Goal: Transaction & Acquisition: Book appointment/travel/reservation

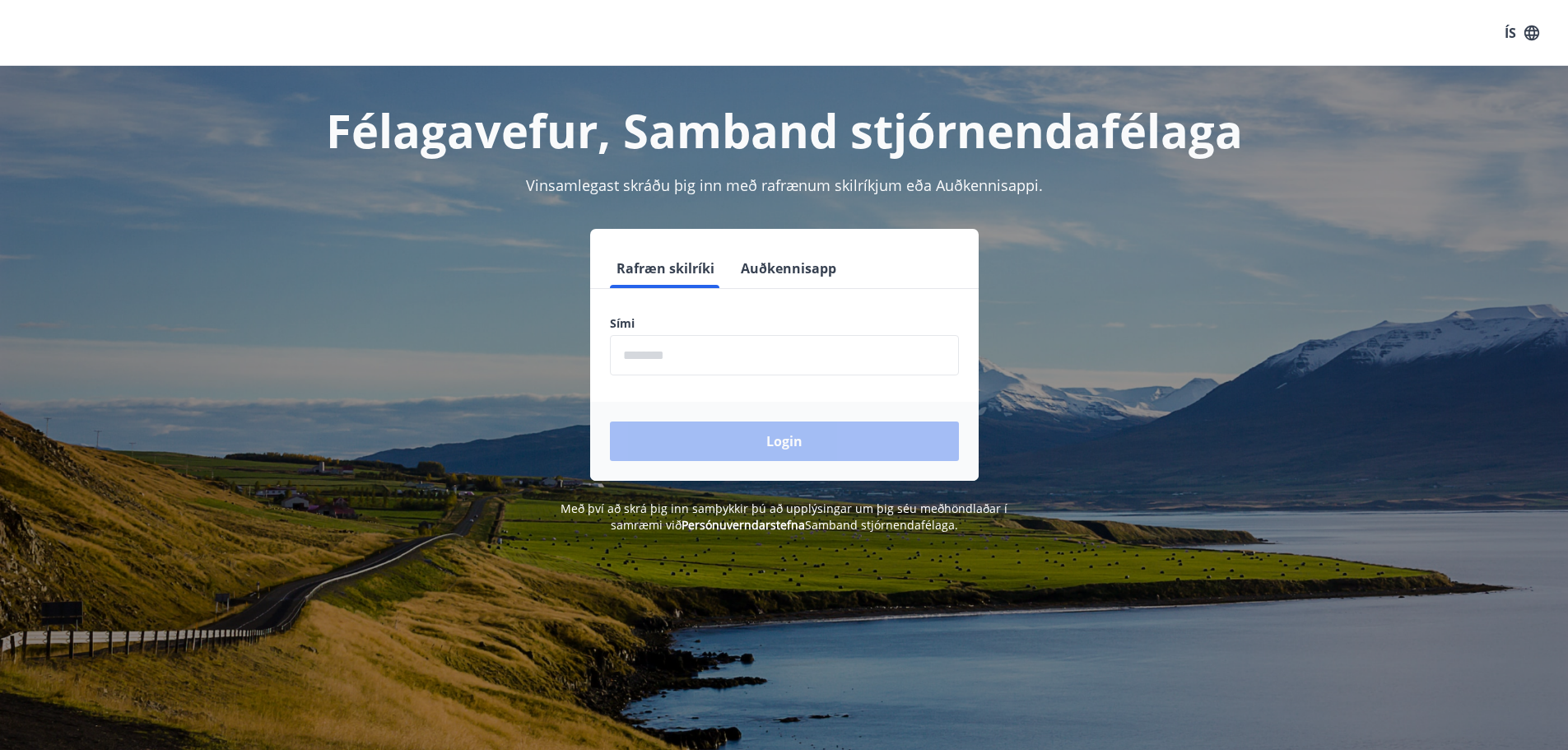
click at [668, 351] on input "phone" at bounding box center [784, 356] width 349 height 41
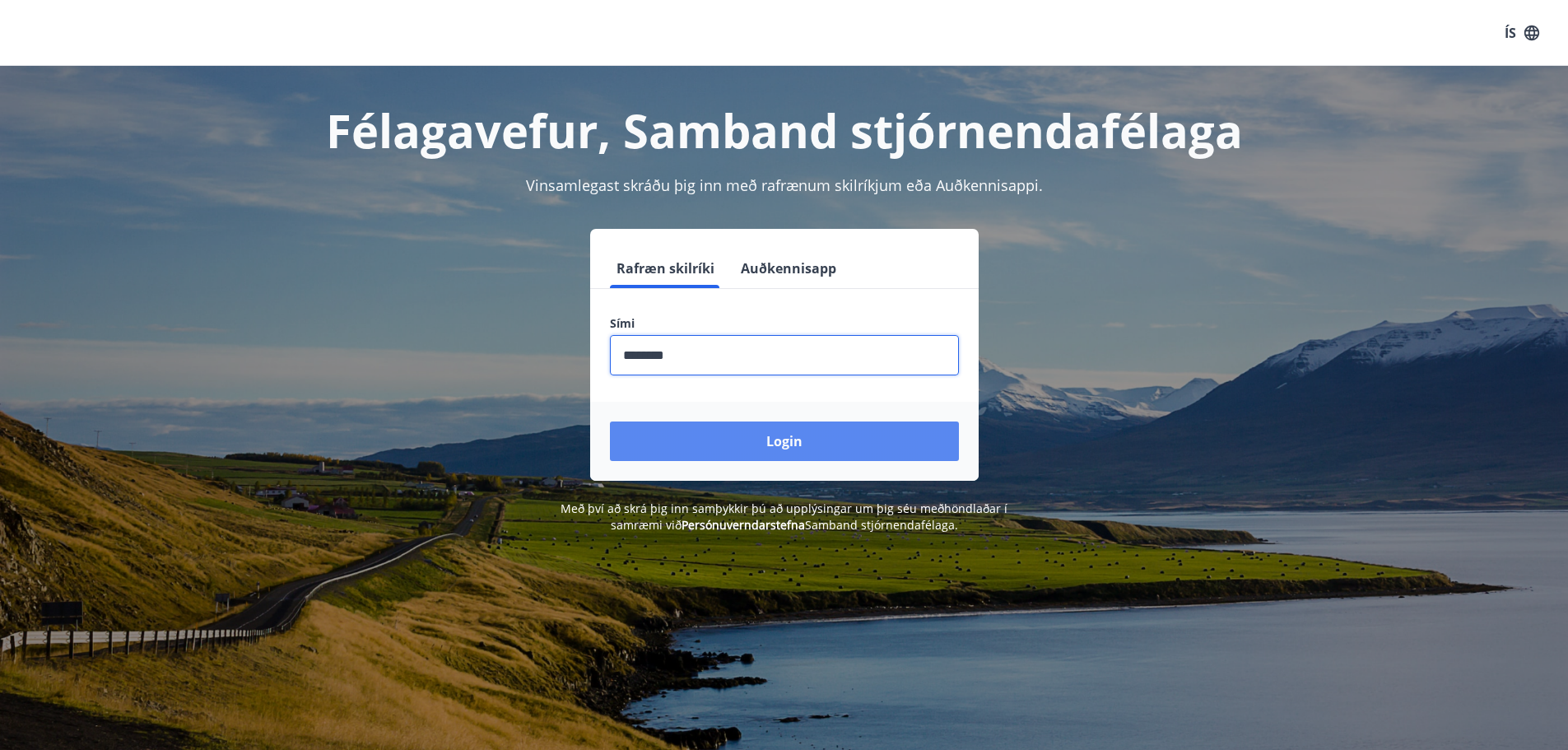
type input "********"
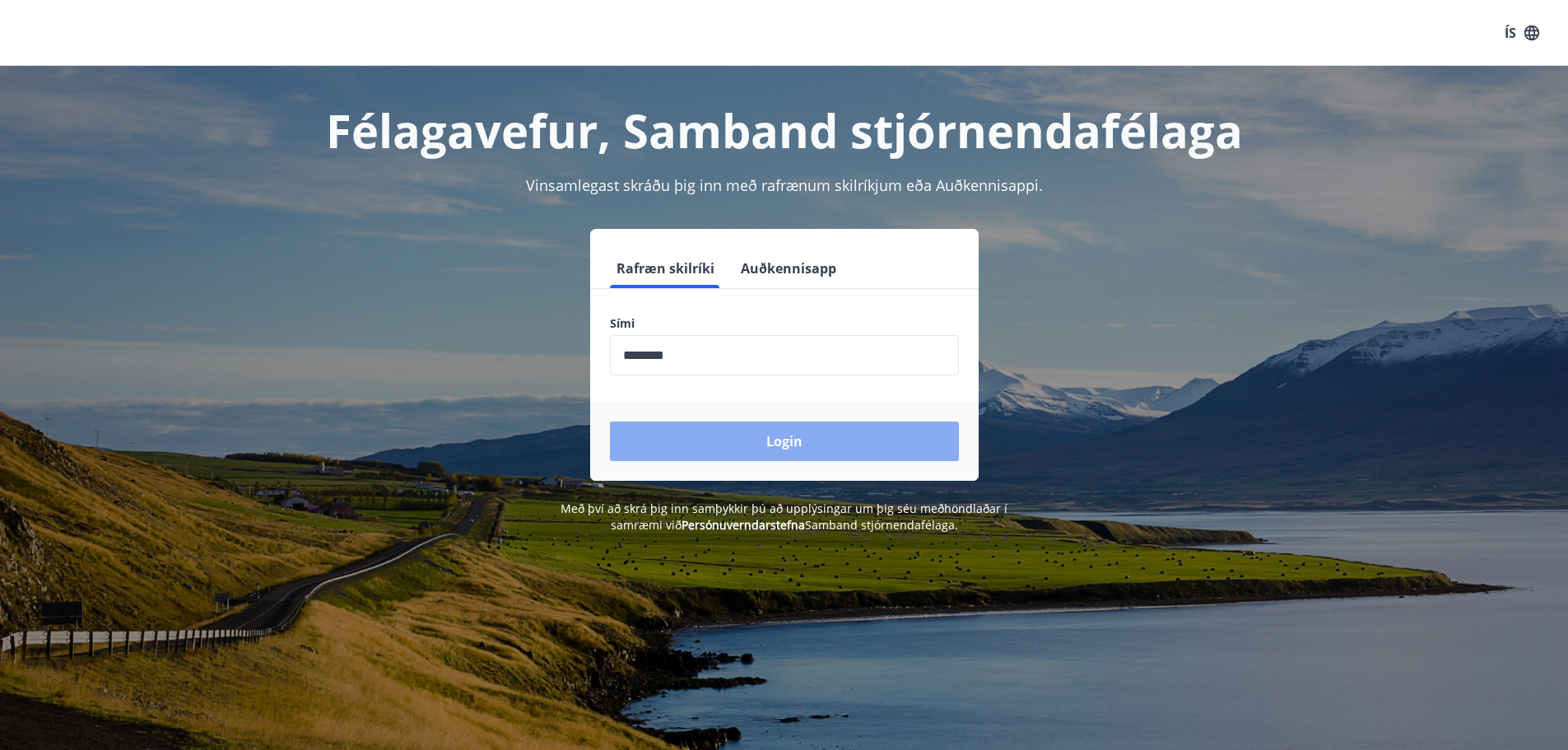
click at [772, 436] on button "Login" at bounding box center [784, 442] width 349 height 40
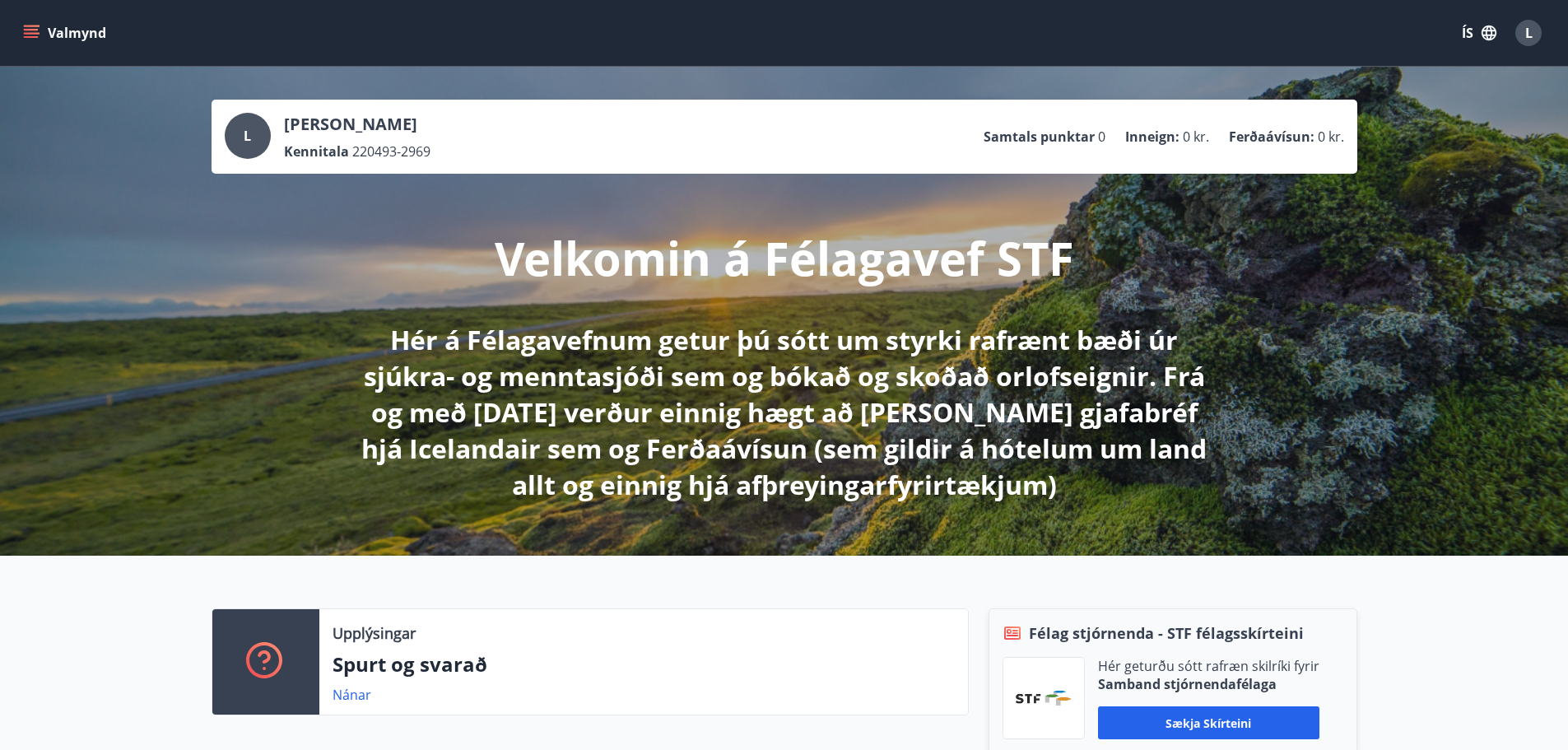
click at [32, 34] on icon "menu" at bounding box center [33, 33] width 18 height 2
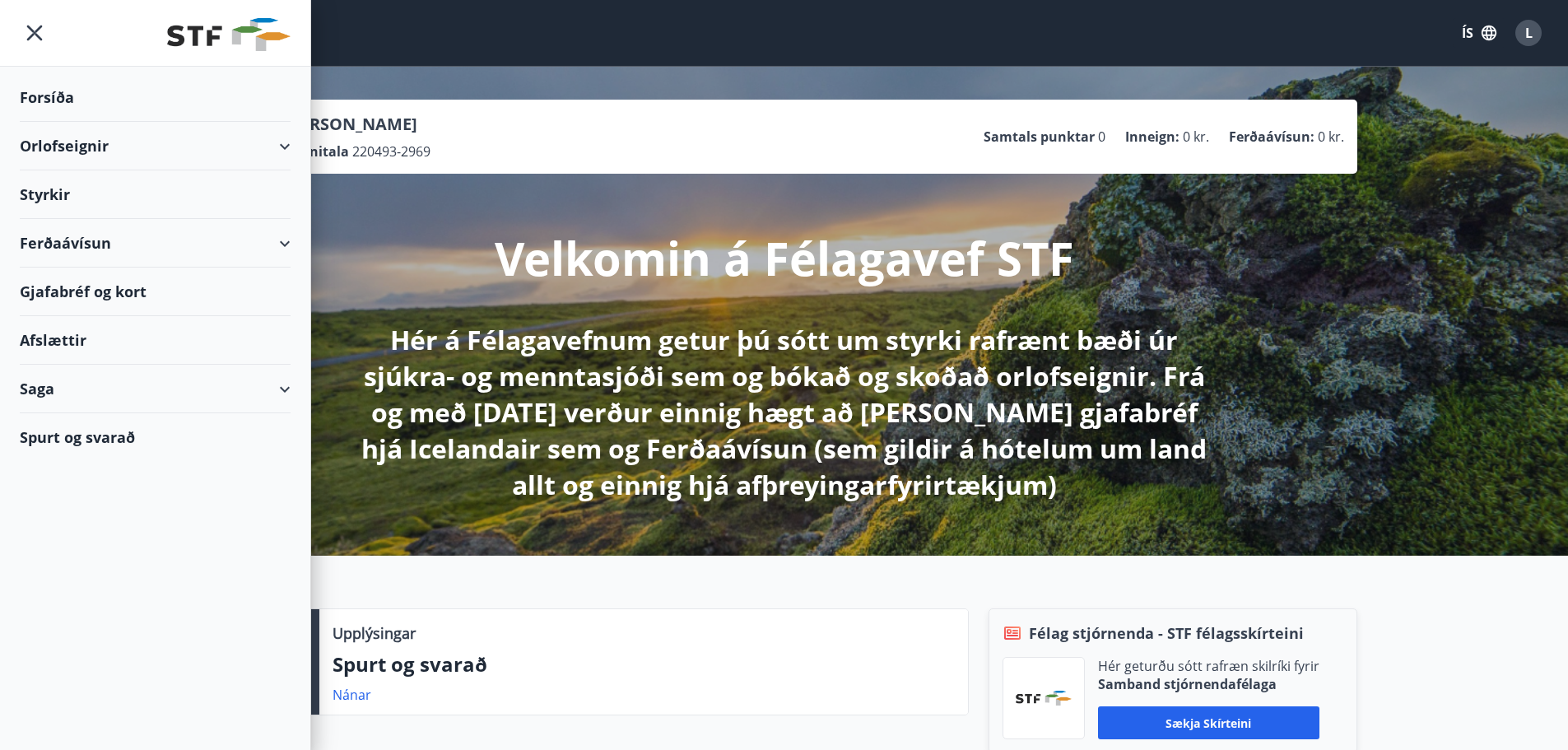
click at [270, 155] on div "Orlofseignir" at bounding box center [155, 146] width 271 height 49
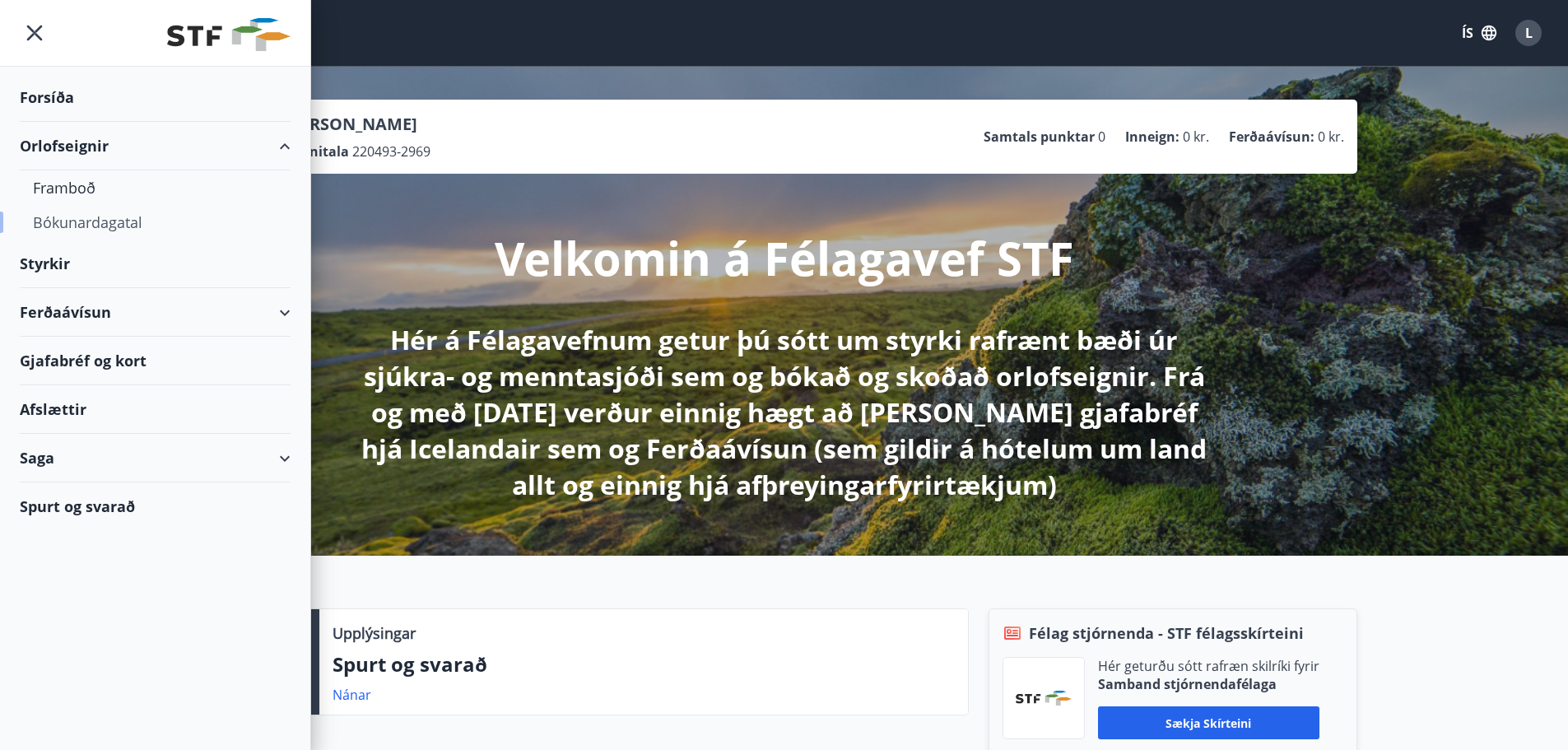
click at [110, 232] on div "Bókunardagatal" at bounding box center [155, 222] width 245 height 34
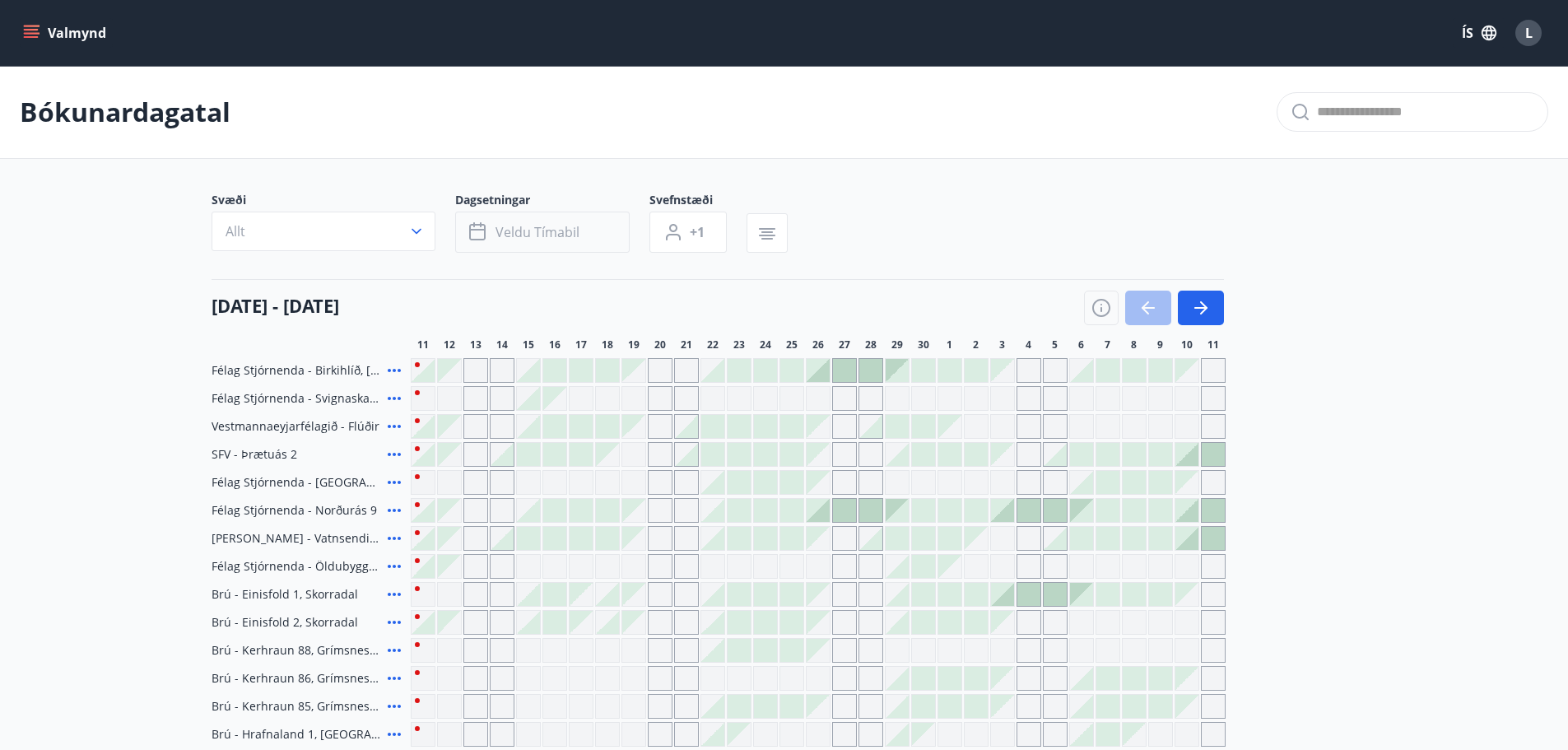
click at [533, 239] on span "Veldu tímabil" at bounding box center [537, 232] width 84 height 18
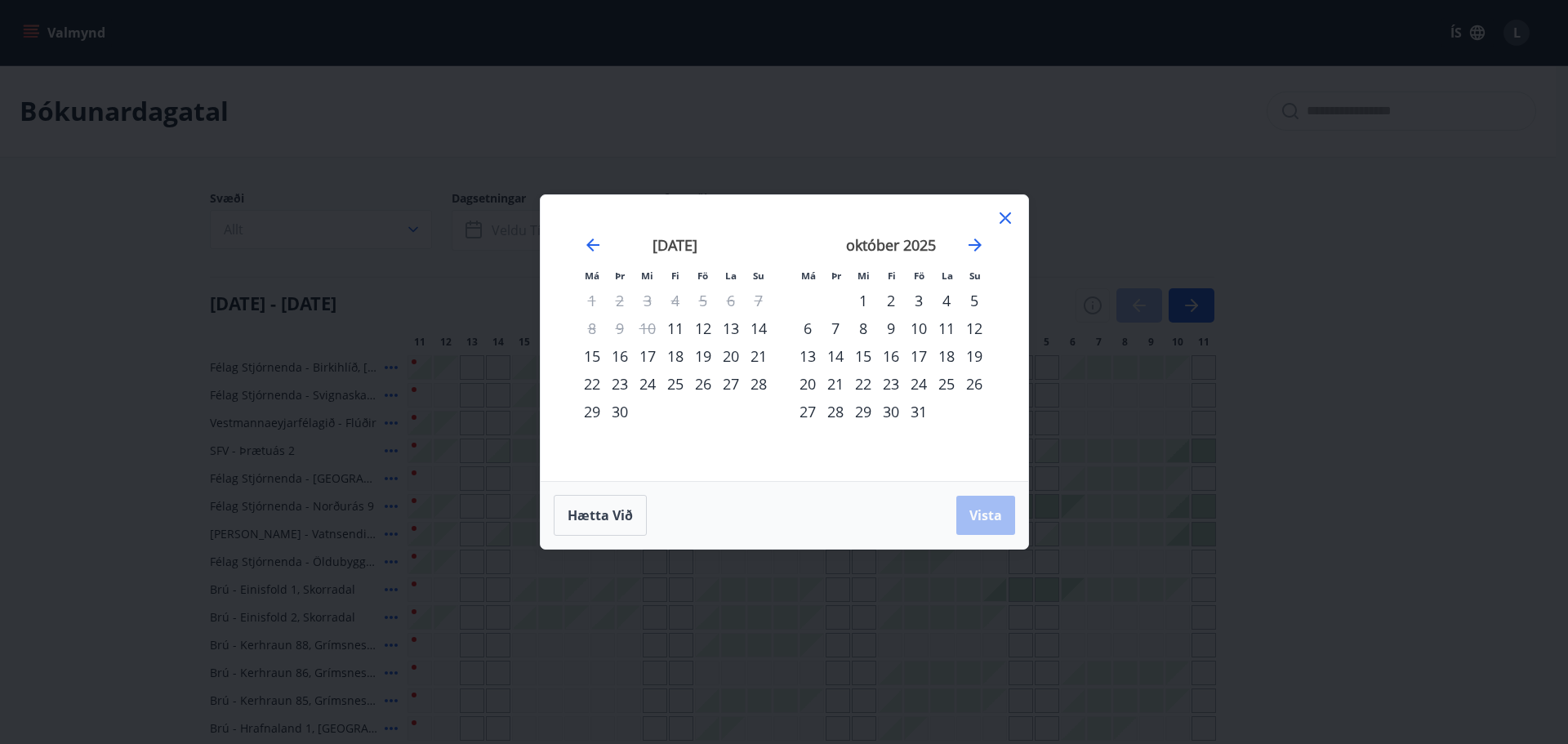
click at [703, 332] on div "12" at bounding box center [703, 328] width 28 height 28
click at [757, 333] on div "14" at bounding box center [758, 328] width 28 height 28
click at [984, 515] on span "Vista" at bounding box center [985, 515] width 32 height 18
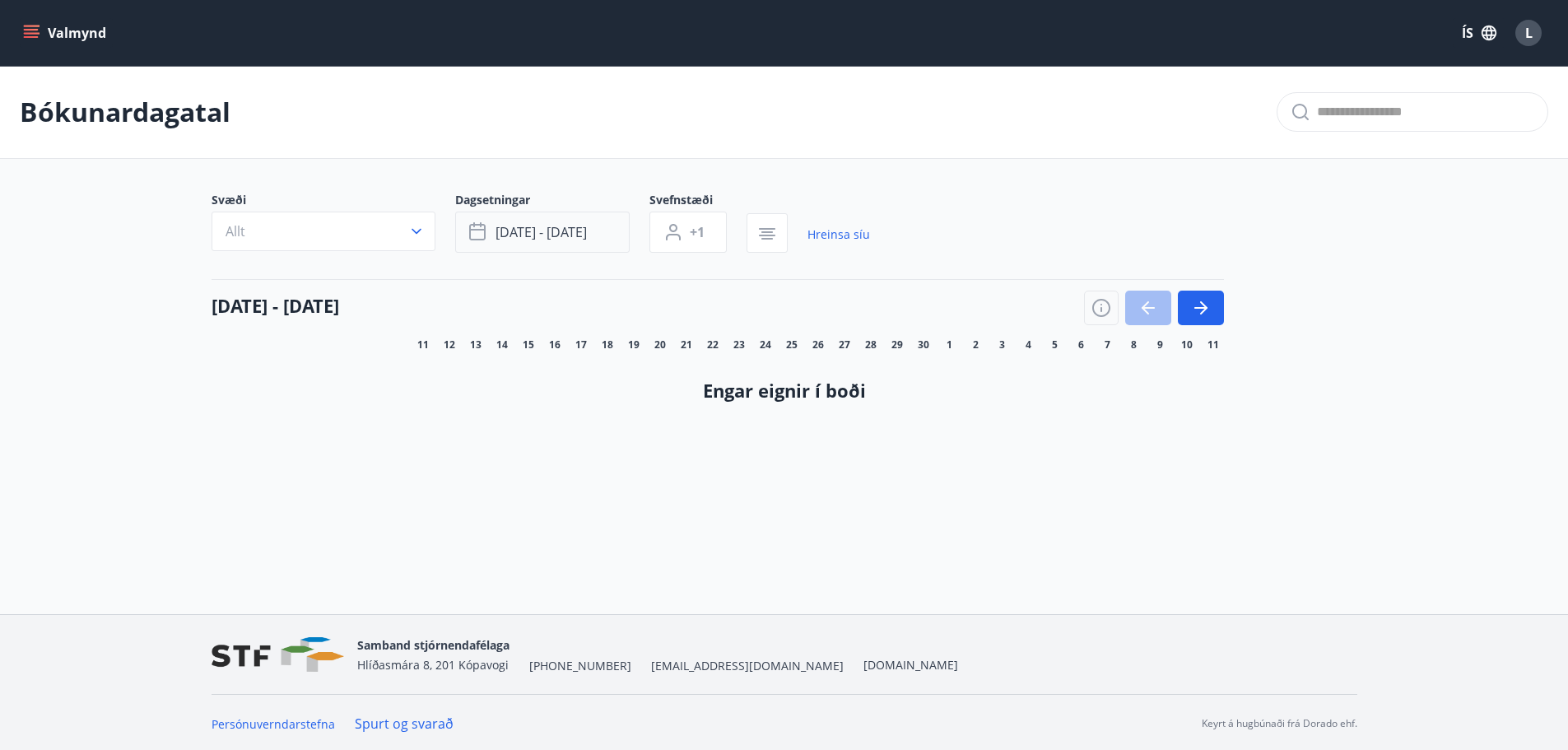
click at [565, 238] on span "[DATE] - [DATE]" at bounding box center [541, 232] width 92 height 18
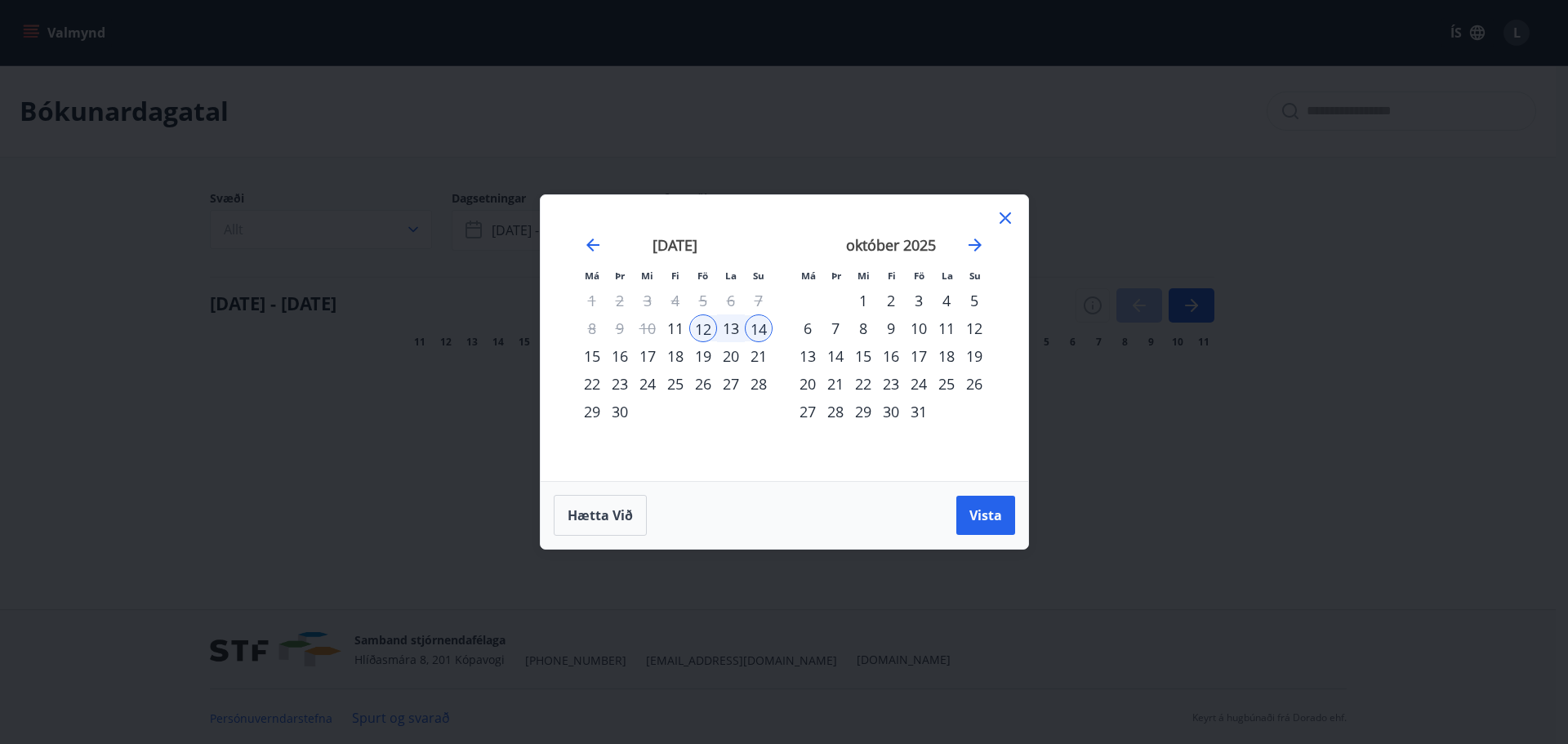
click at [699, 388] on div "26" at bounding box center [703, 383] width 28 height 28
click at [762, 387] on div "28" at bounding box center [758, 383] width 28 height 28
click at [667, 387] on div "25" at bounding box center [675, 383] width 28 height 28
click at [983, 517] on span "Vista" at bounding box center [985, 515] width 32 height 18
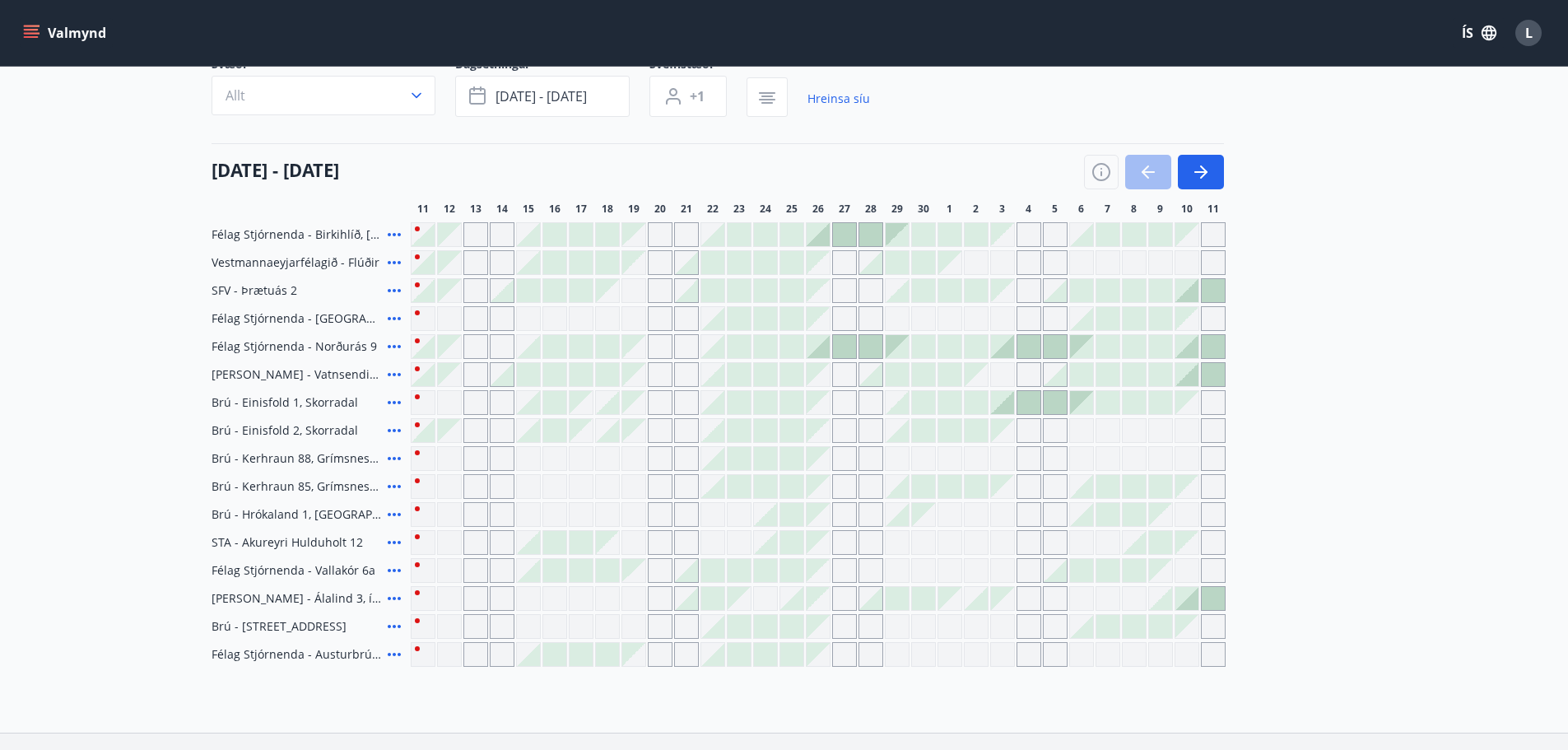
scroll to position [165, 0]
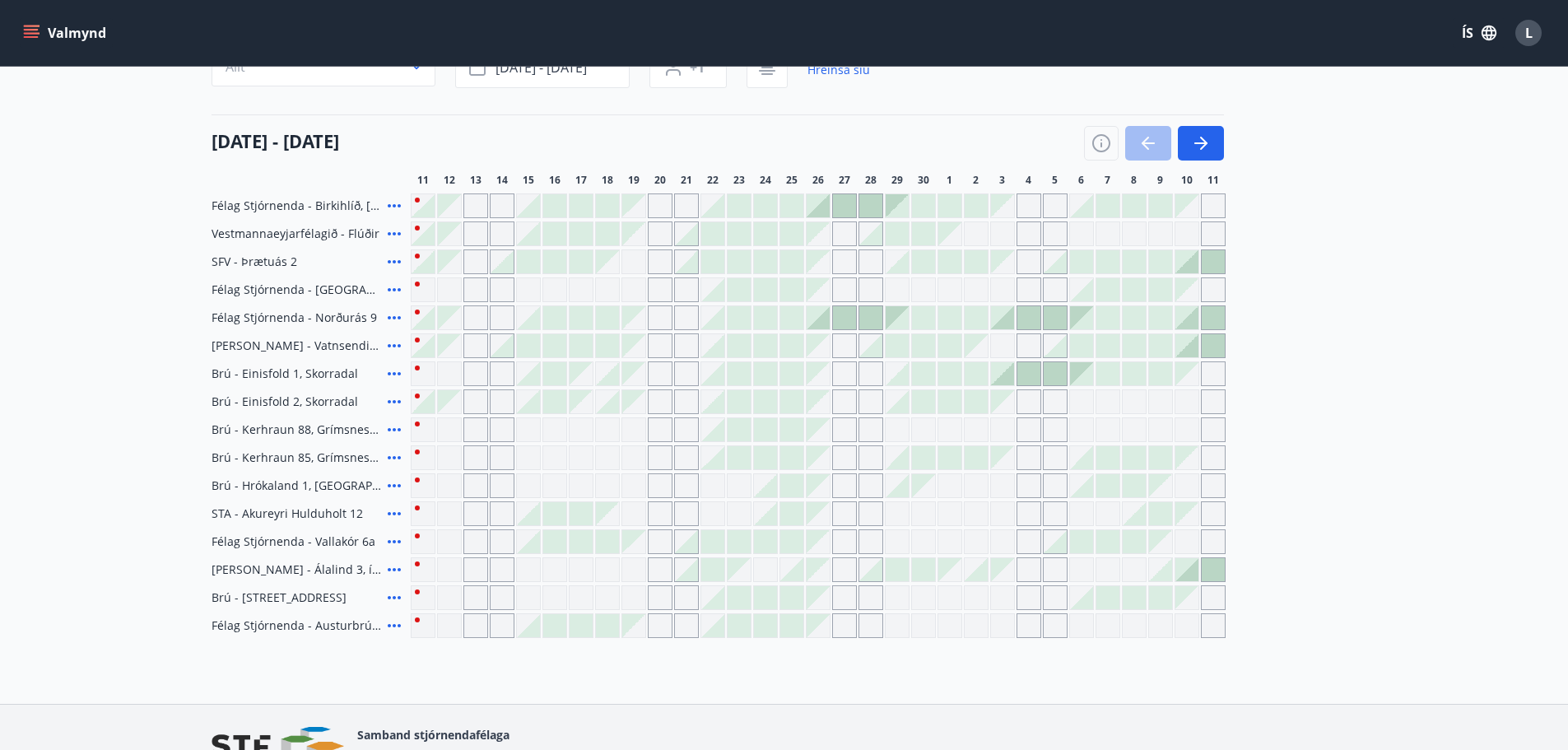
click at [338, 624] on span "Félag Stjórnenda - Austurbrú 10 íb. 201" at bounding box center [295, 626] width 169 height 16
click at [229, 632] on span "Félag Stjórnenda - Austurbrú 10 íb. 201" at bounding box center [295, 626] width 169 height 16
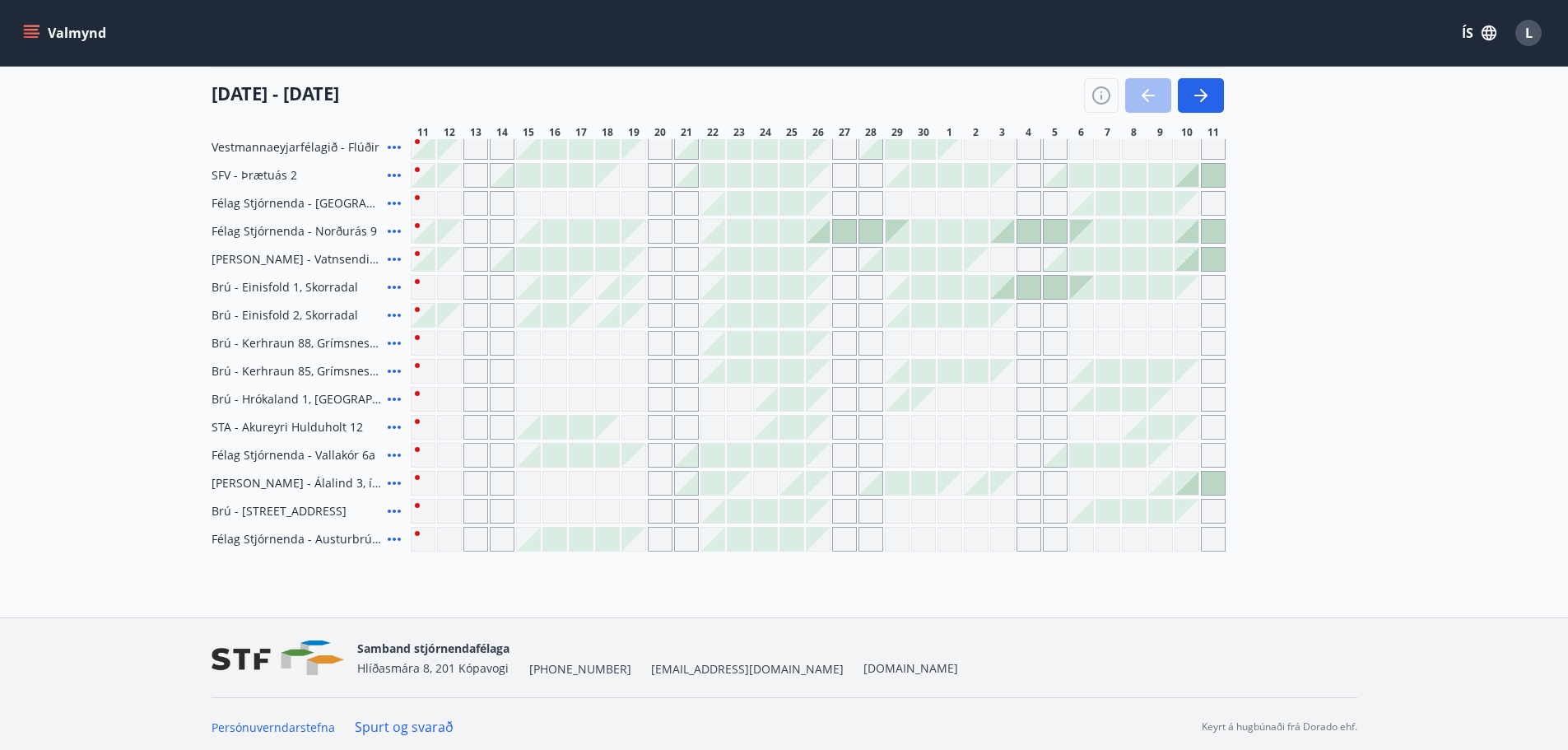
scroll to position [257, 0]
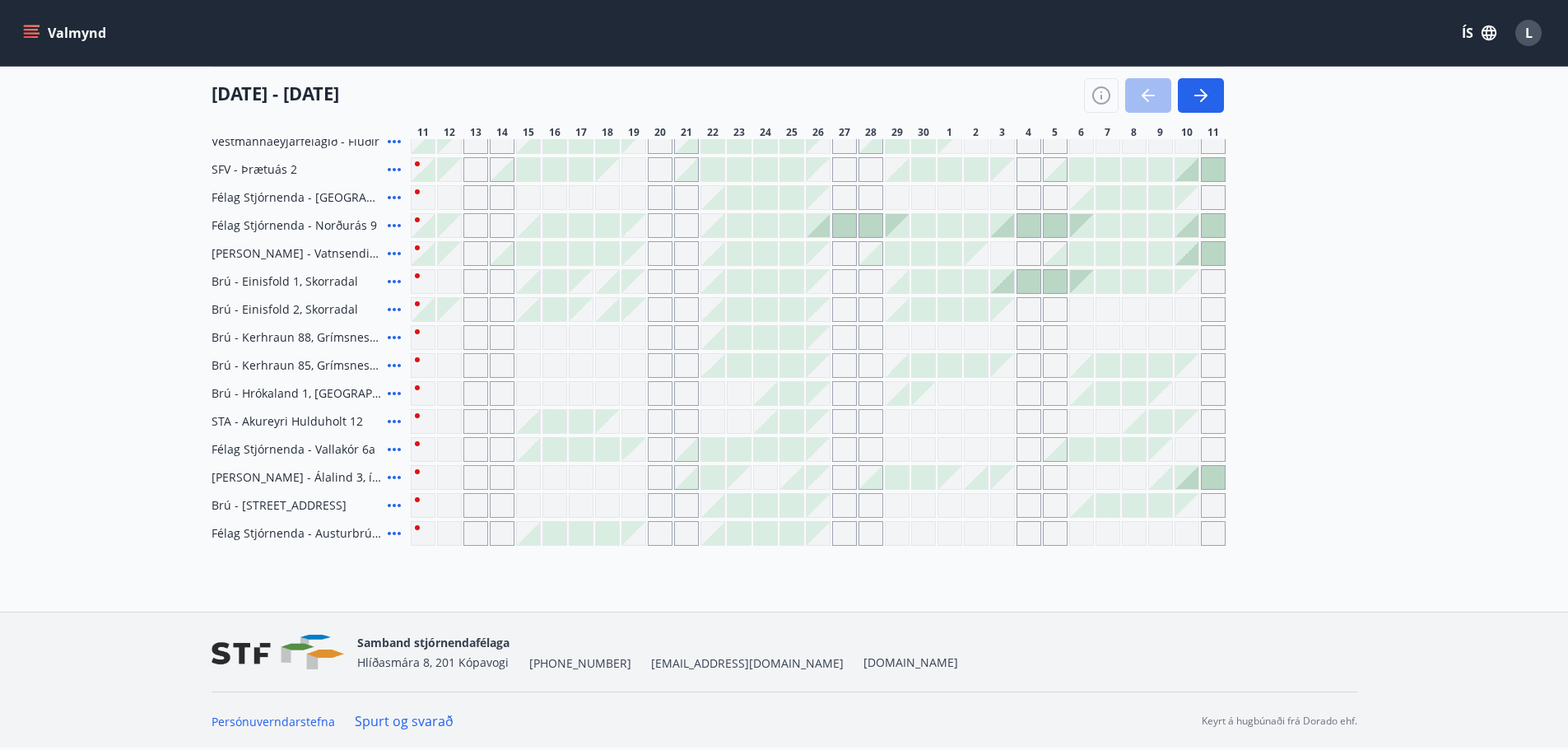
click at [427, 538] on div "Gráir dagar eru ekki bókanlegir" at bounding box center [422, 533] width 24 height 24
click at [642, 531] on div "Gráir dagar eru ekki bókanlegir" at bounding box center [634, 533] width 23 height 23
click at [857, 531] on div at bounding box center [818, 533] width 815 height 24
click at [870, 532] on div "Gráir dagar eru ekki bókanlegir" at bounding box center [870, 533] width 24 height 24
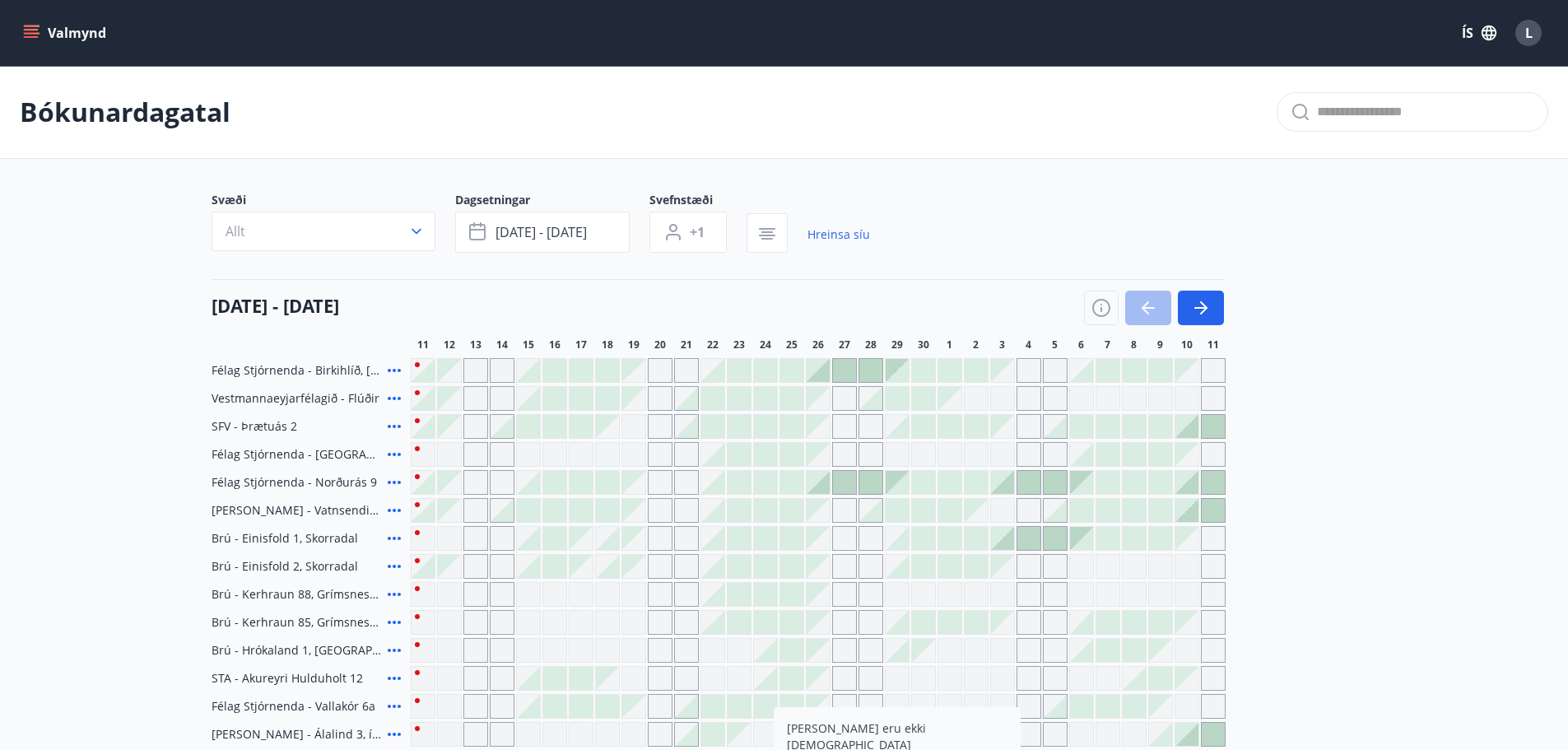
click at [421, 477] on div at bounding box center [422, 482] width 23 height 23
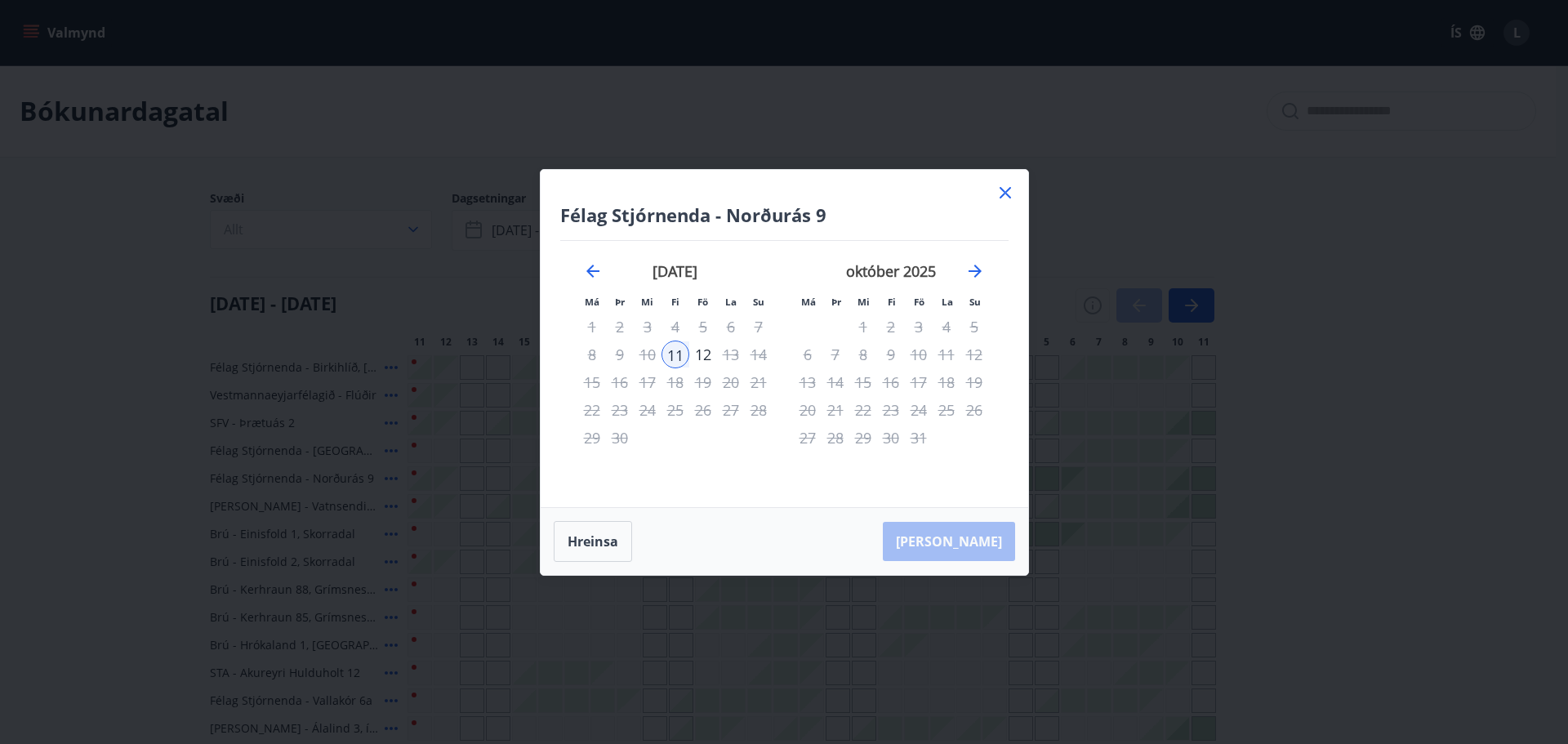
drag, startPoint x: 1007, startPoint y: 190, endPoint x: 888, endPoint y: 273, distance: 145.1
click at [1008, 190] on icon at bounding box center [1005, 193] width 12 height 12
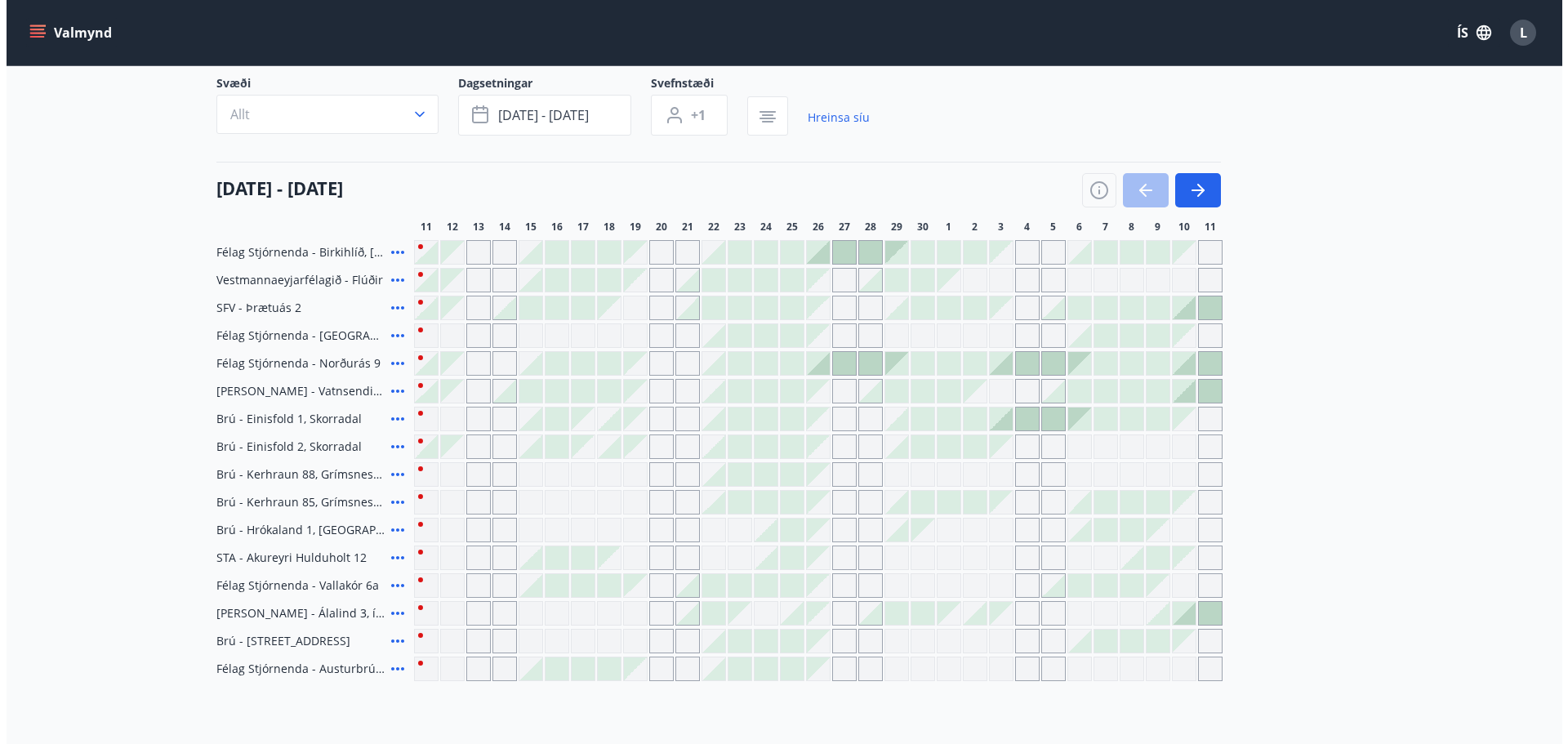
scroll to position [255, 0]
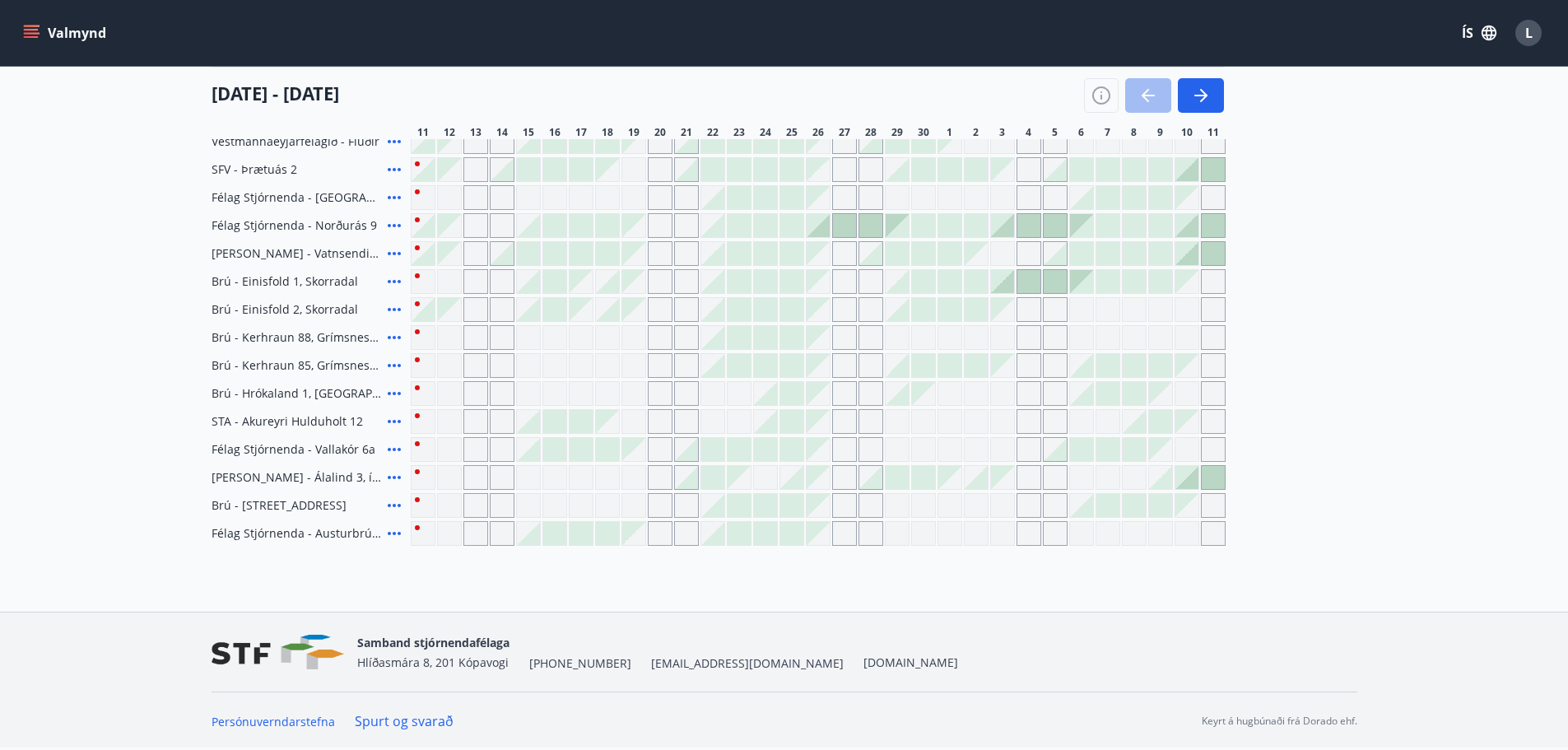
click at [417, 527] on div "Gráir dagar eru ekki bókanlegir" at bounding box center [422, 533] width 24 height 24
click at [721, 539] on div at bounding box center [712, 533] width 23 height 23
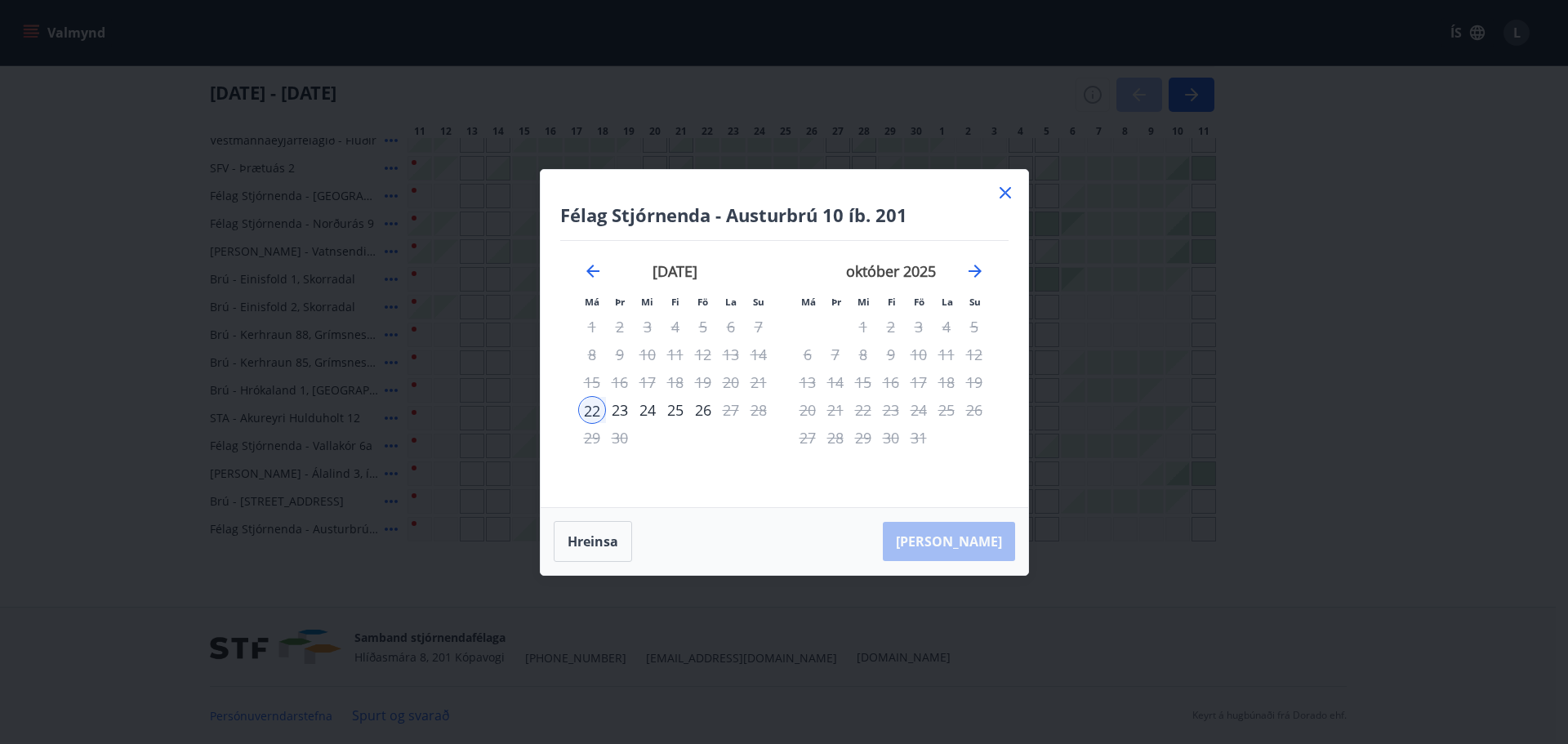
click at [1002, 188] on icon at bounding box center [1005, 193] width 20 height 20
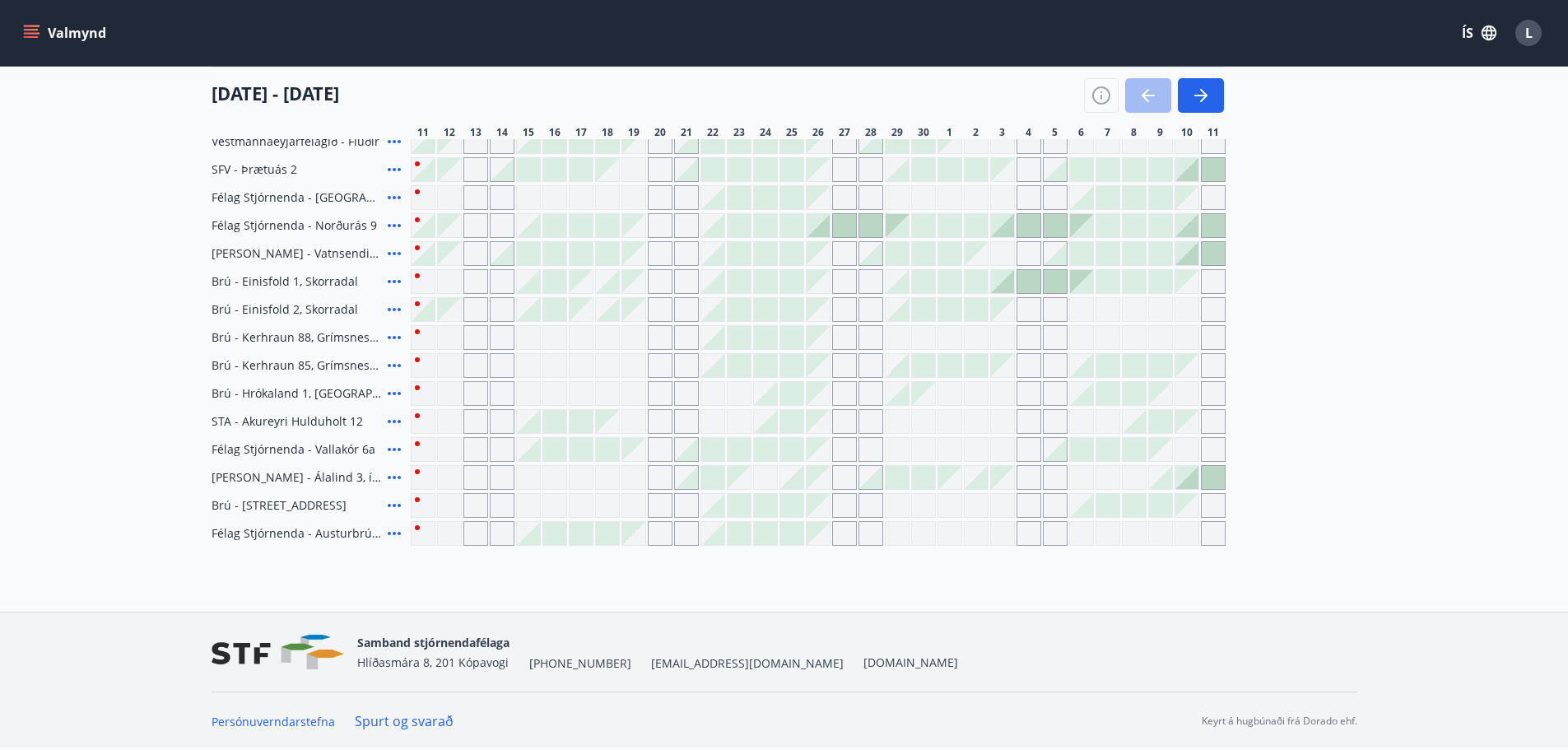
click at [763, 229] on div at bounding box center [765, 225] width 23 height 23
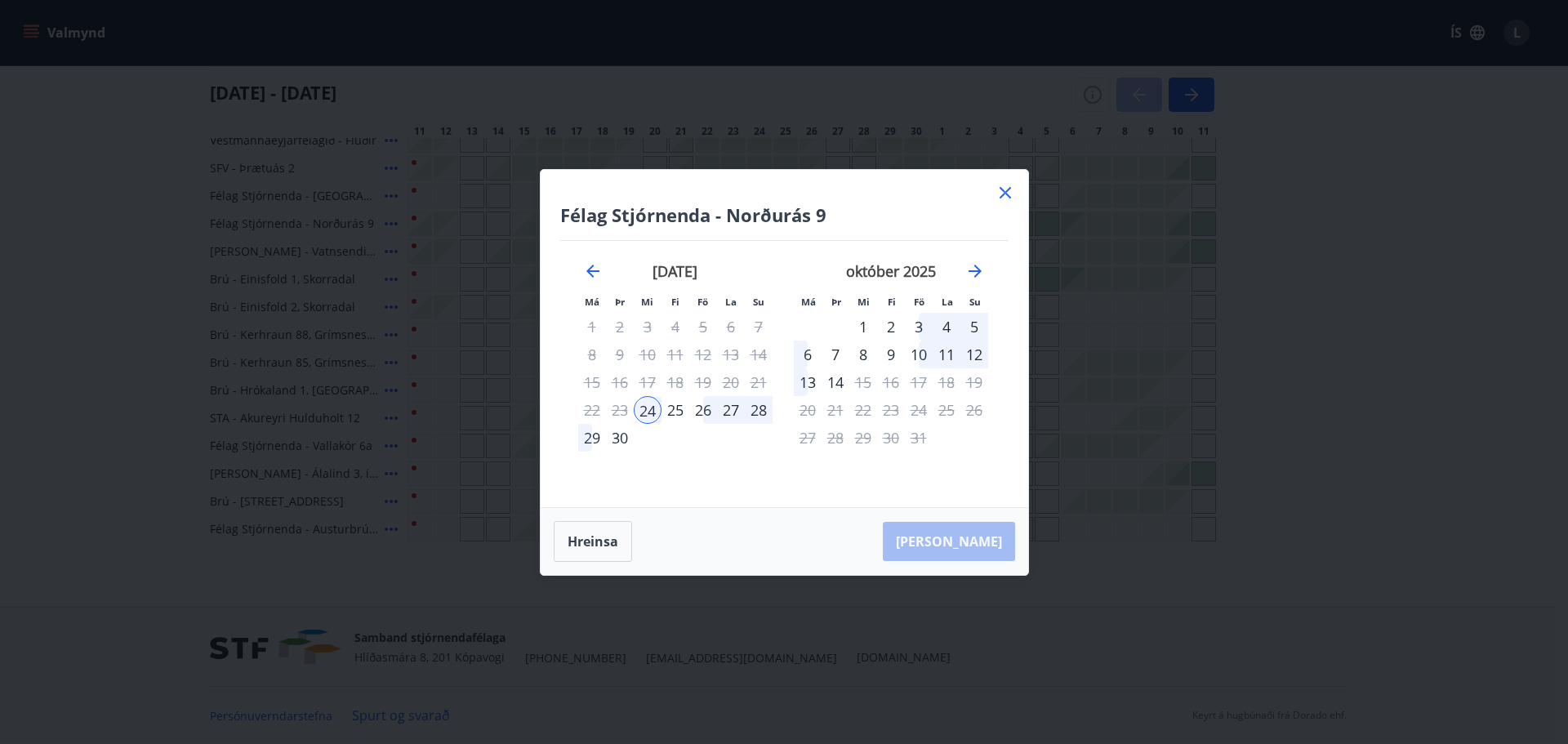
click at [680, 410] on div "25" at bounding box center [675, 409] width 28 height 28
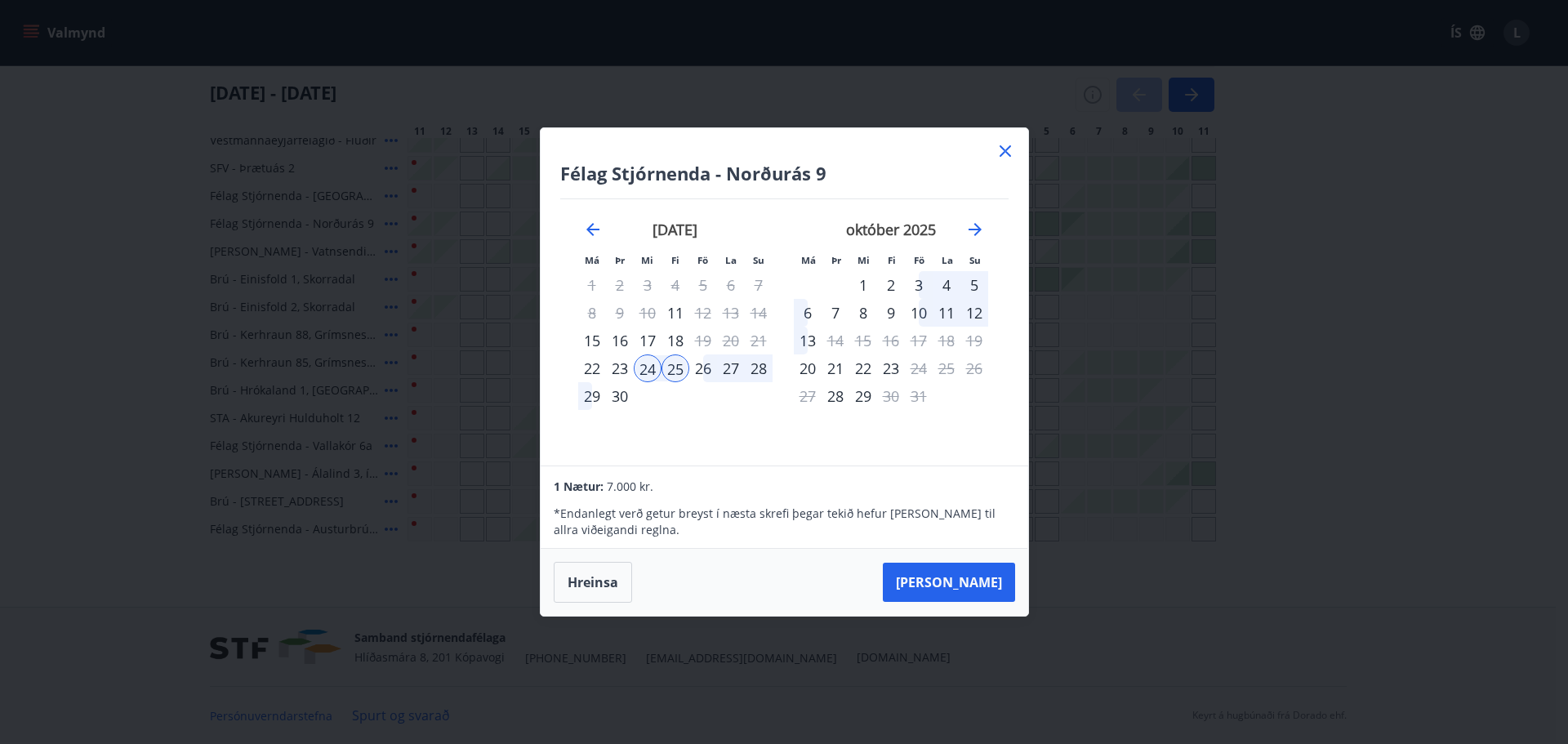
click at [753, 369] on div "28" at bounding box center [758, 368] width 28 height 28
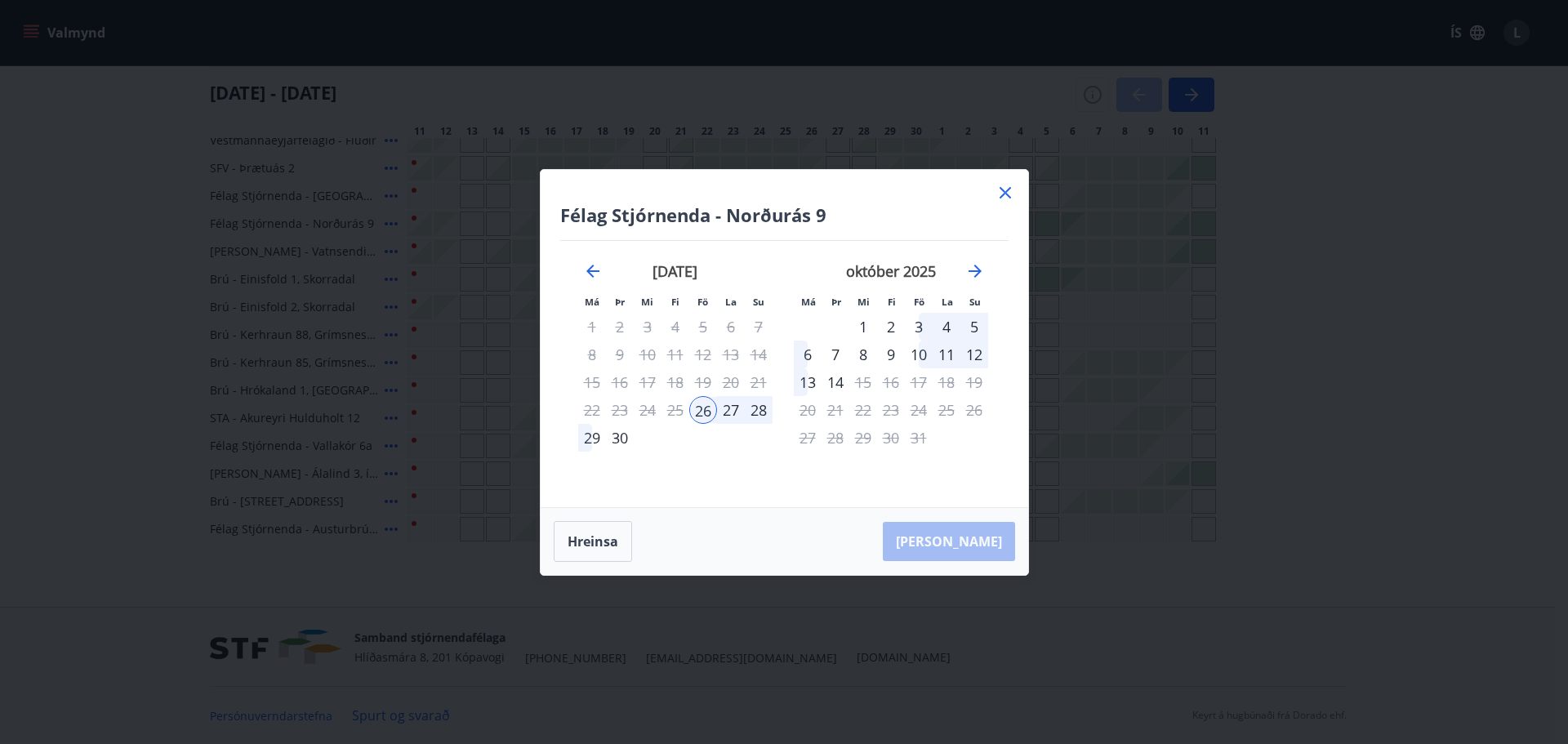
click at [680, 413] on div "25" at bounding box center [675, 409] width 28 height 28
click at [982, 541] on div "[PERSON_NAME]" at bounding box center [784, 542] width 487 height 67
click at [678, 412] on div "25" at bounding box center [675, 409] width 28 height 28
click at [732, 409] on div "27" at bounding box center [730, 409] width 28 height 28
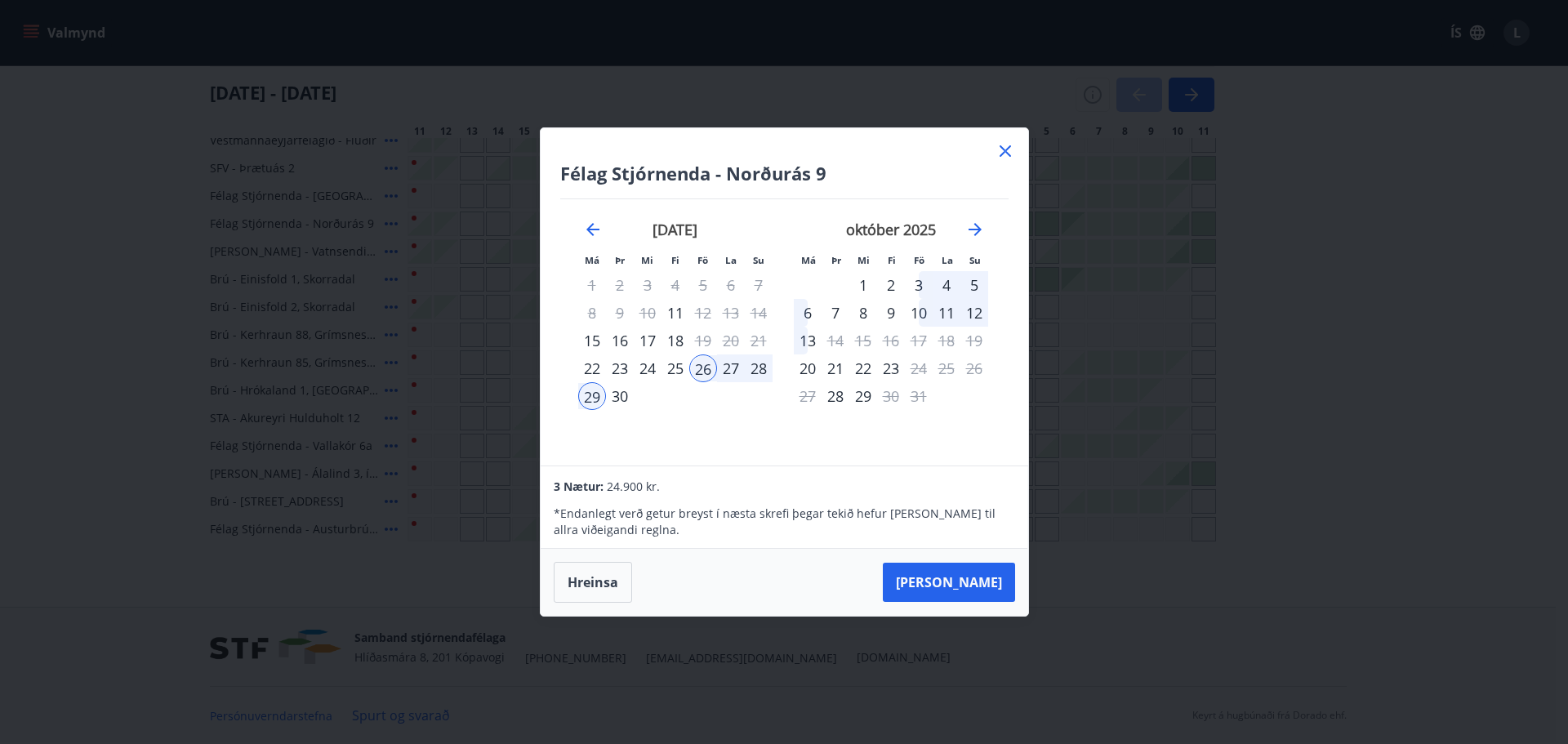
click at [673, 370] on div "25" at bounding box center [675, 368] width 28 height 28
click at [761, 374] on div "28" at bounding box center [758, 368] width 28 height 28
click at [604, 399] on div "29" at bounding box center [592, 396] width 28 height 28
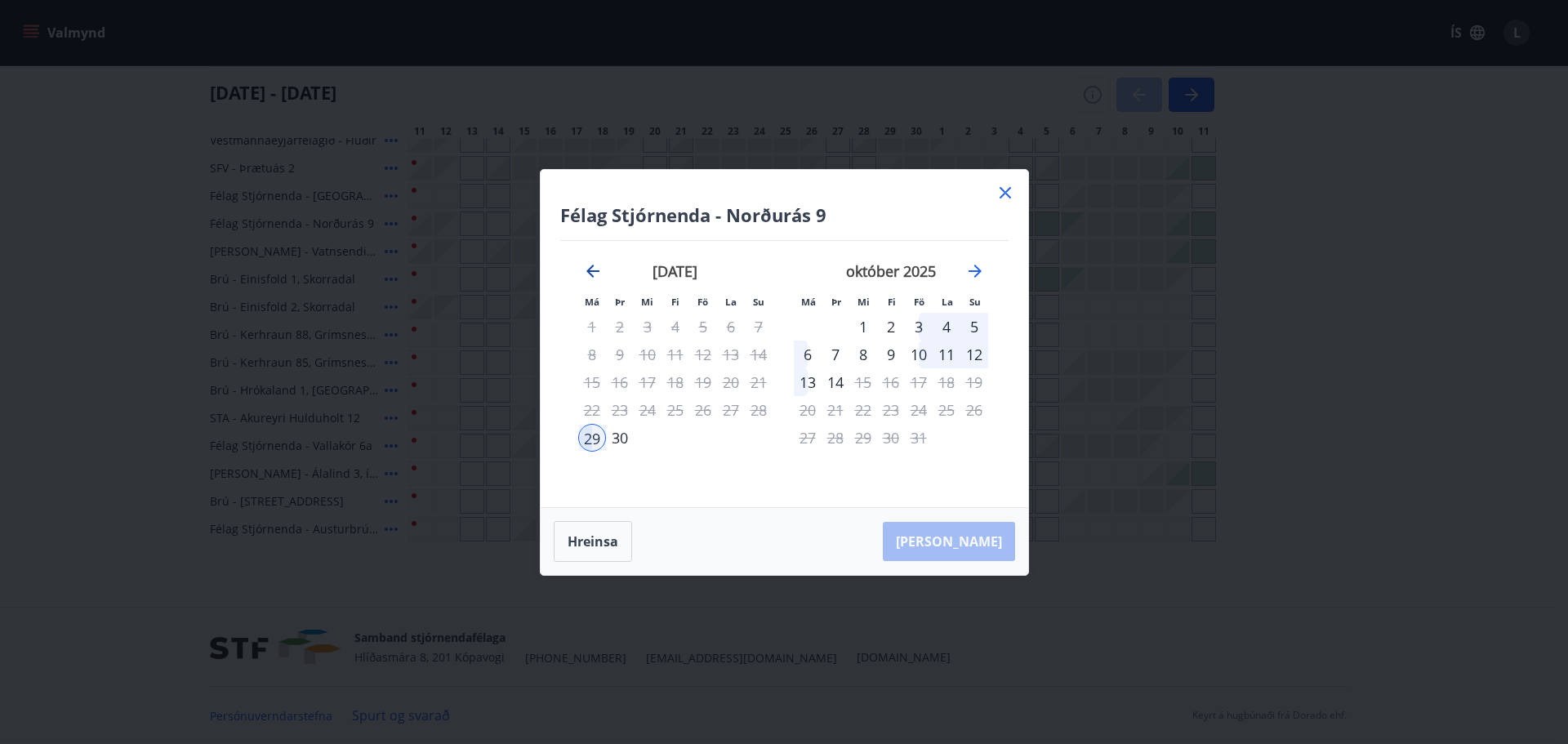
click at [589, 270] on icon "Move backward to switch to the previous month." at bounding box center [592, 271] width 13 height 13
click at [808, 426] on div "29" at bounding box center [807, 437] width 28 height 28
click at [1007, 181] on div "Félag Stjórnenda - Norðurás 9 Má Þr Mi Fi Fö La Su Má Þr Mi Fi Fö La Su [DATE] …" at bounding box center [784, 338] width 487 height 337
click at [1001, 192] on icon at bounding box center [1005, 193] width 20 height 20
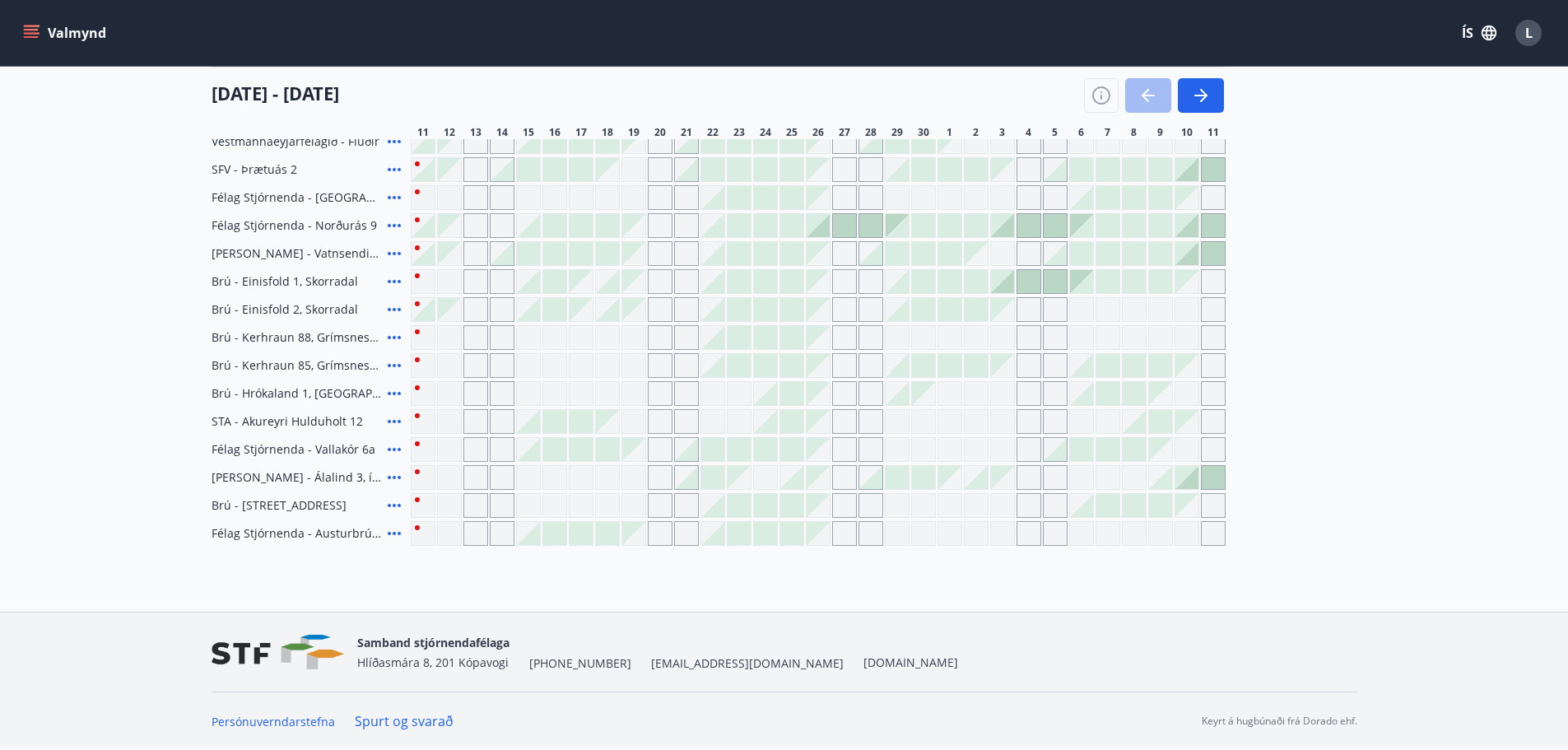
click at [1091, 696] on div "Persónuverndarstefna Spurt og svarað [PERSON_NAME] á hugbúnaði frá Dorado ehf." at bounding box center [784, 721] width 1146 height 58
click at [791, 229] on div at bounding box center [791, 225] width 23 height 23
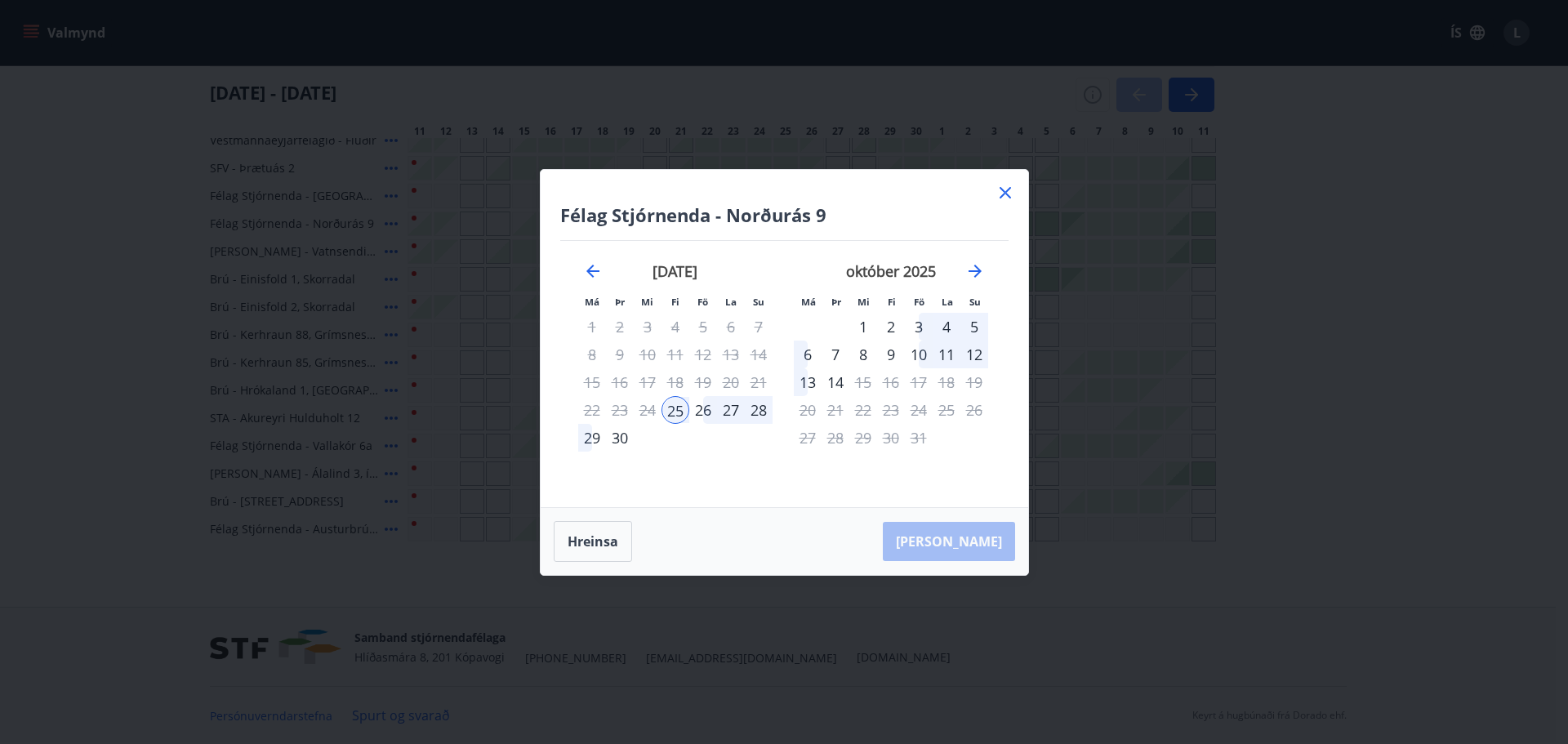
click at [677, 412] on div "25" at bounding box center [675, 409] width 28 height 28
click at [758, 413] on div "28" at bounding box center [758, 409] width 28 height 28
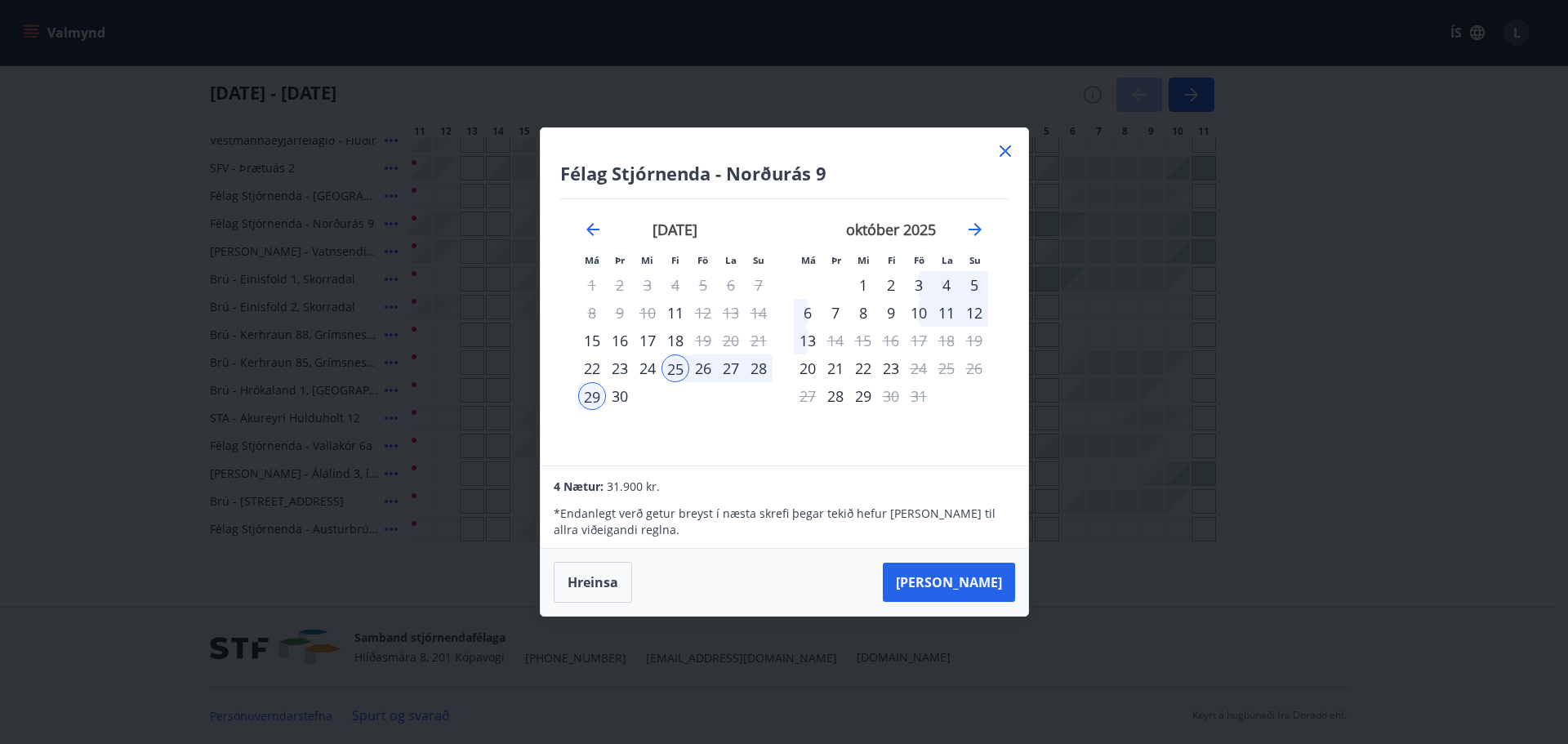
click at [761, 369] on div "28" at bounding box center [758, 368] width 28 height 28
click at [667, 371] on div "25" at bounding box center [675, 368] width 28 height 28
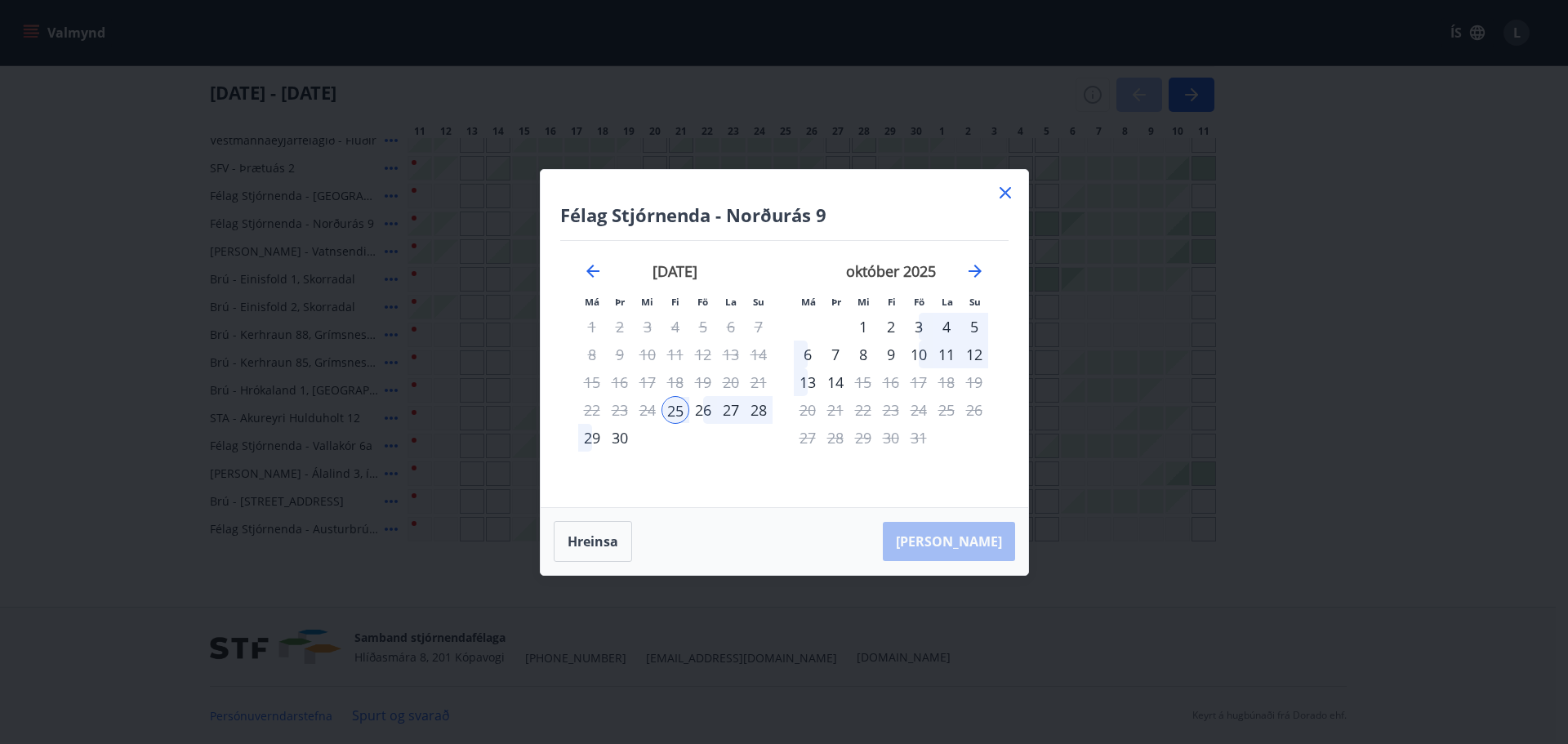
click at [764, 409] on div "28" at bounding box center [758, 409] width 28 height 28
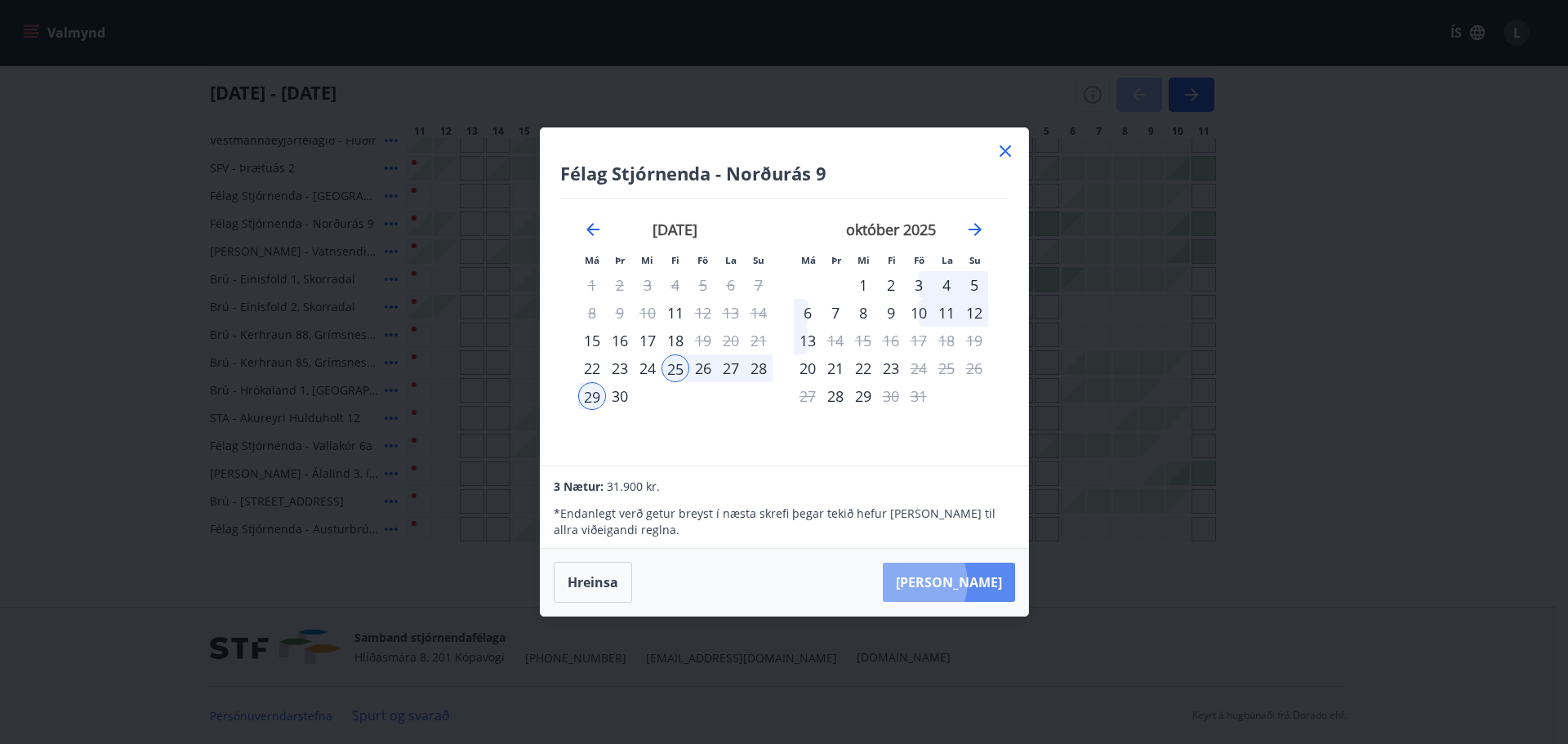
click at [960, 583] on button "[PERSON_NAME]" at bounding box center [949, 583] width 132 height 40
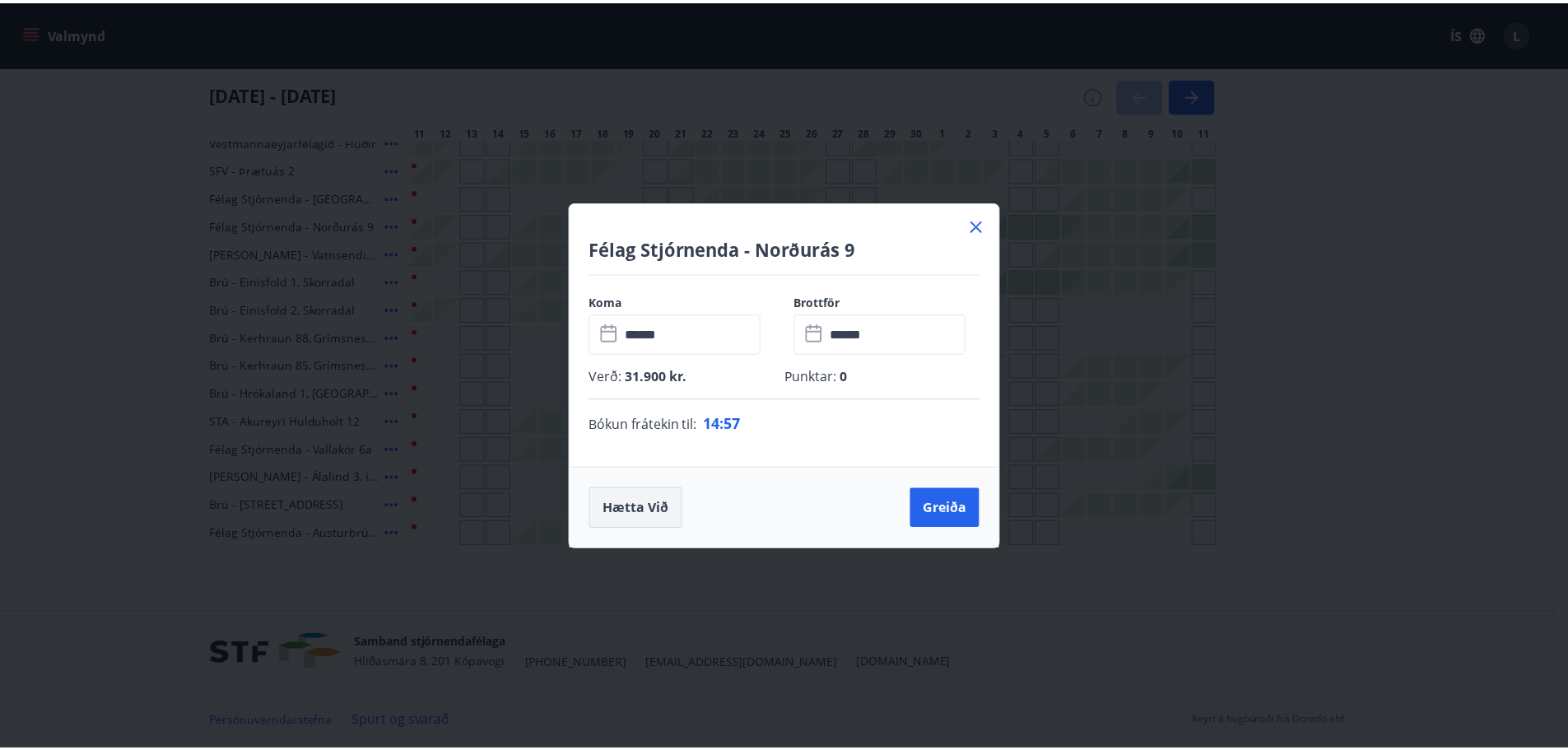
scroll to position [229, 0]
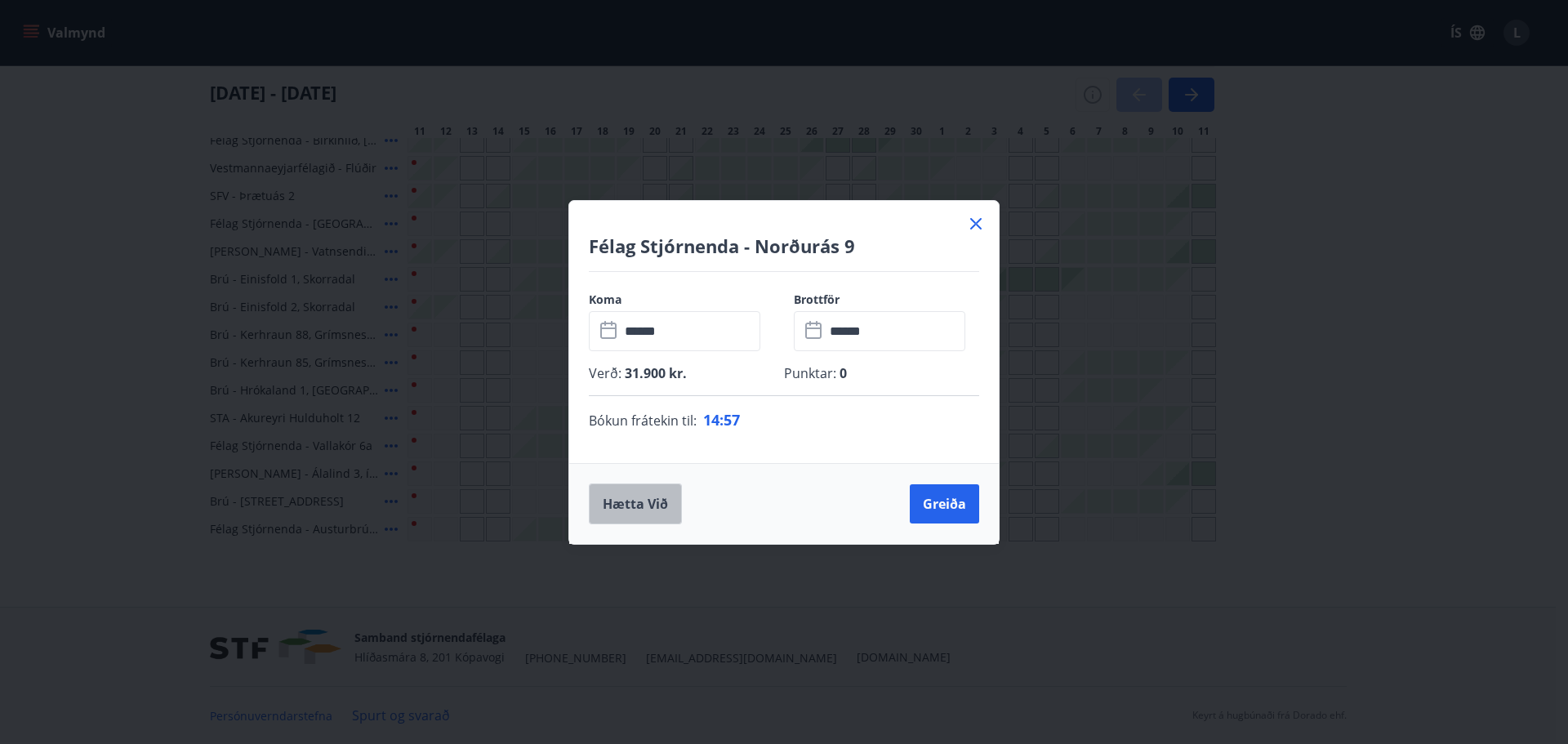
click at [643, 517] on button "Hætta við" at bounding box center [636, 504] width 94 height 40
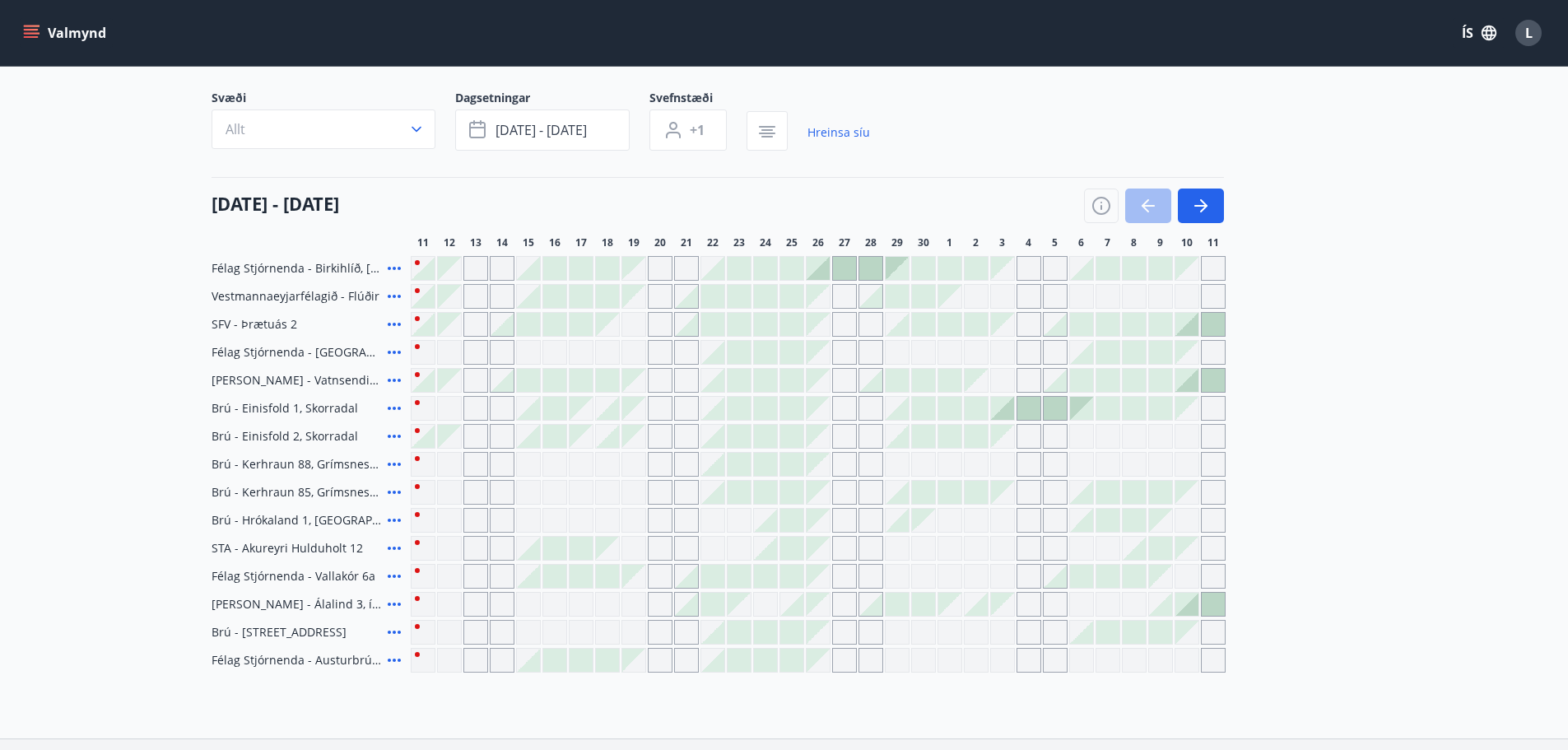
scroll to position [0, 0]
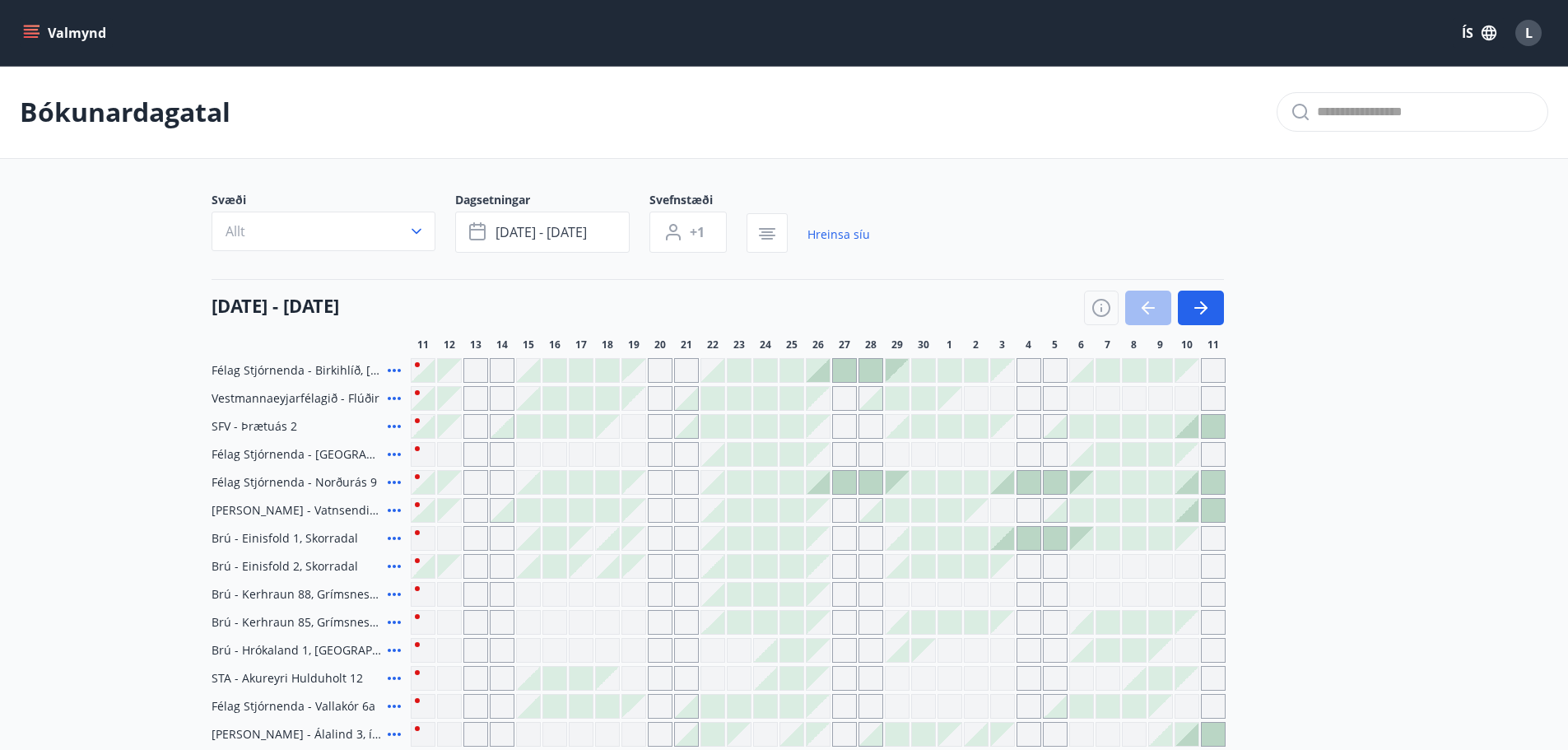
click at [33, 42] on button "Valmynd" at bounding box center [66, 33] width 93 height 30
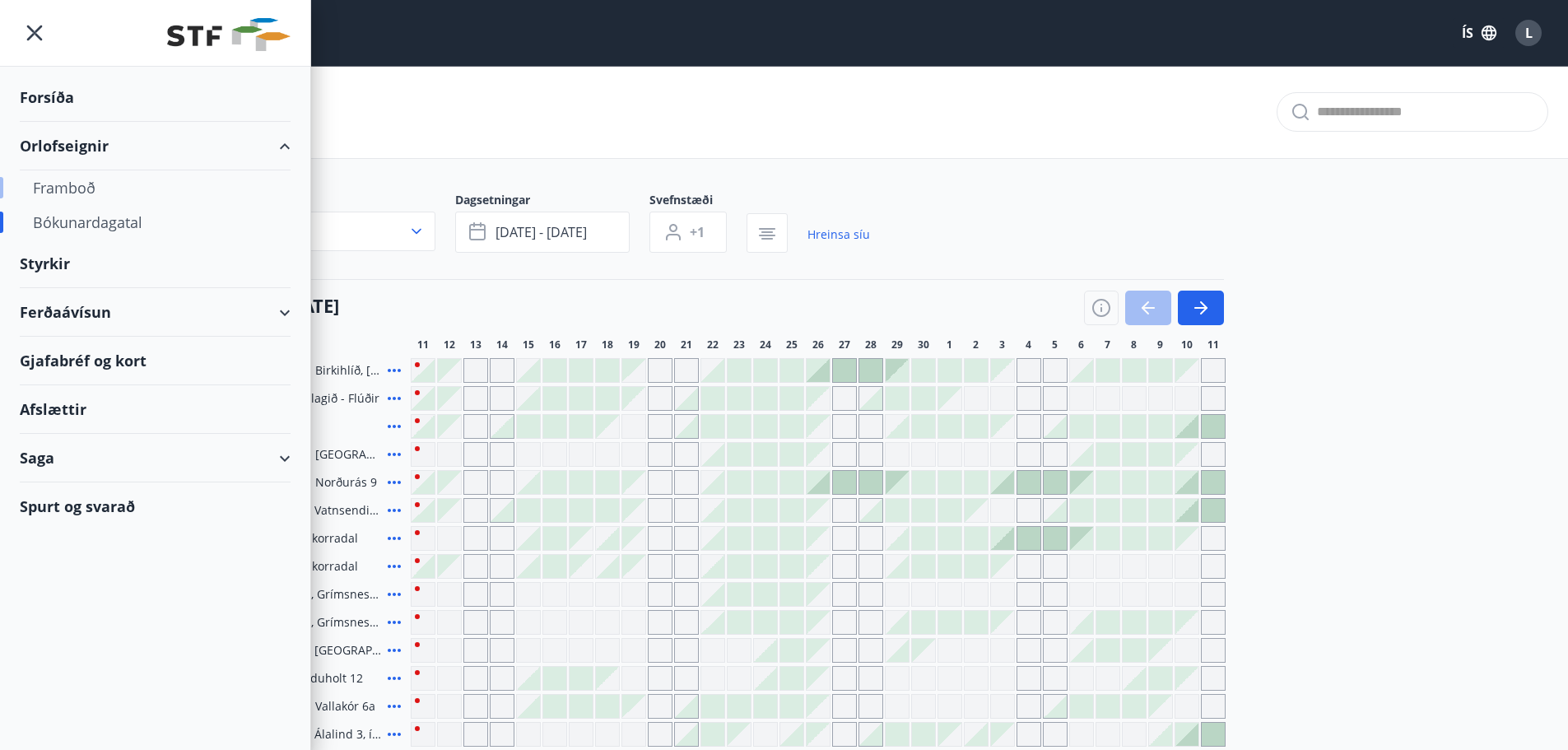
click at [89, 190] on div "Framboð" at bounding box center [155, 188] width 245 height 34
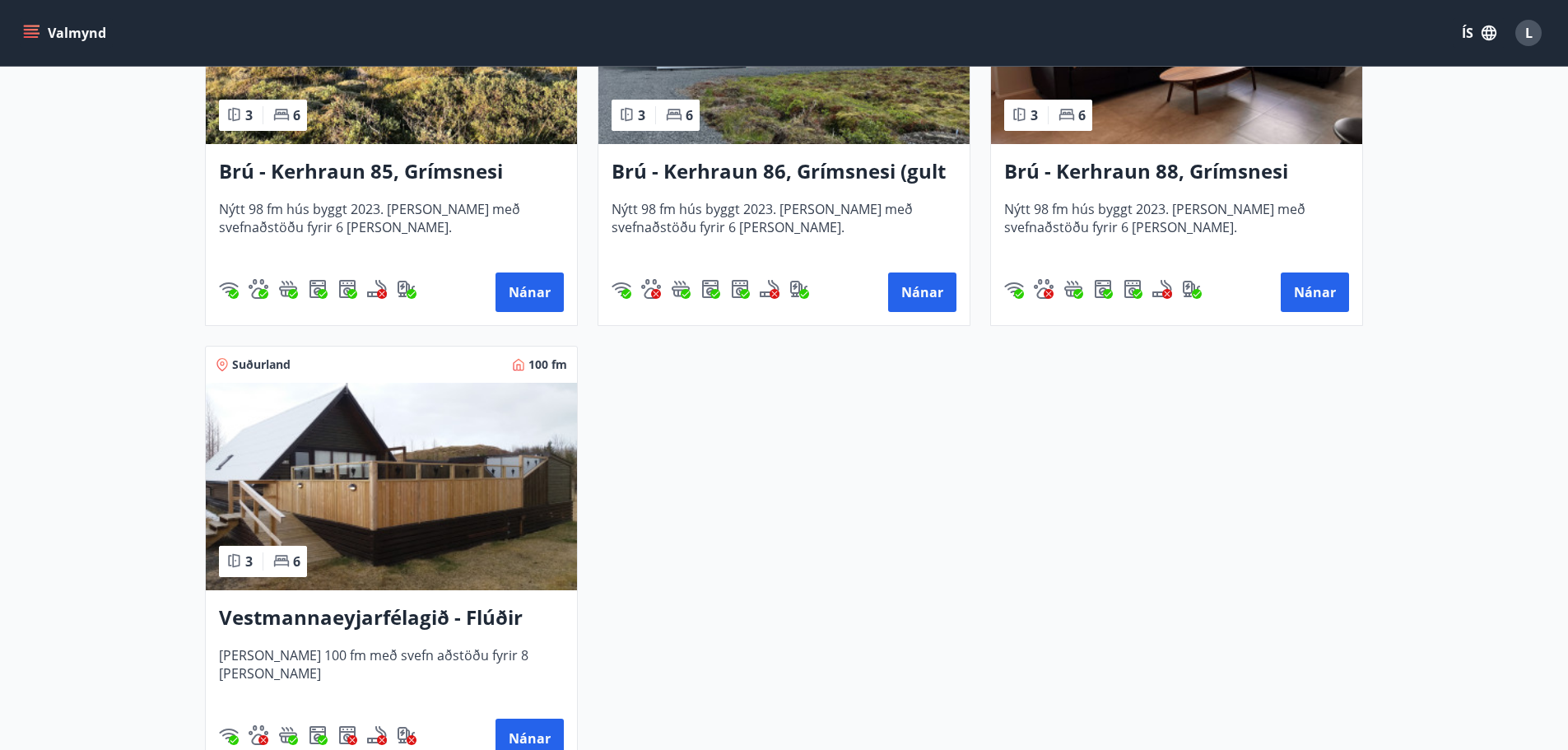
scroll to position [4201, 0]
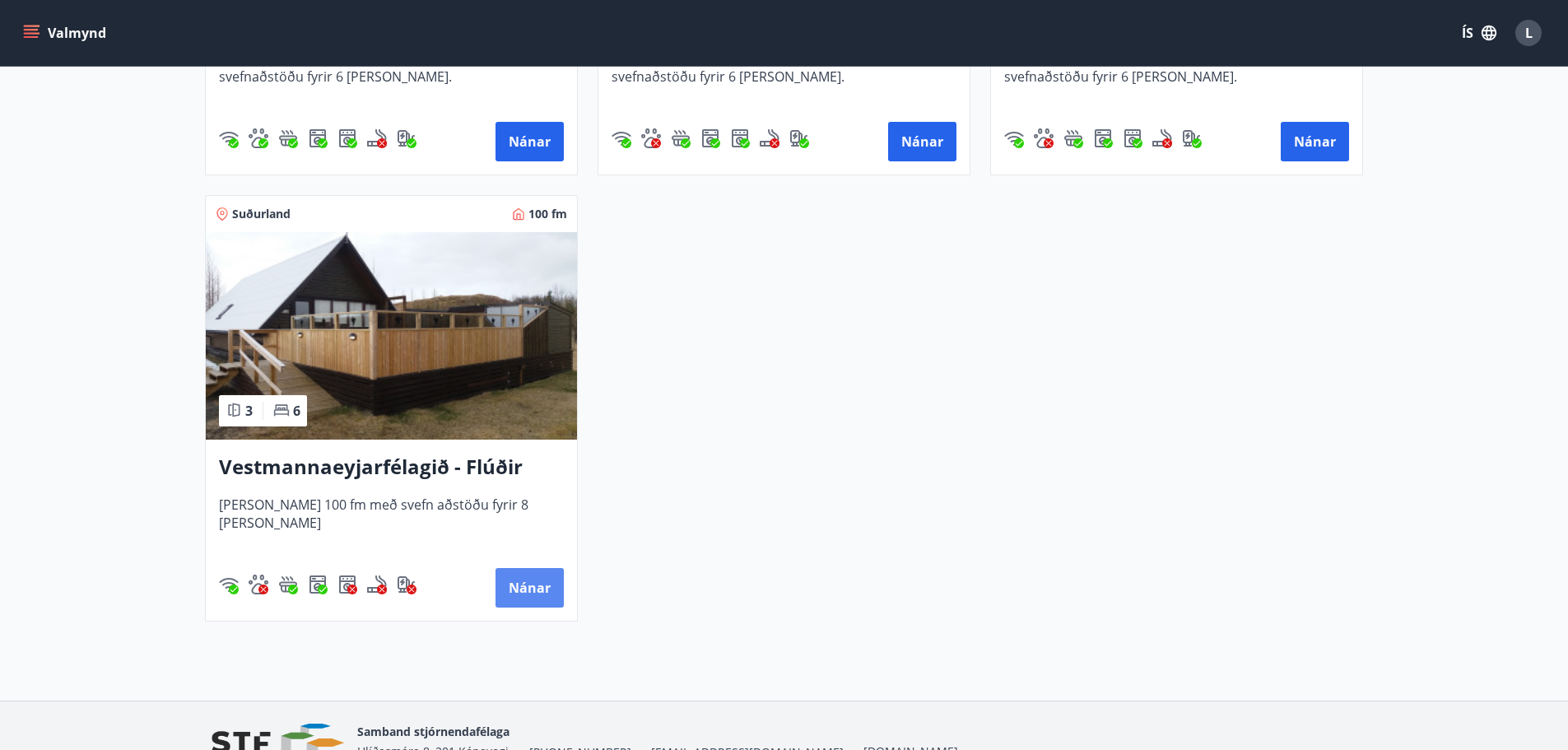
click at [538, 576] on button "Nánar" at bounding box center [529, 589] width 68 height 40
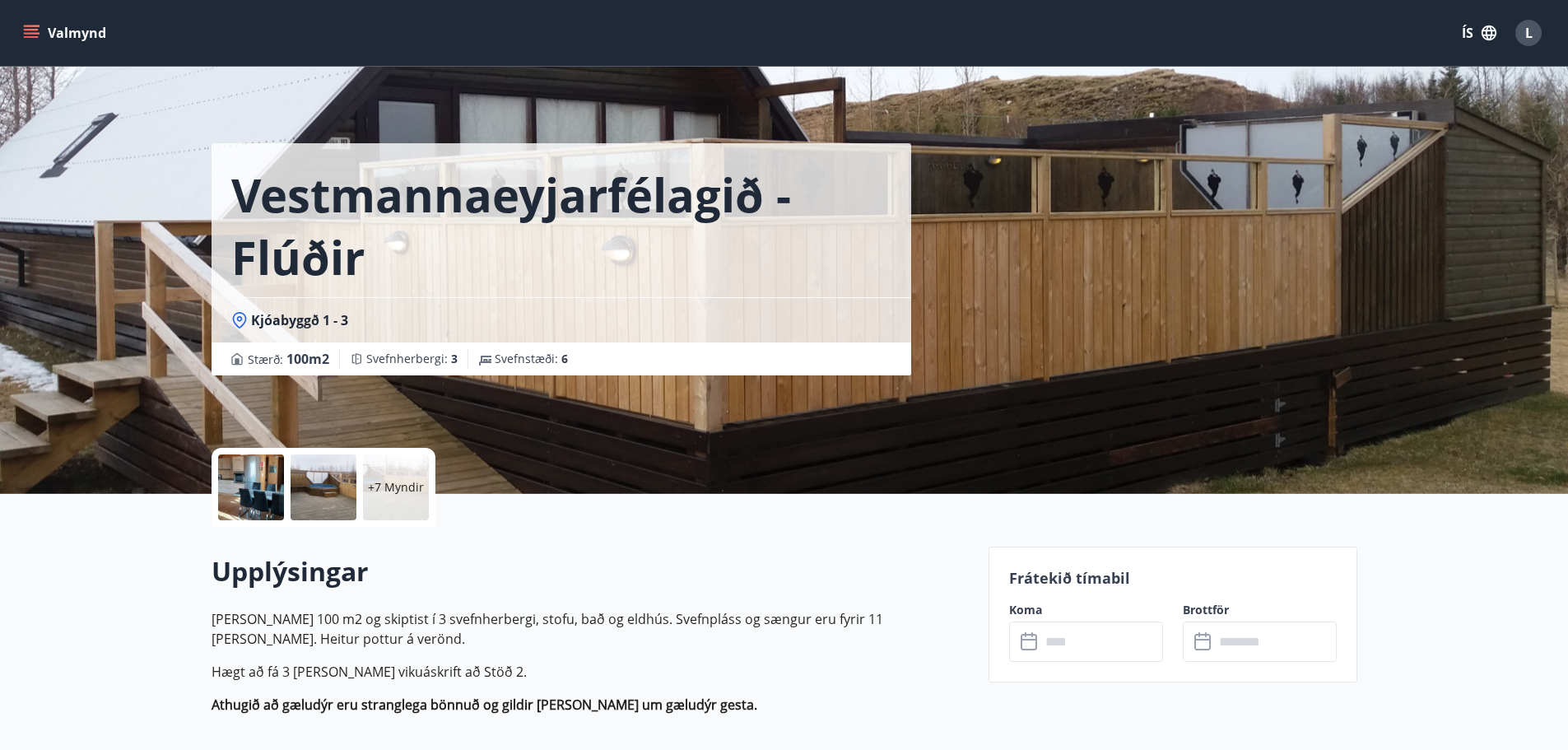
click at [269, 484] on div at bounding box center [251, 487] width 66 height 66
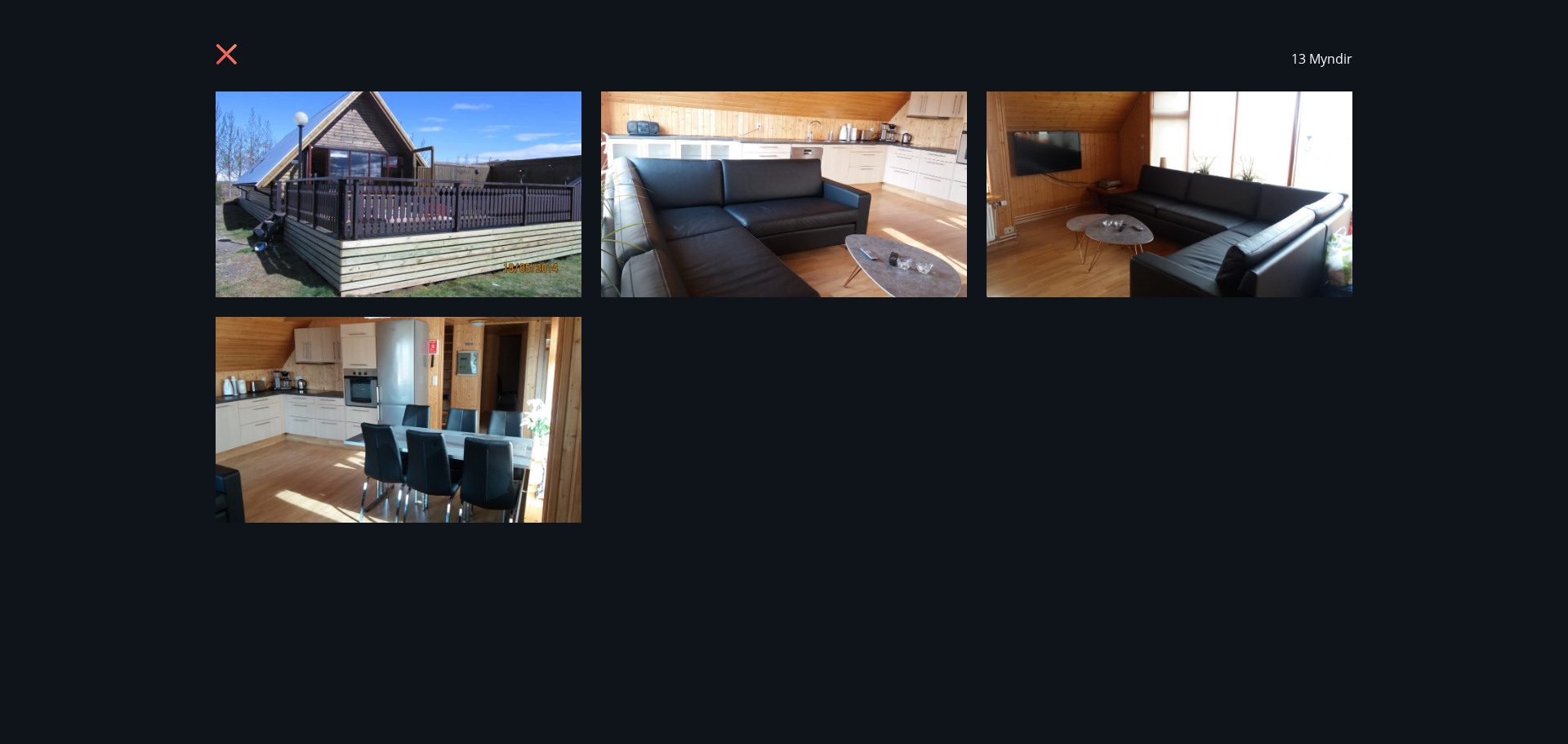
click at [384, 192] on img at bounding box center [398, 194] width 366 height 206
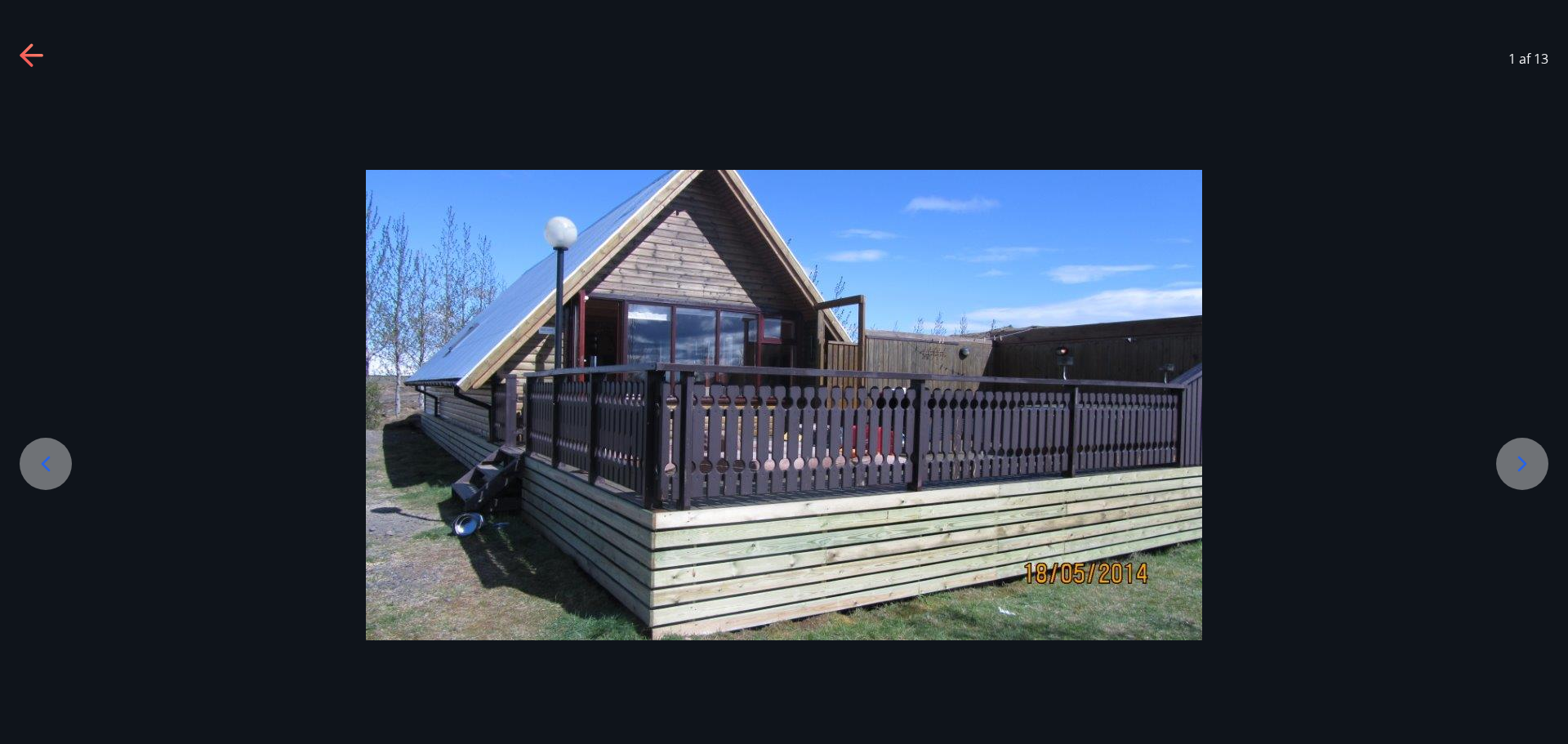
click at [1528, 467] on icon at bounding box center [1521, 463] width 26 height 26
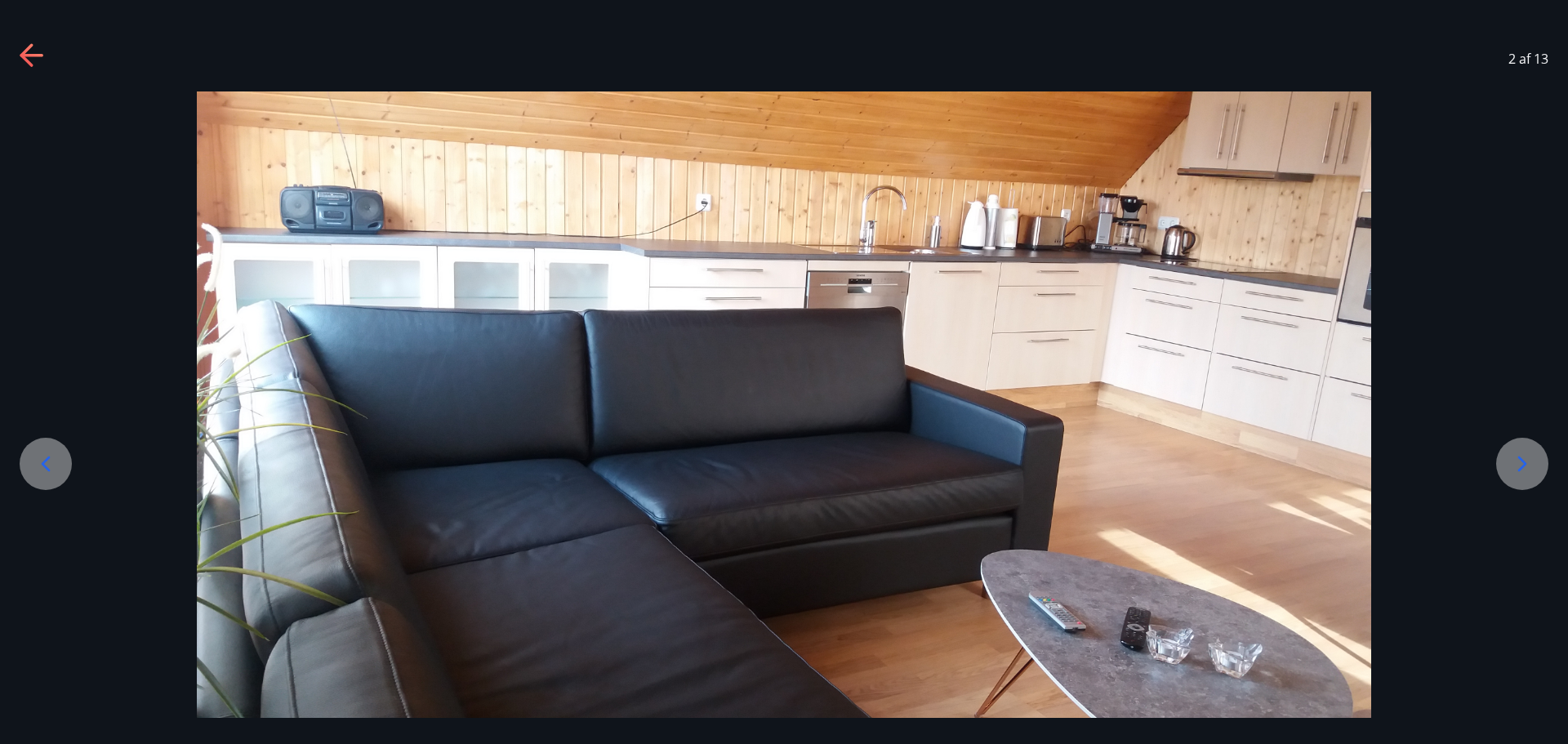
click at [1524, 467] on icon at bounding box center [1522, 463] width 9 height 15
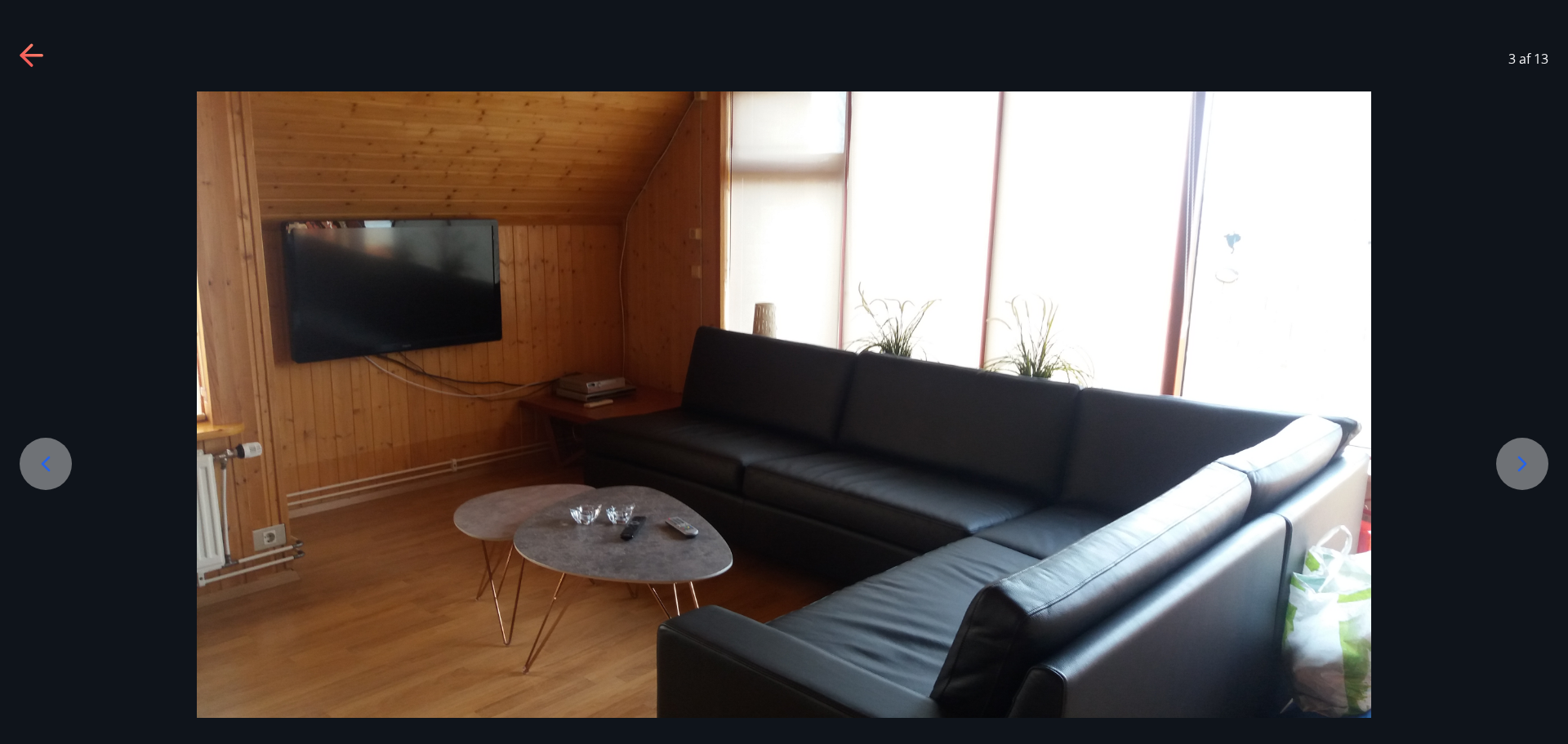
click at [1524, 467] on icon at bounding box center [1522, 463] width 9 height 15
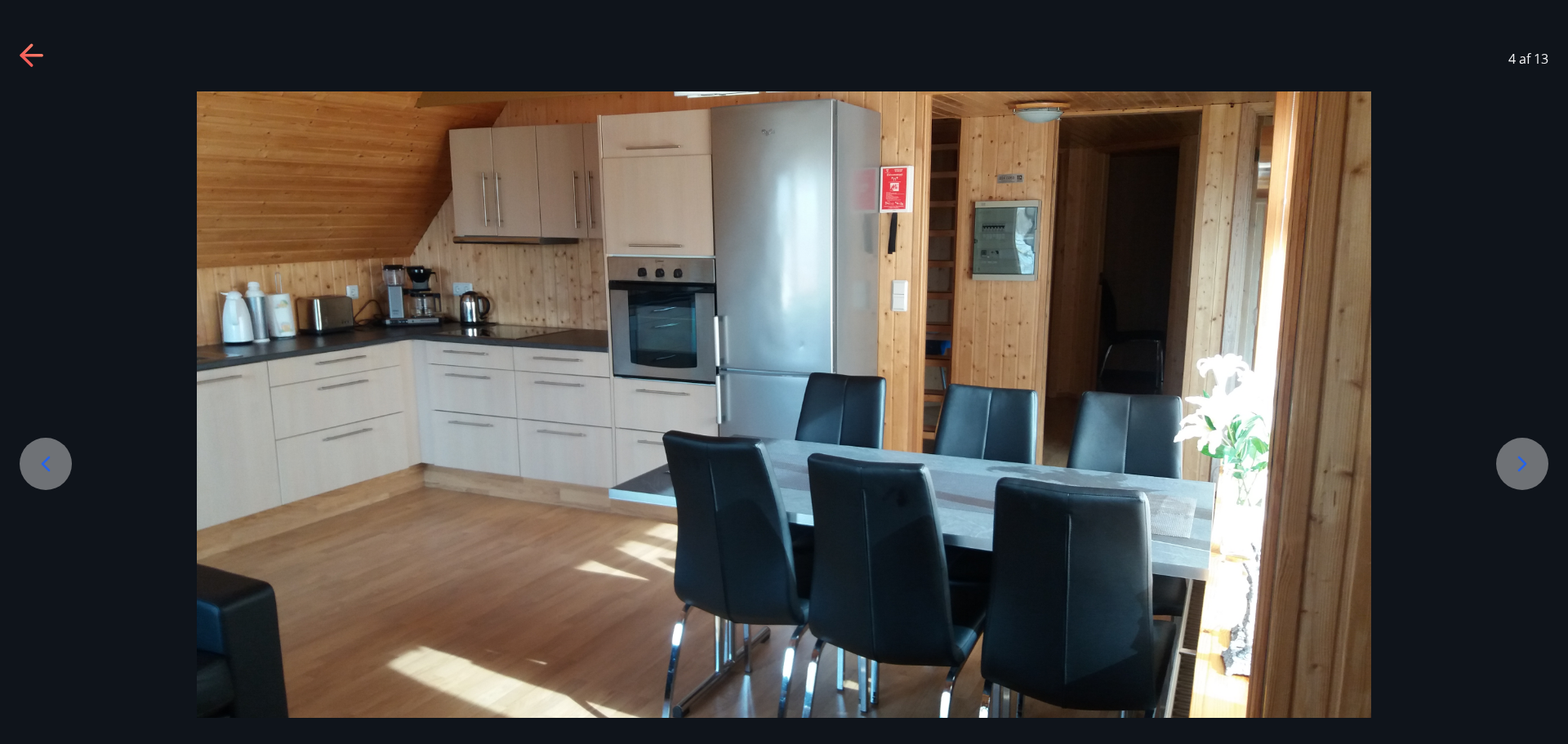
click at [1524, 467] on icon at bounding box center [1522, 463] width 9 height 15
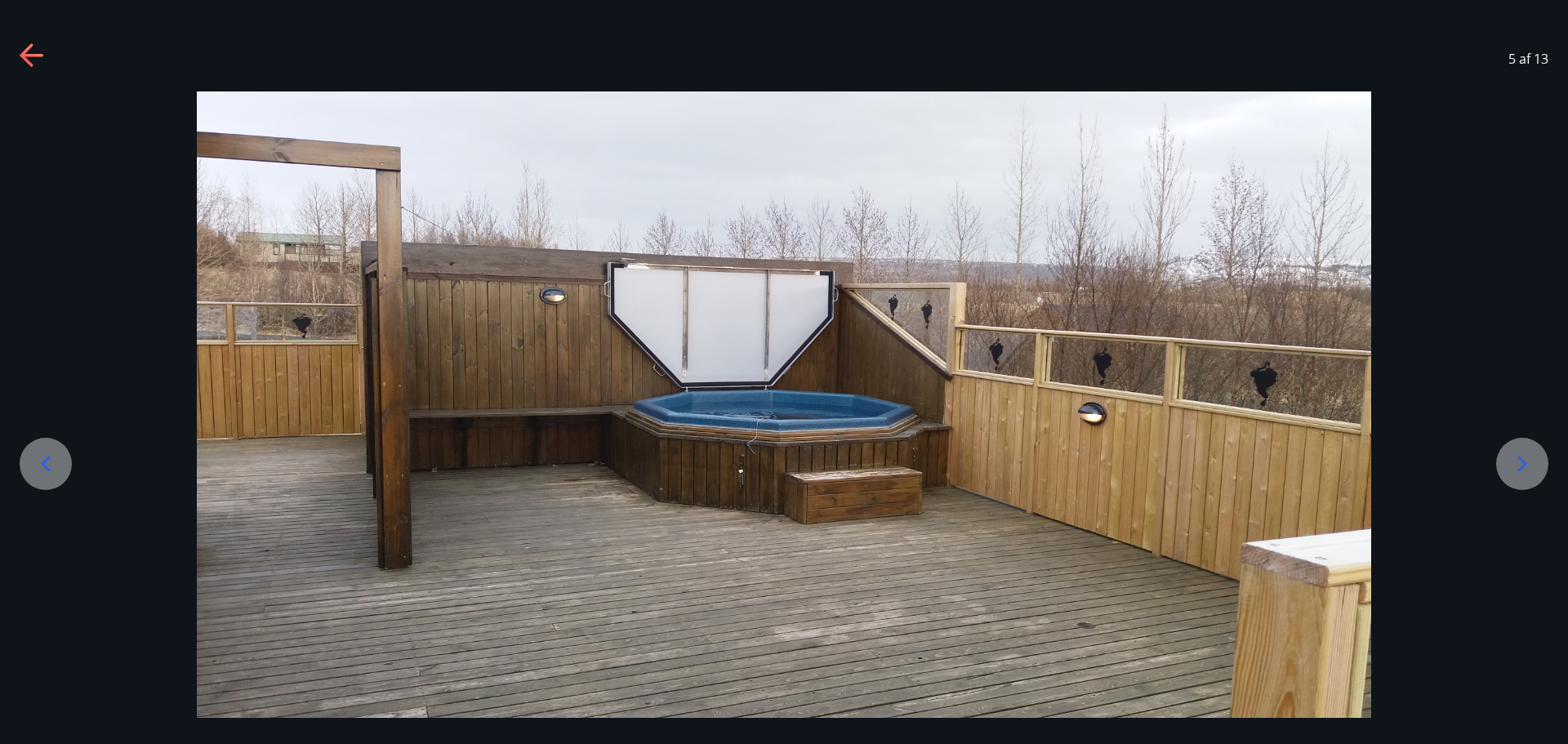
click at [1524, 467] on icon at bounding box center [1522, 463] width 9 height 15
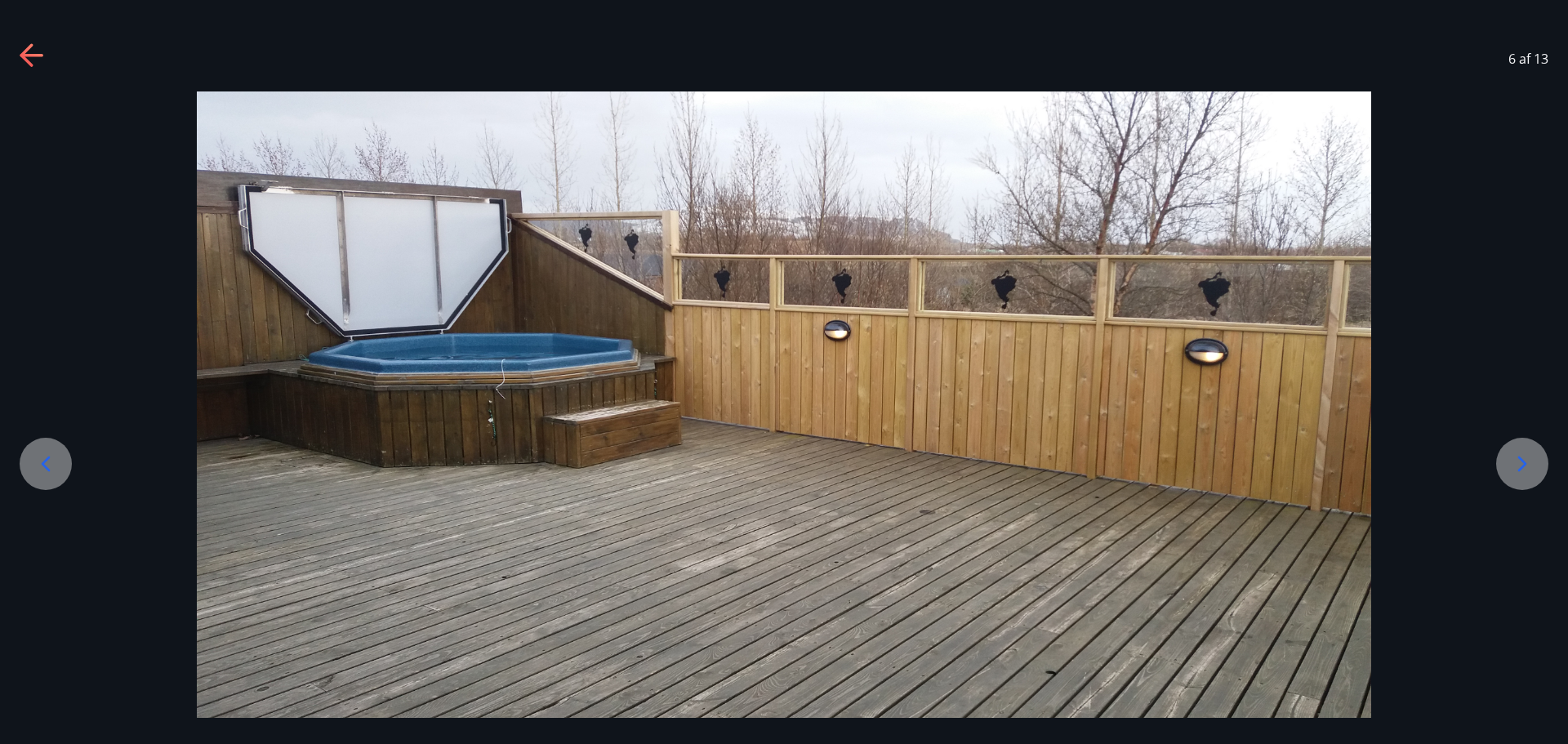
click at [1524, 467] on icon at bounding box center [1522, 463] width 9 height 15
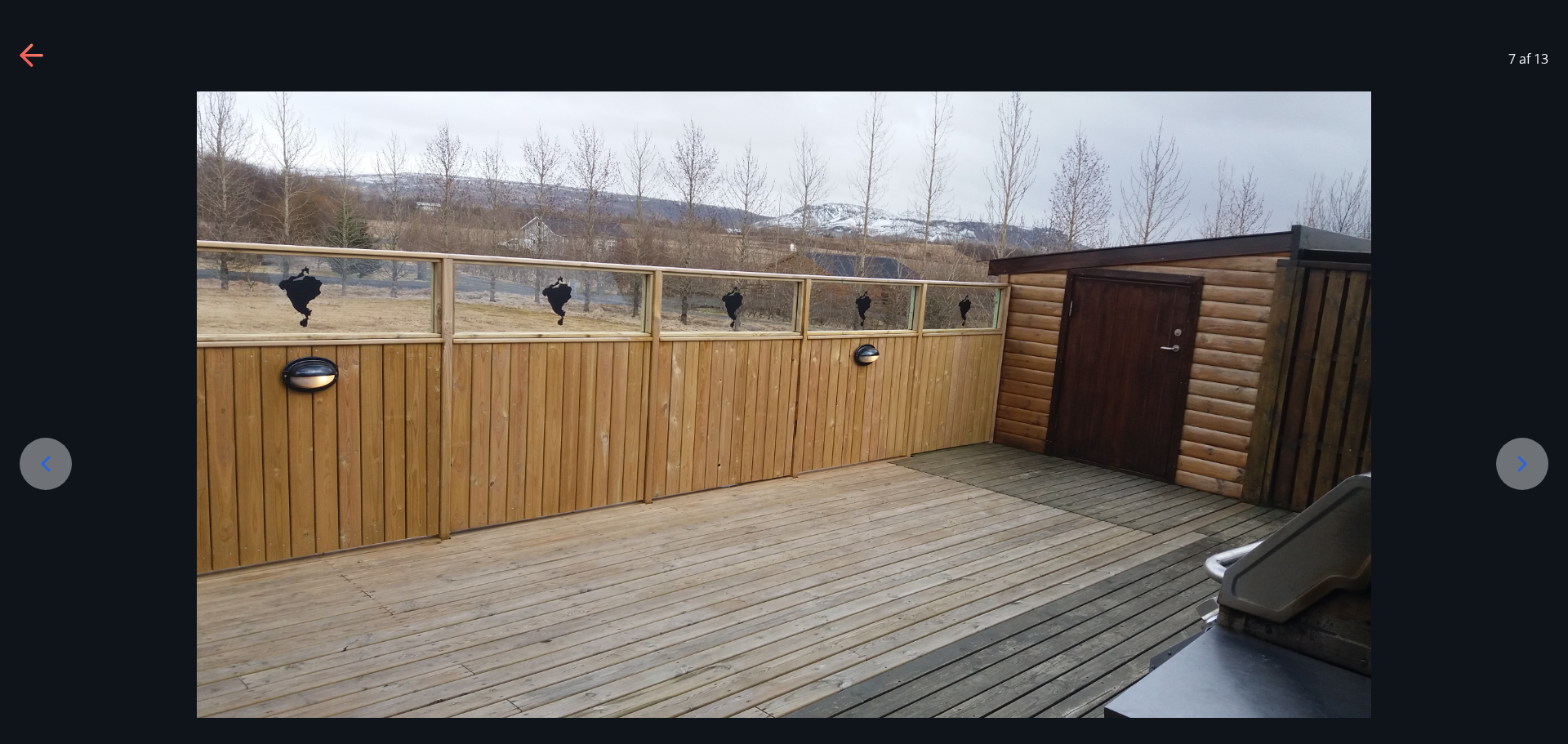
click at [1524, 467] on icon at bounding box center [1522, 463] width 9 height 15
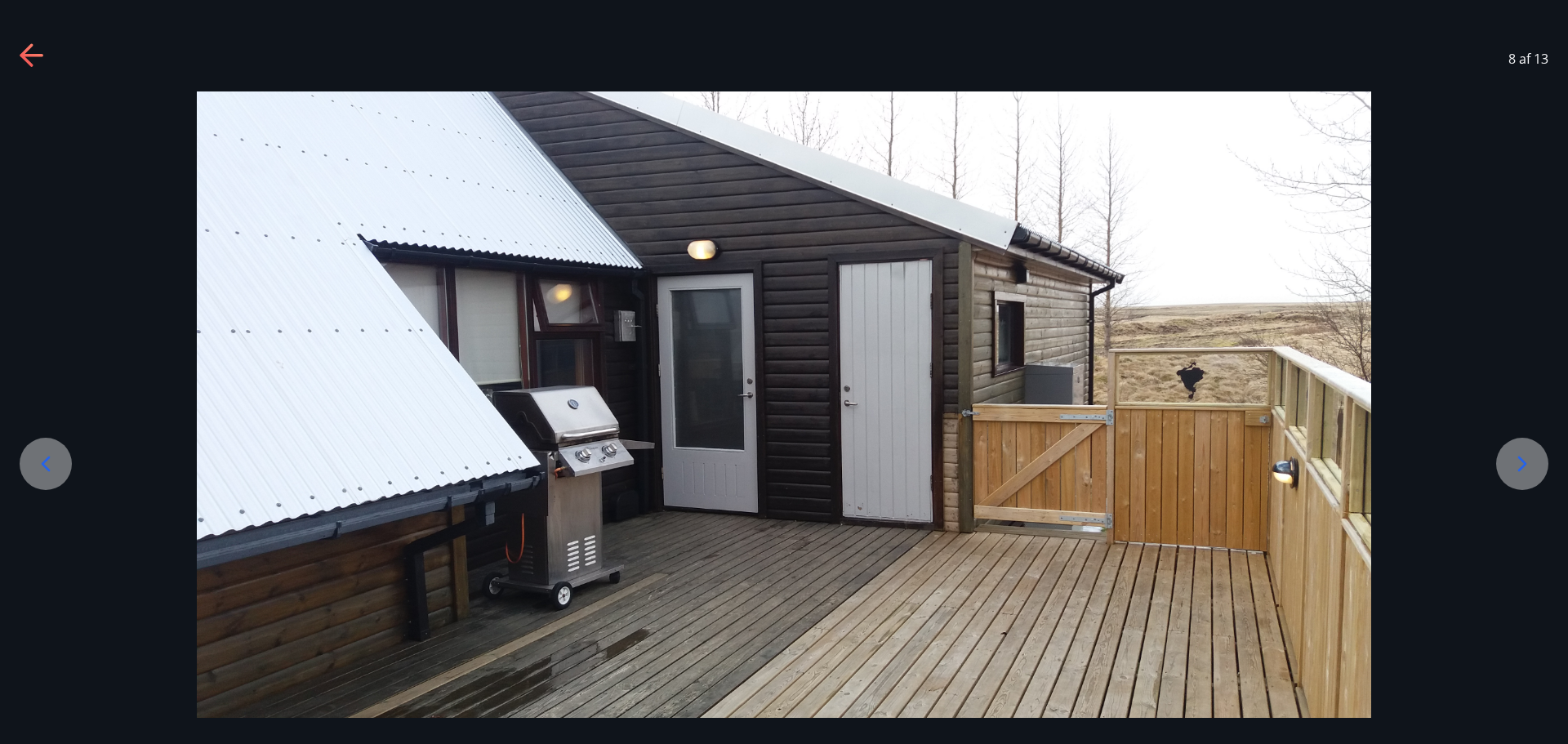
click at [1524, 467] on icon at bounding box center [1522, 463] width 9 height 15
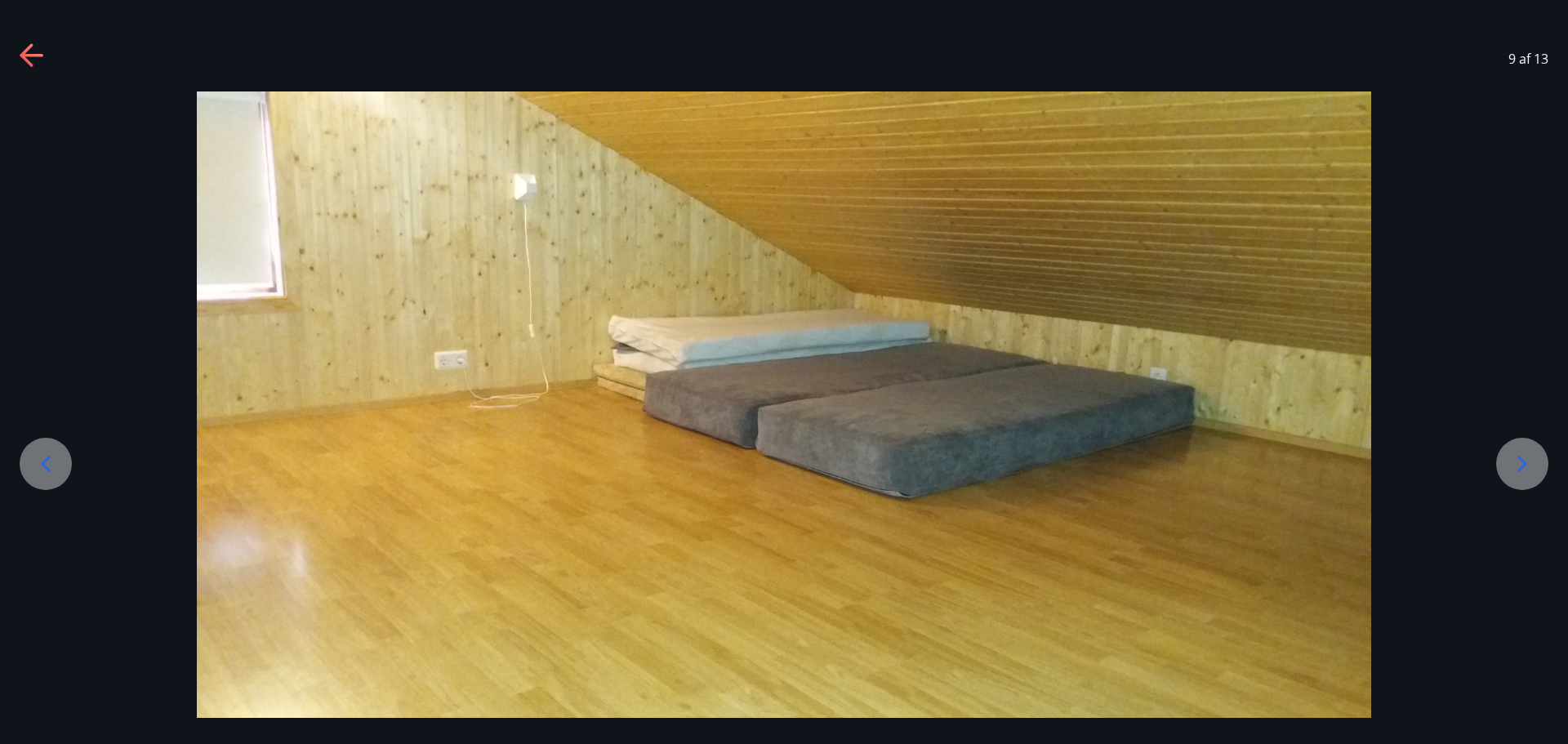
click at [1524, 467] on icon at bounding box center [1522, 463] width 9 height 15
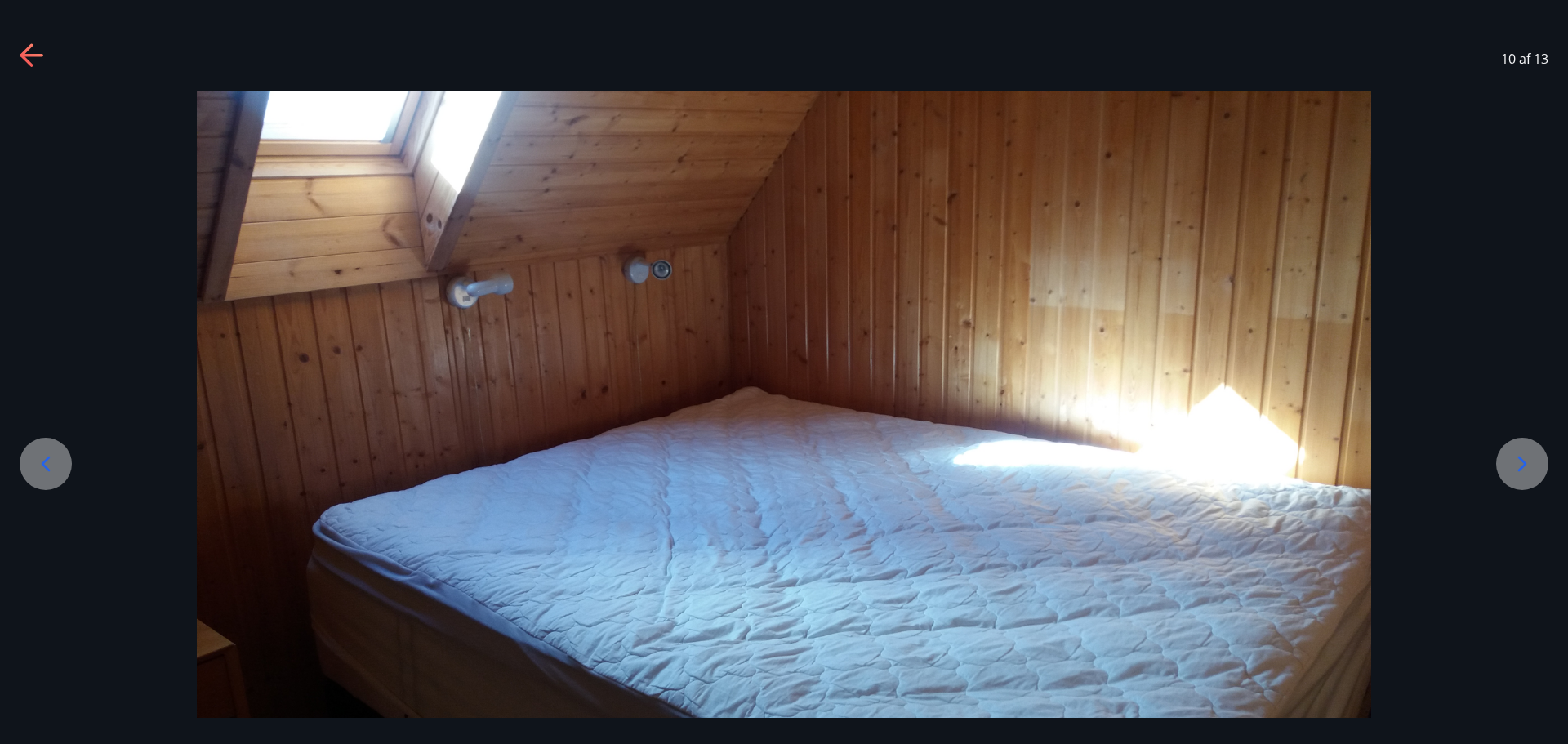
click at [1524, 467] on icon at bounding box center [1522, 463] width 9 height 15
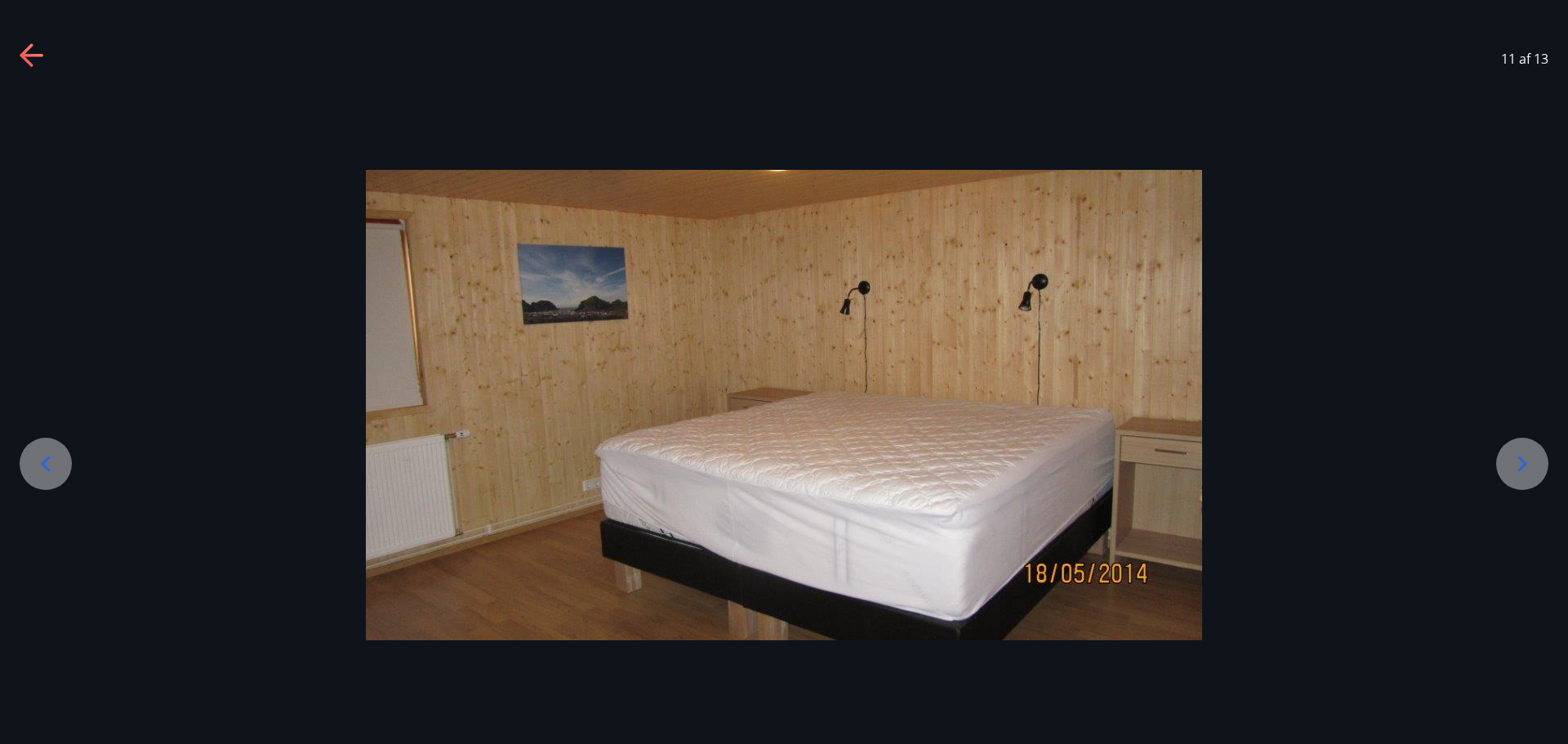
click at [1524, 467] on icon at bounding box center [1522, 463] width 9 height 15
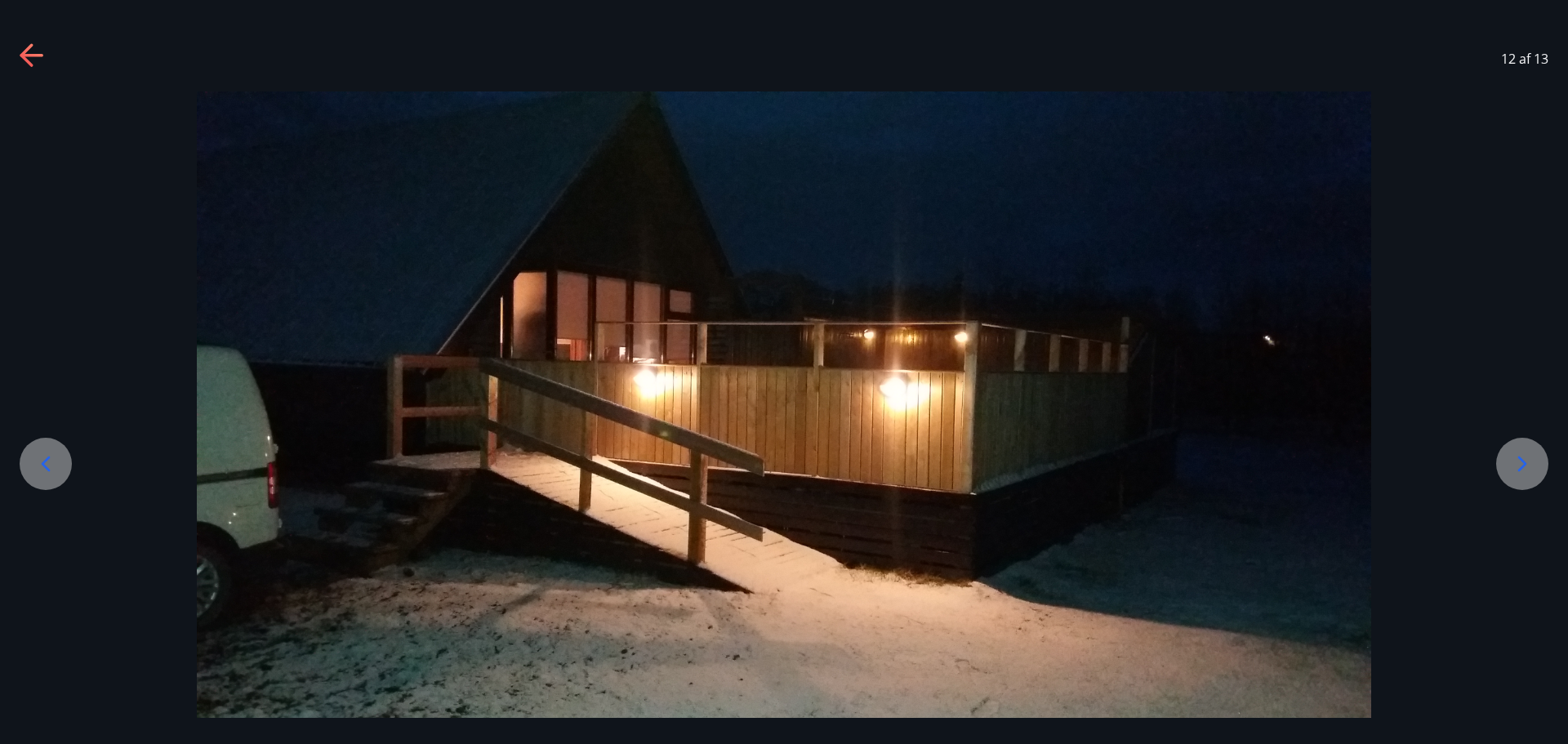
click at [1524, 467] on icon at bounding box center [1522, 463] width 9 height 15
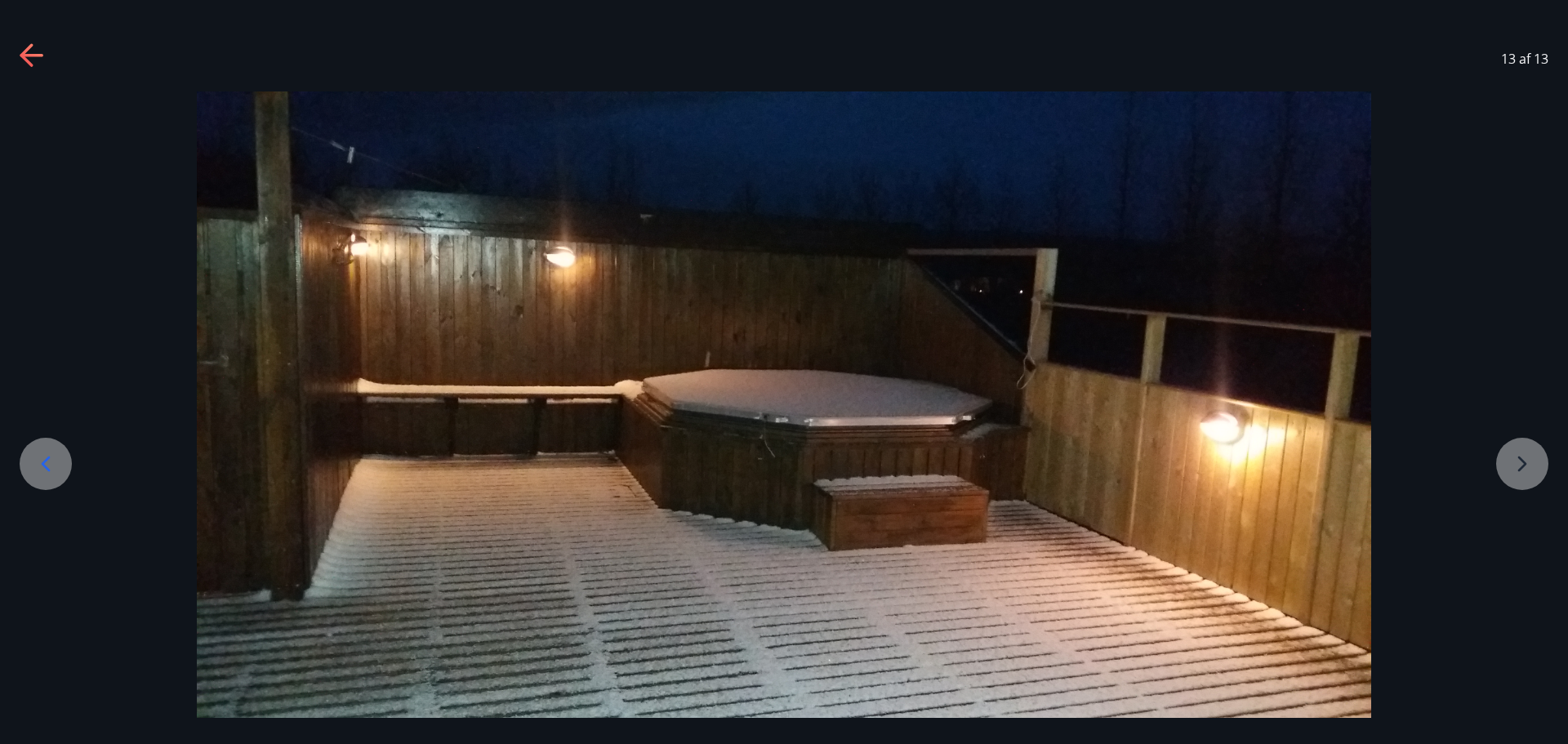
click at [1524, 467] on div at bounding box center [784, 422] width 1568 height 661
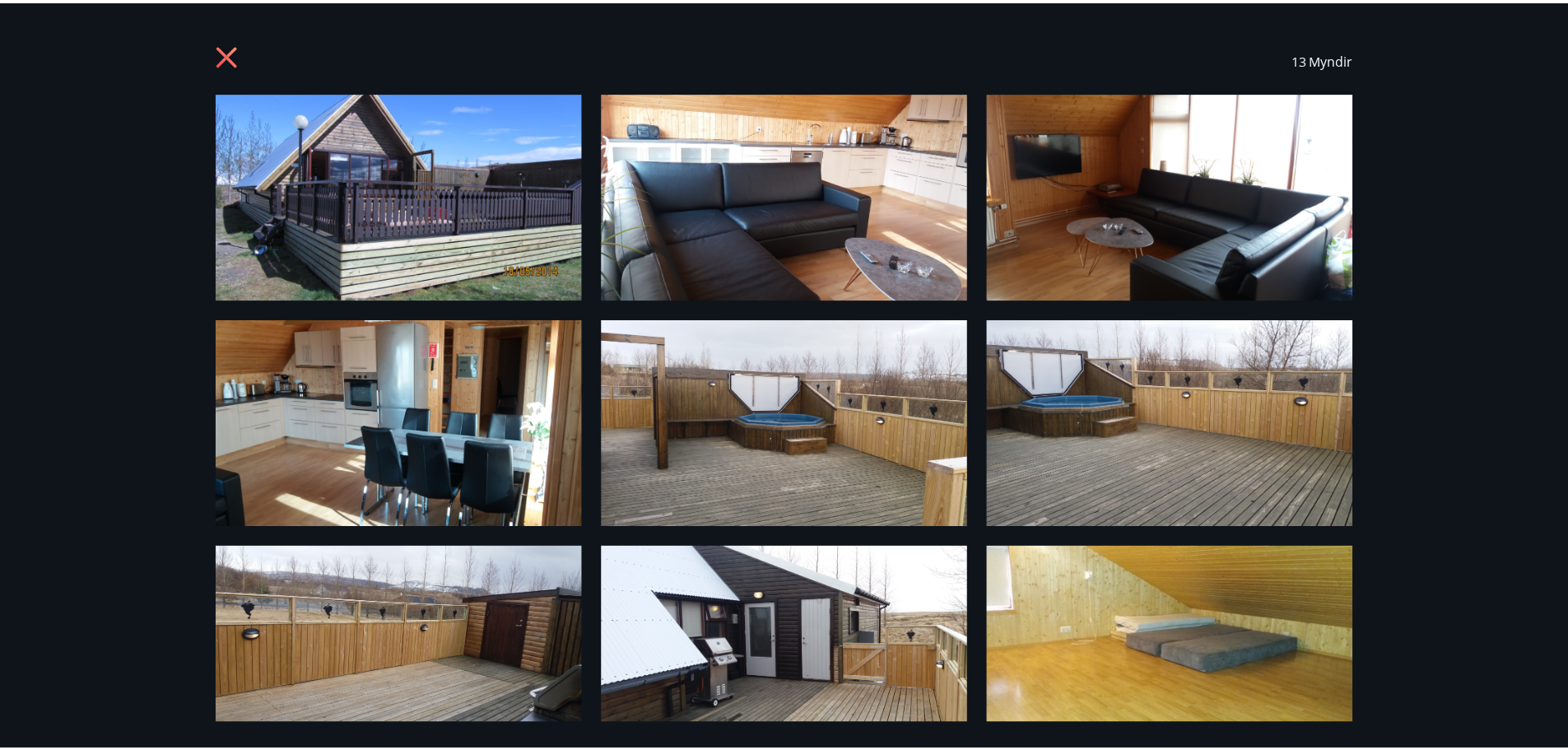
scroll to position [490, 0]
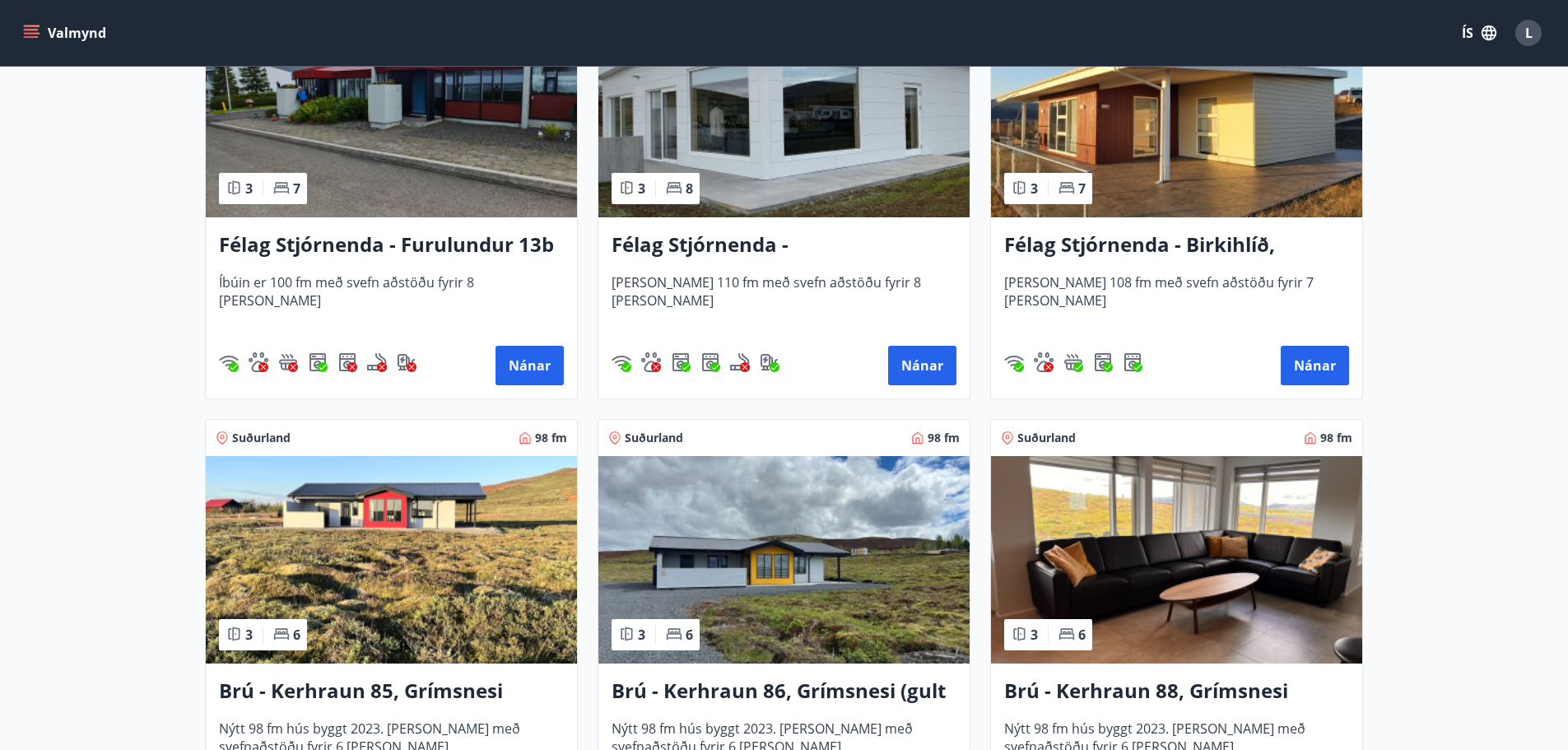
scroll to position [3459, 0]
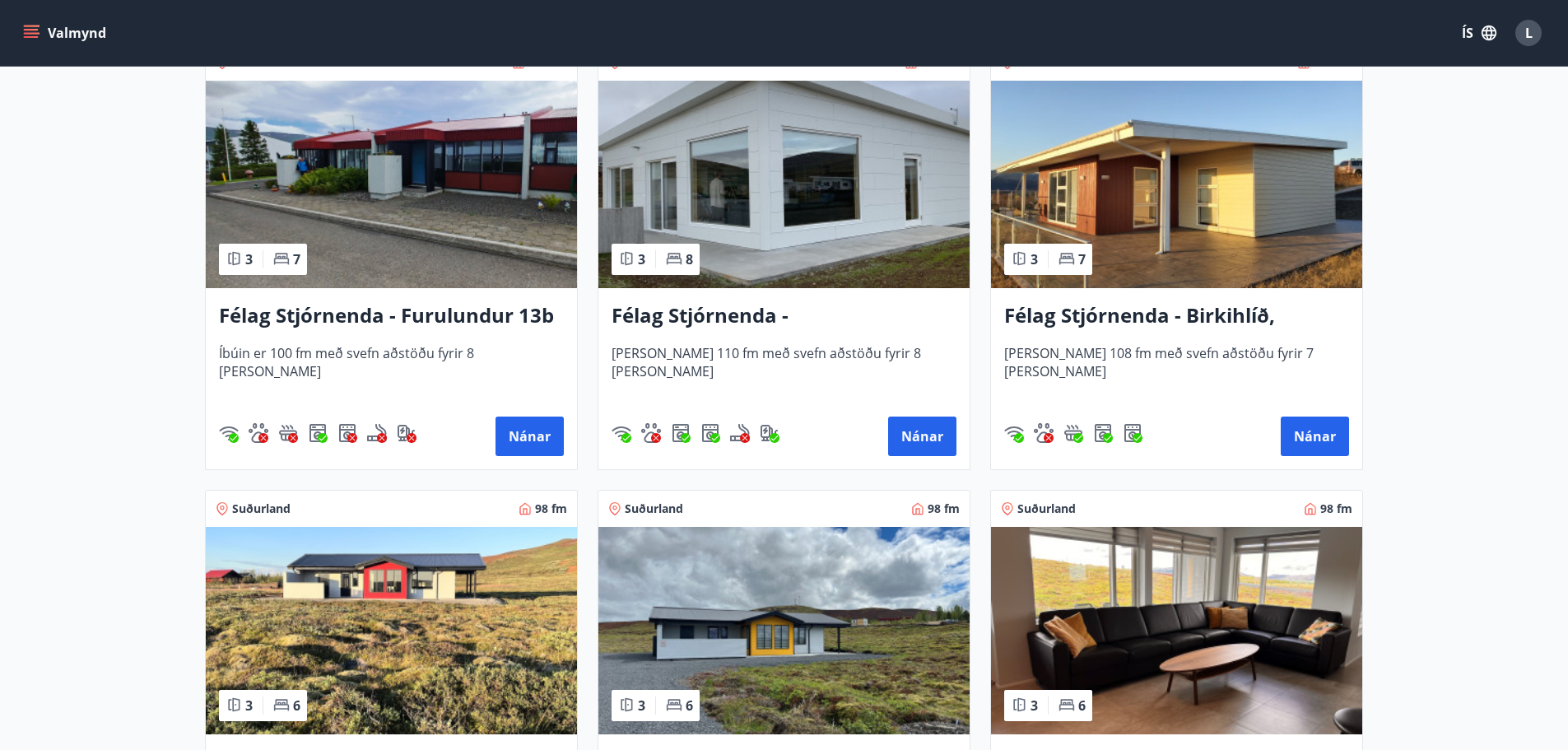
click at [682, 280] on img at bounding box center [784, 184] width 372 height 208
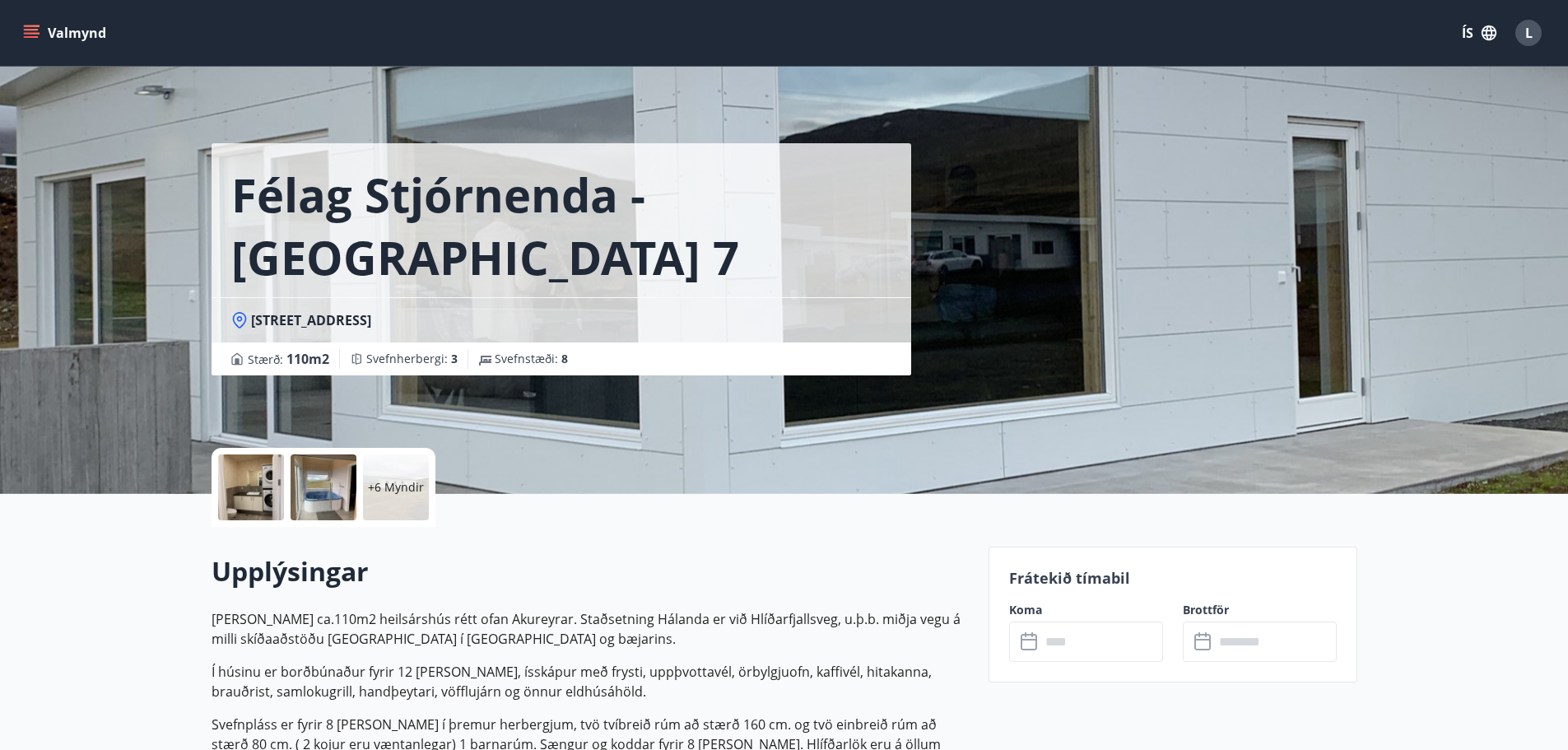
click at [259, 485] on div at bounding box center [251, 487] width 66 height 66
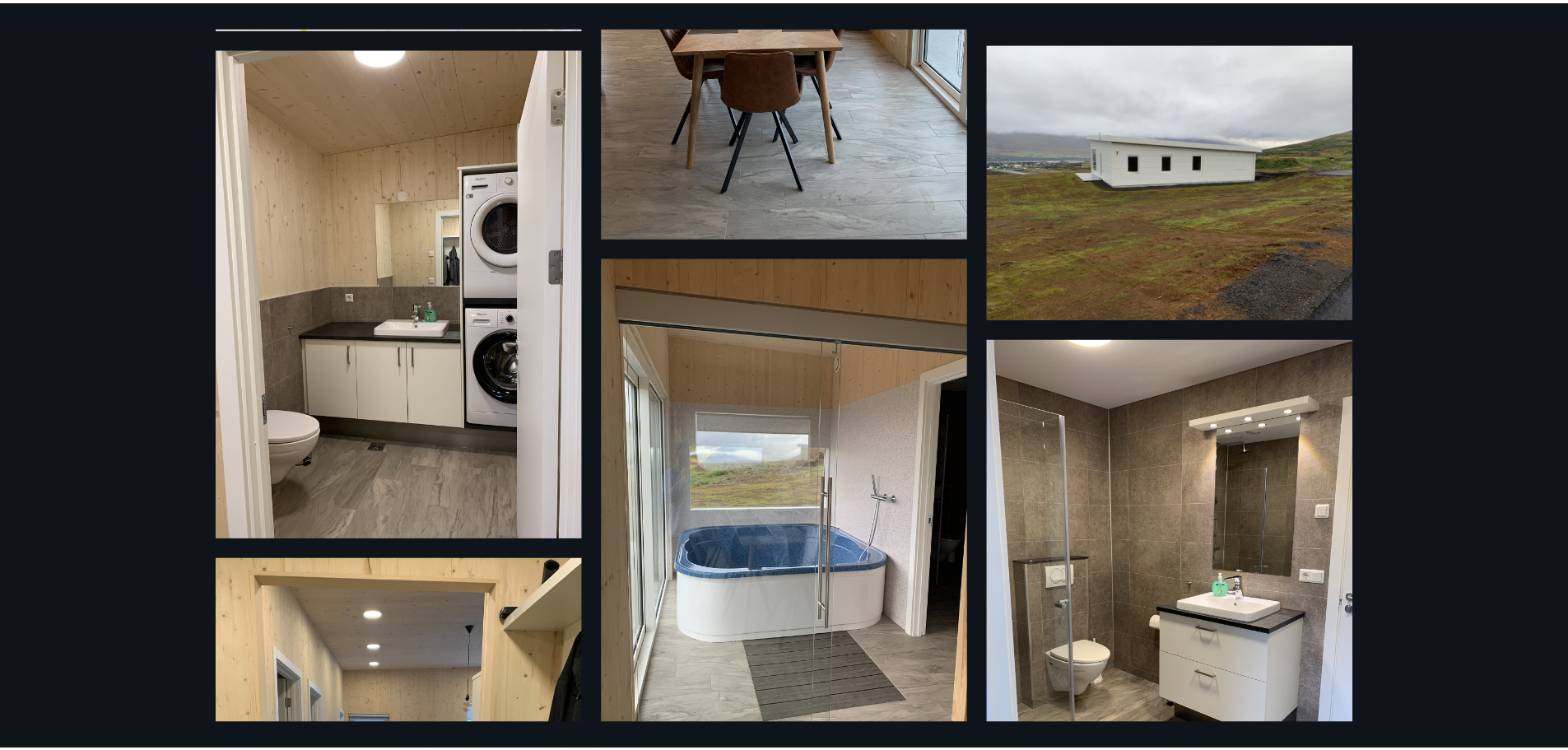
scroll to position [412, 0]
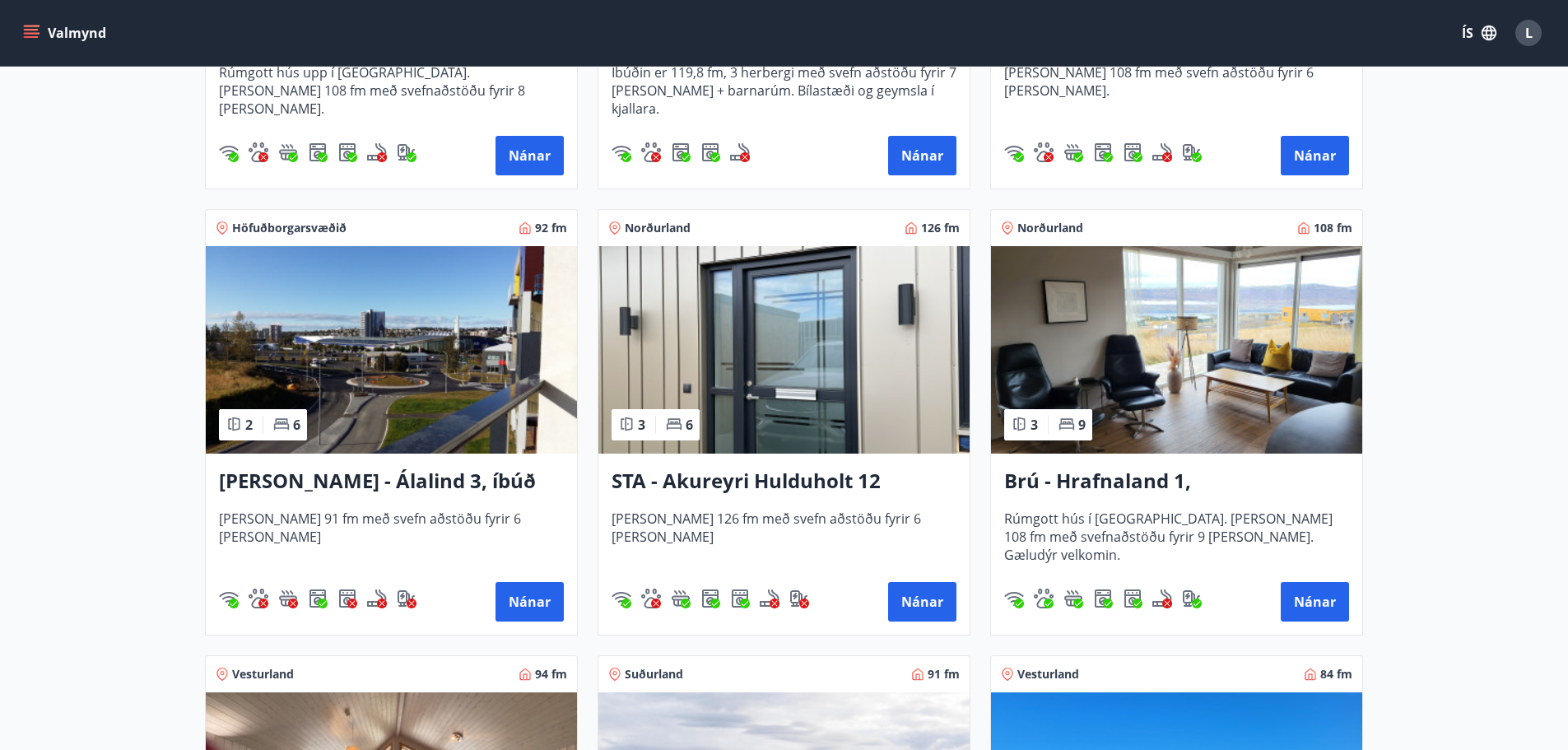
scroll to position [1071, 0]
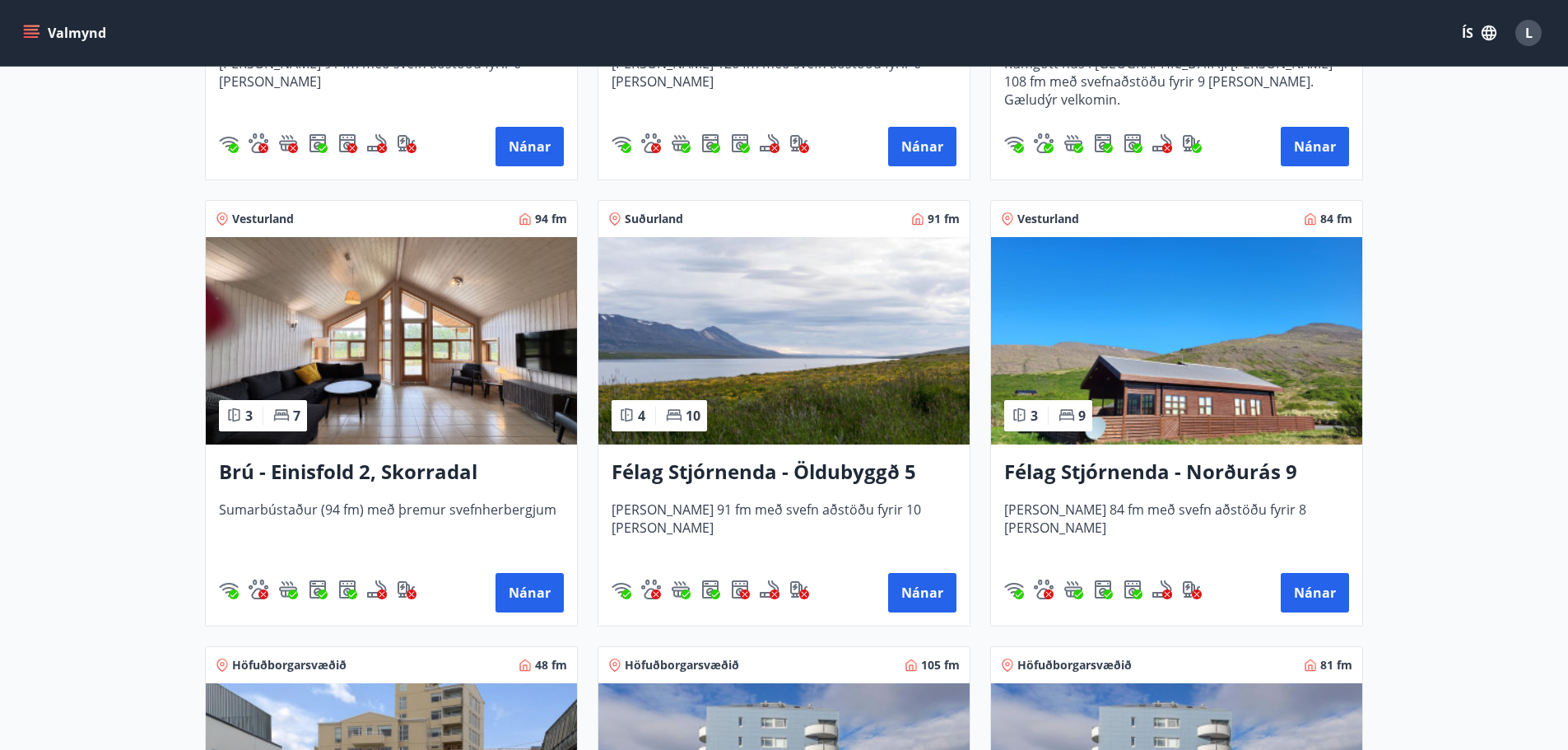
click at [760, 467] on h3 "Félag Stjórnenda - Öldubyggð 5" at bounding box center [784, 472] width 345 height 30
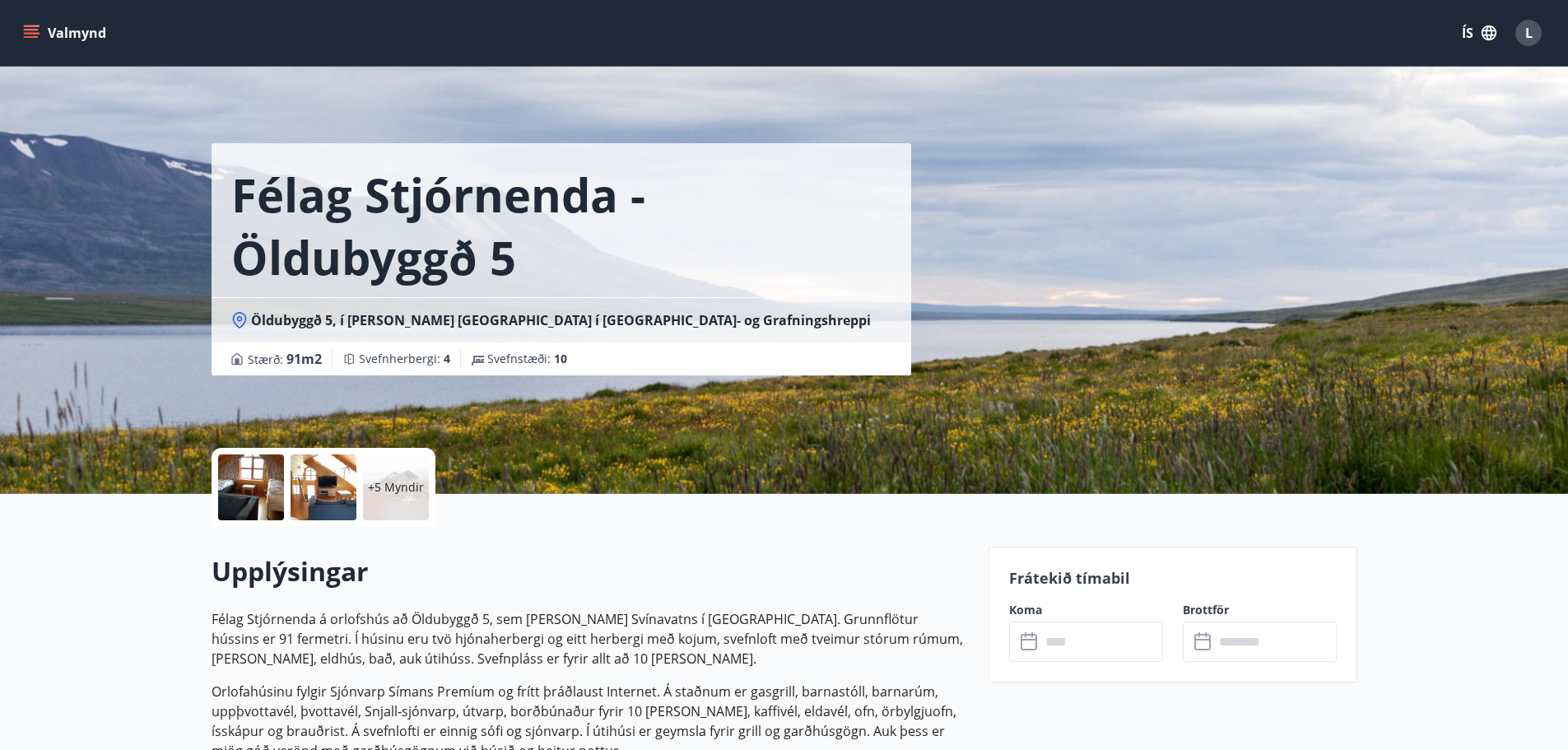
click at [256, 501] on div at bounding box center [251, 487] width 66 height 66
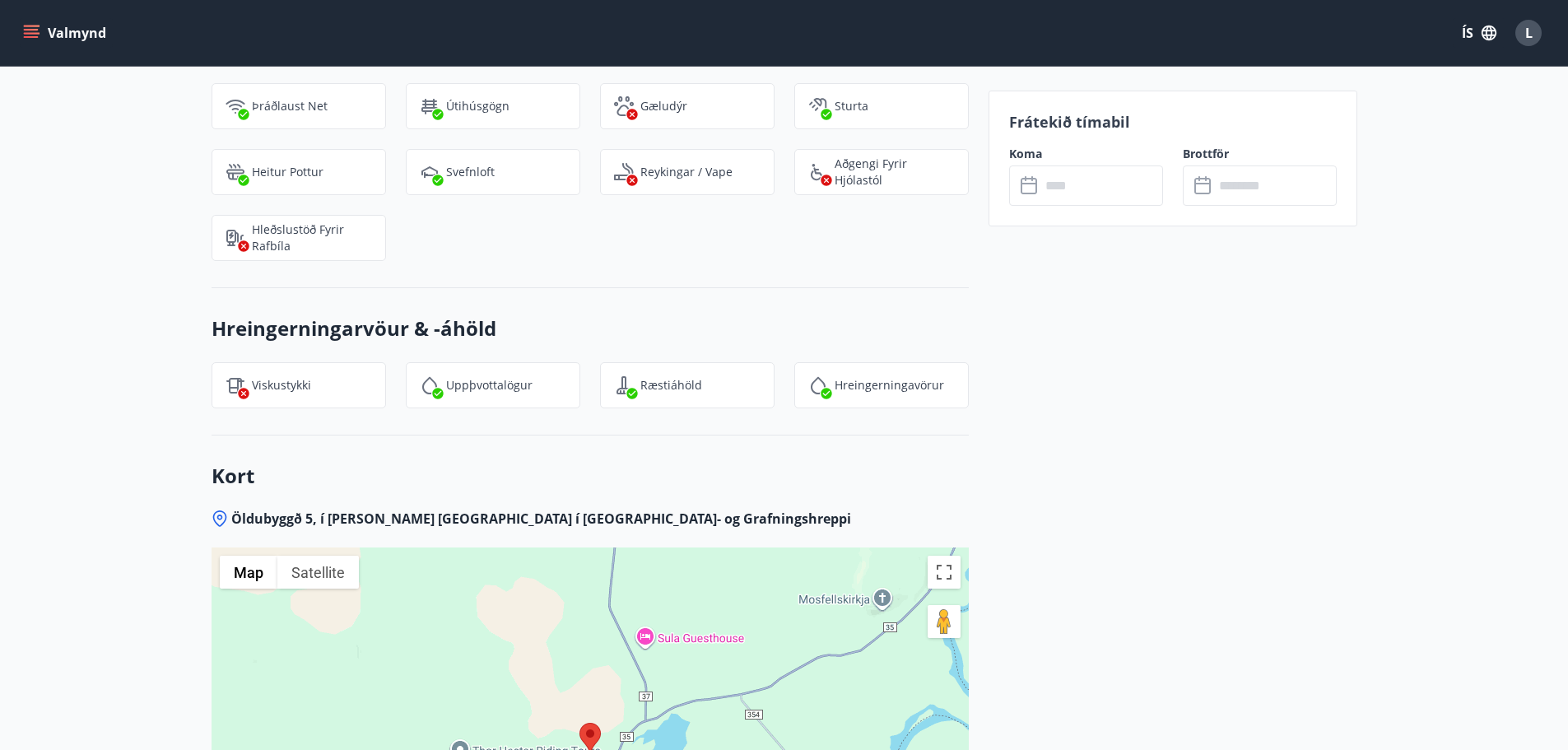
scroll to position [2586, 0]
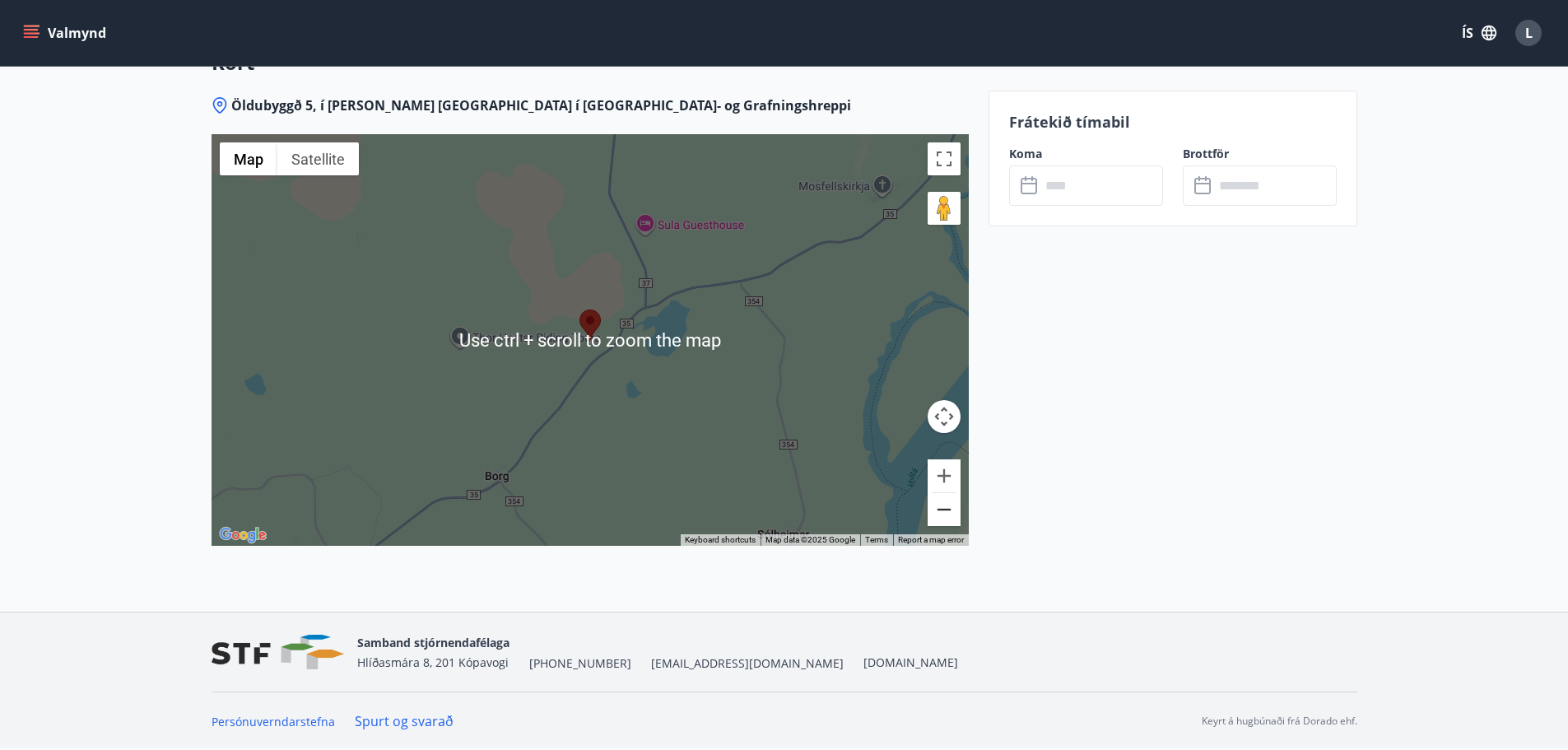
click at [946, 516] on button "Zoom out" at bounding box center [944, 510] width 33 height 33
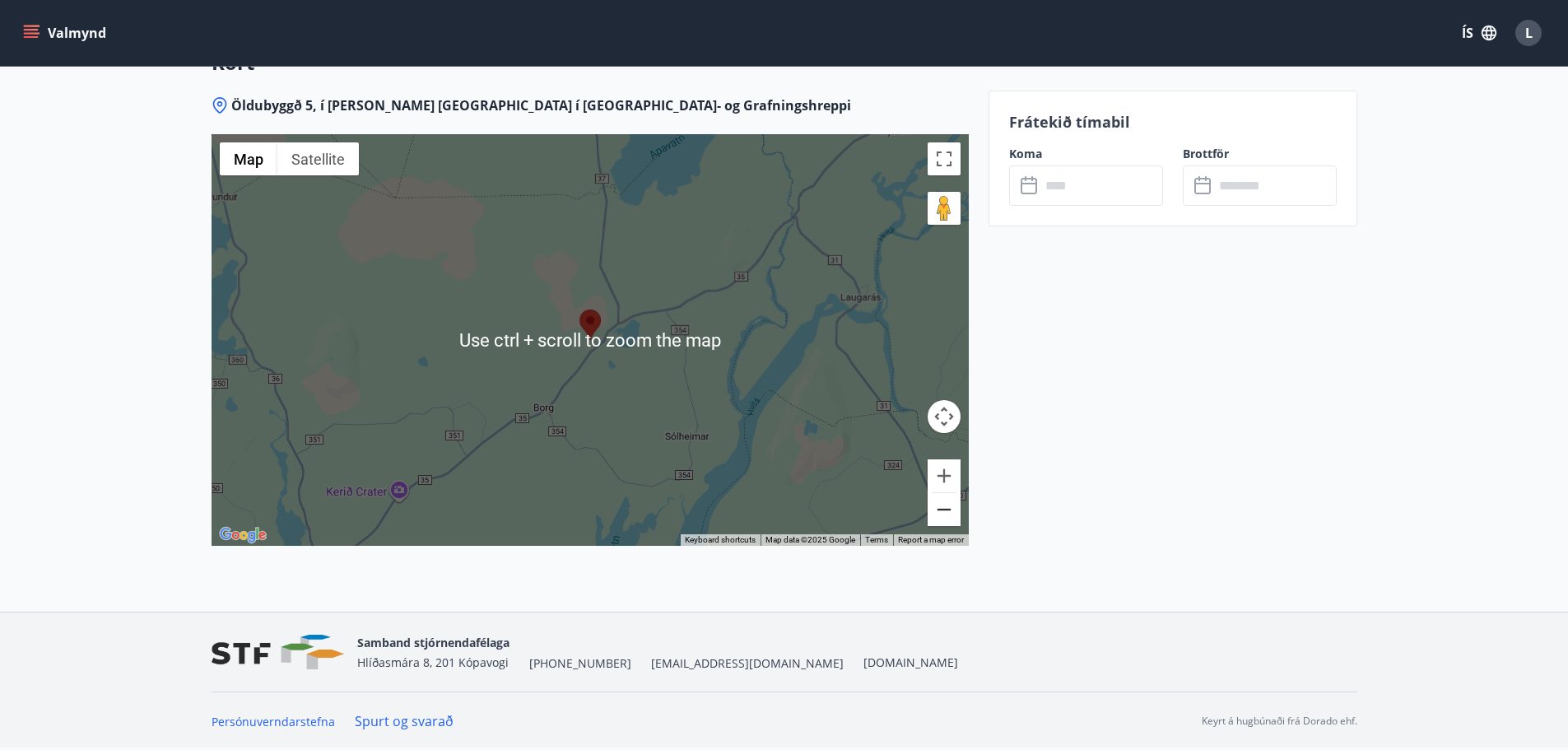
click at [945, 515] on button "Zoom out" at bounding box center [944, 510] width 33 height 33
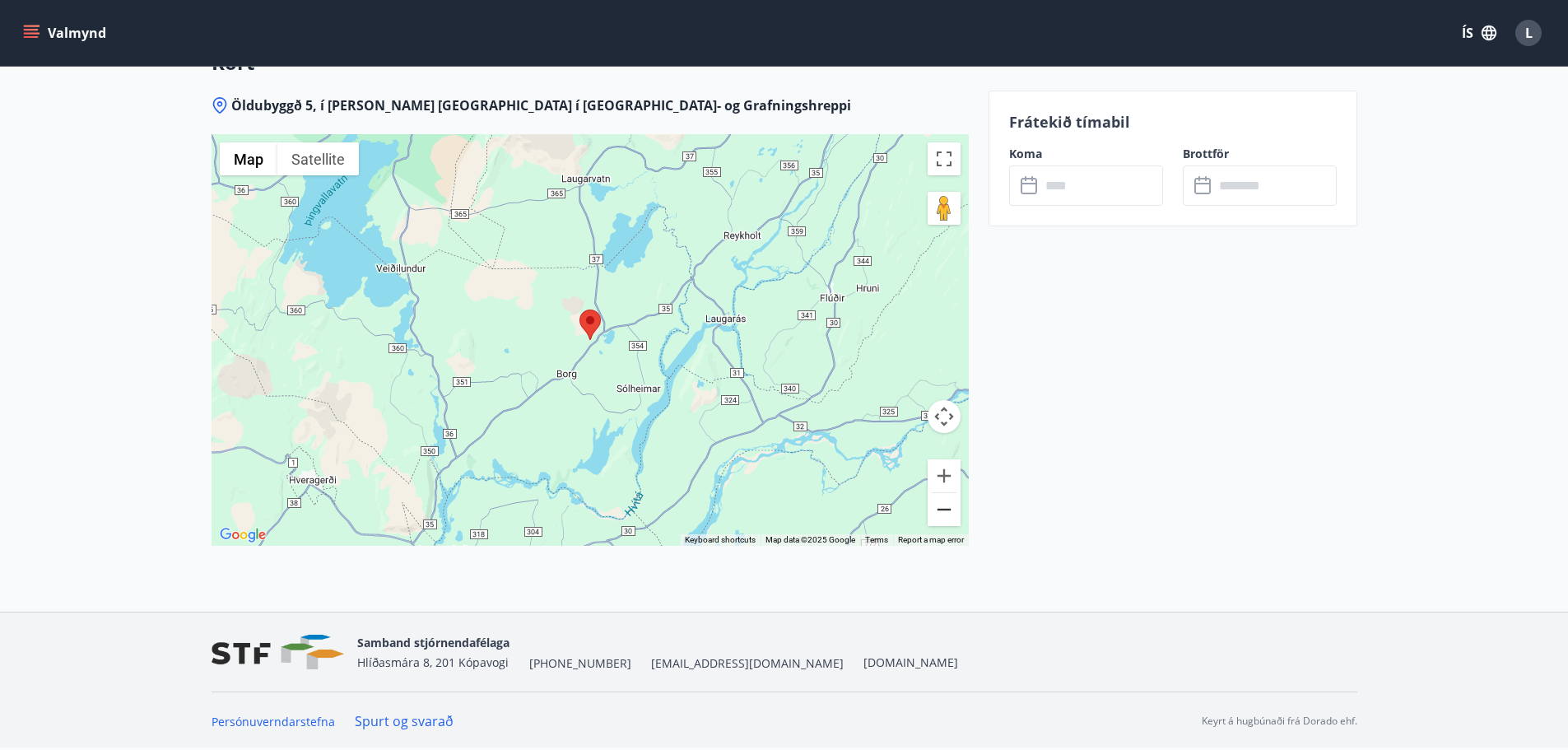
click at [945, 514] on button "Zoom out" at bounding box center [944, 510] width 33 height 33
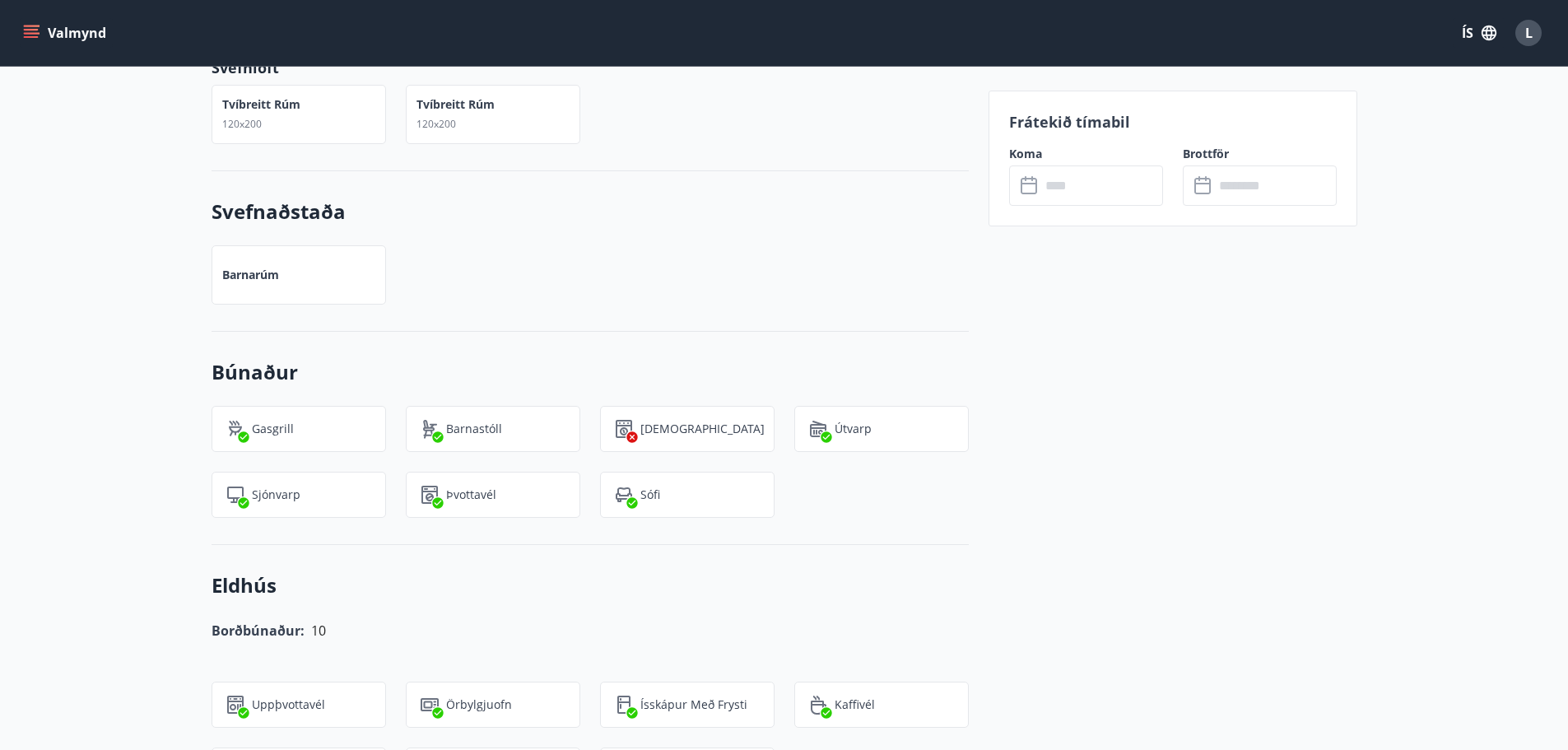
scroll to position [1350, 0]
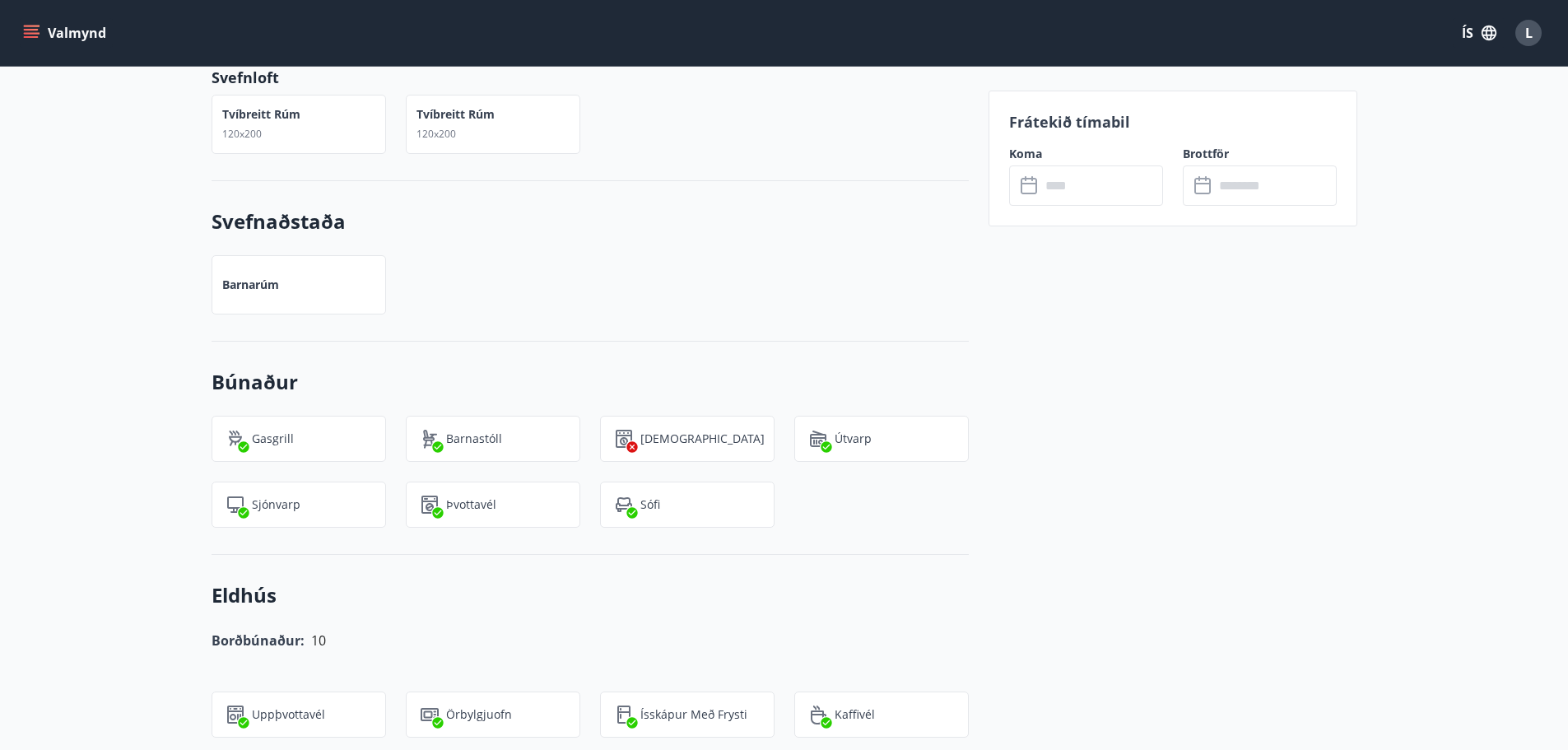
click at [1037, 180] on icon at bounding box center [1031, 186] width 20 height 20
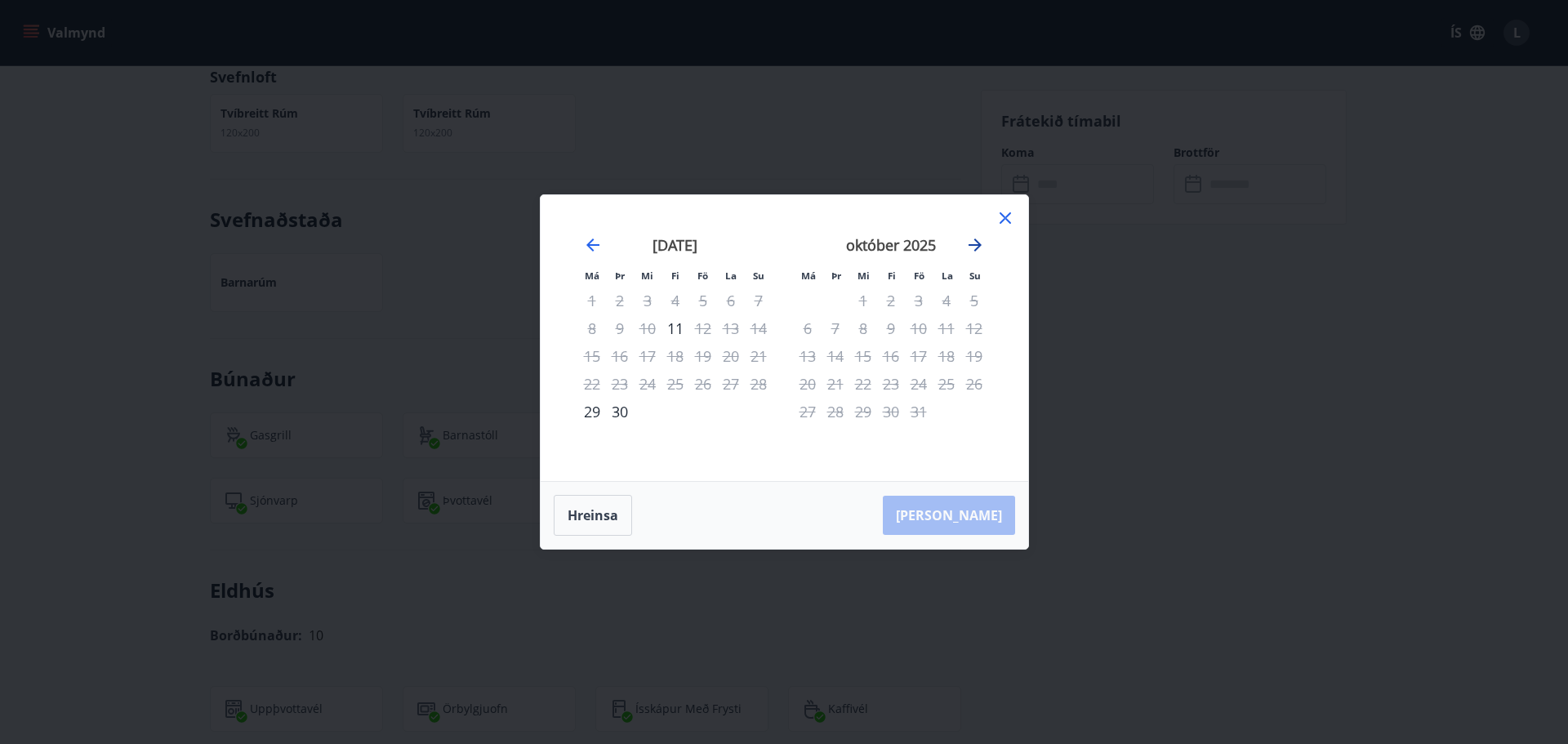
click at [976, 247] on icon "Move forward to switch to the next month." at bounding box center [975, 246] width 20 height 20
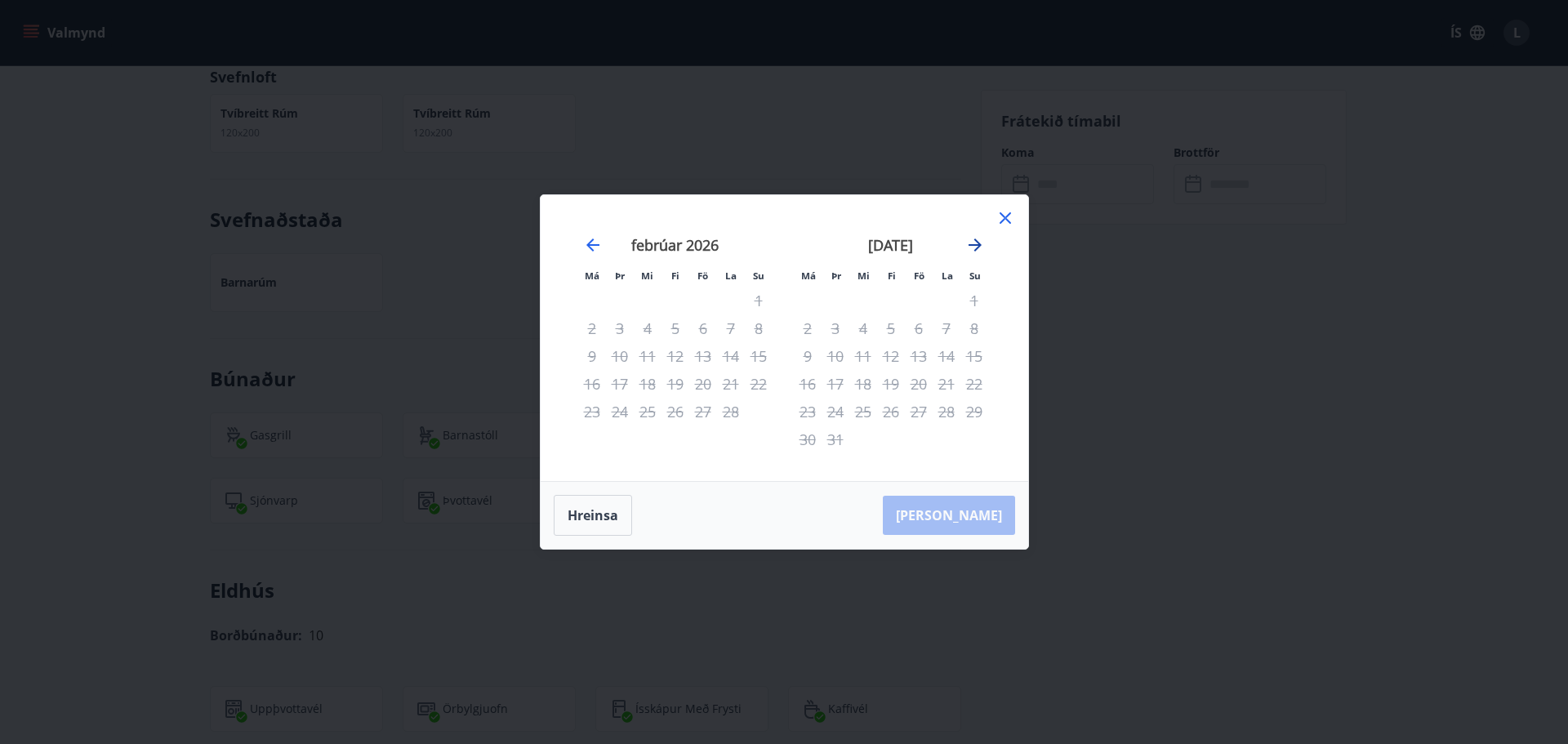
click at [976, 247] on icon "Move forward to switch to the next month." at bounding box center [975, 246] width 20 height 20
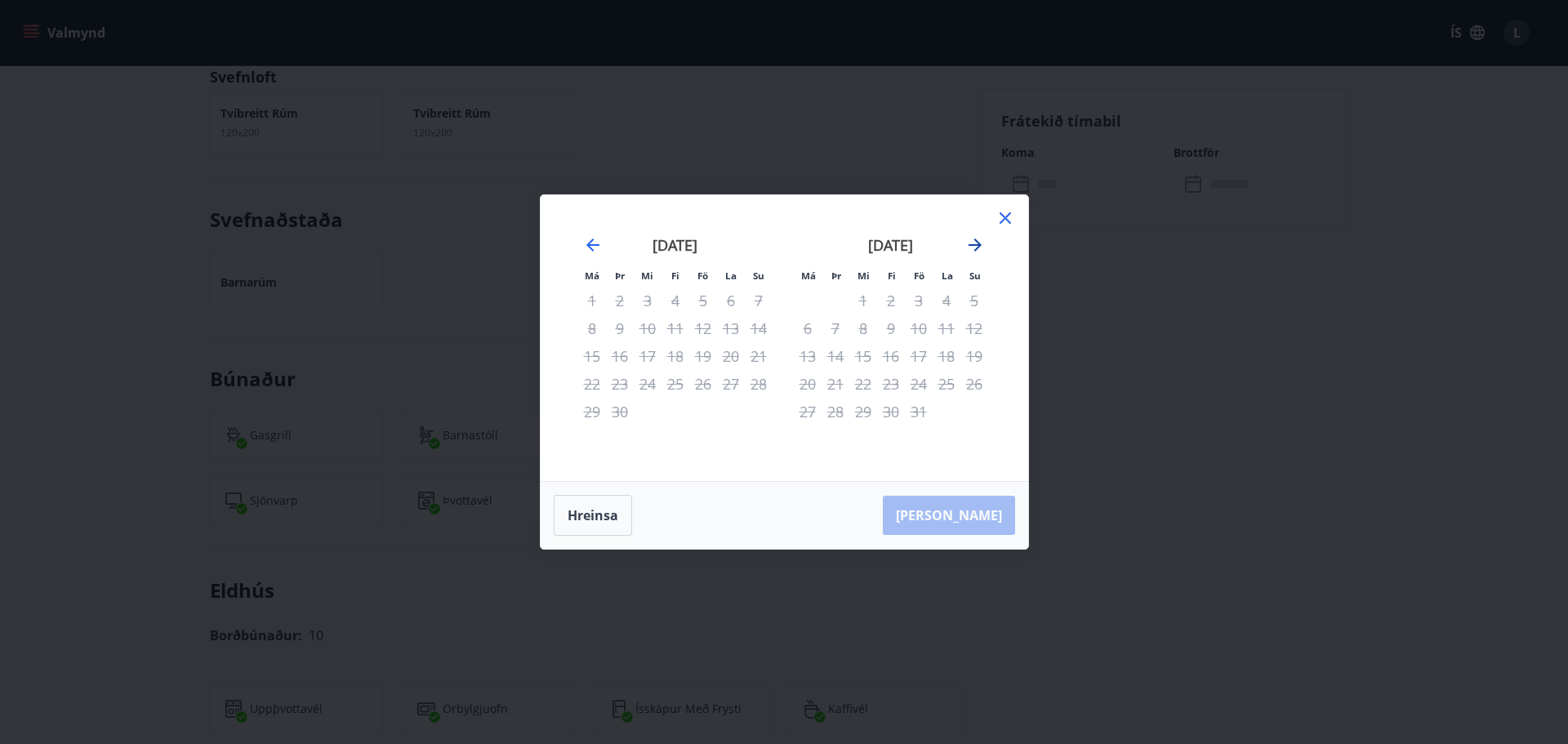
click at [976, 247] on icon "Move forward to switch to the next month." at bounding box center [975, 246] width 20 height 20
click at [601, 501] on button "Hreinsa" at bounding box center [592, 515] width 78 height 40
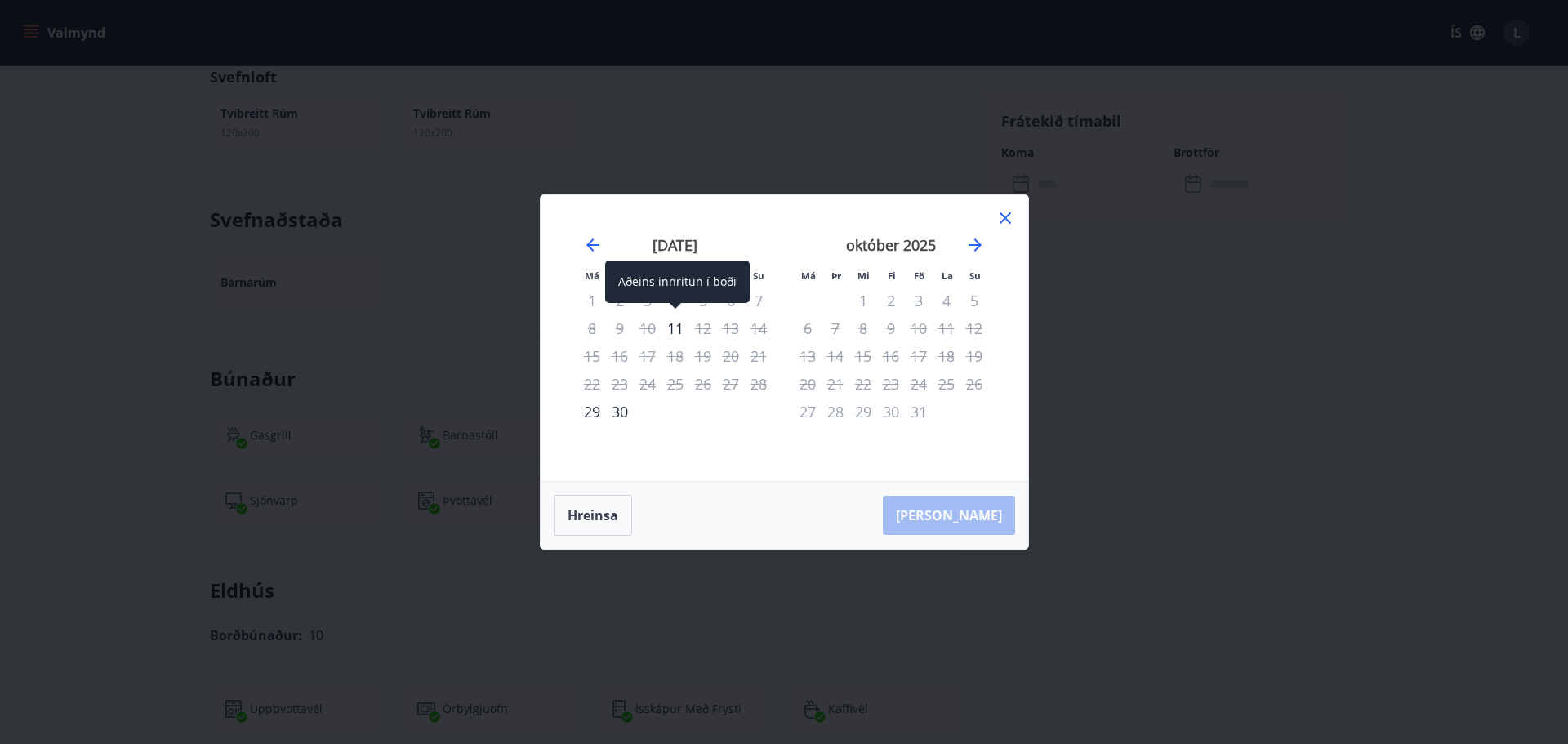
click at [672, 327] on div "11" at bounding box center [675, 328] width 28 height 28
click at [698, 330] on div "12" at bounding box center [703, 328] width 28 height 28
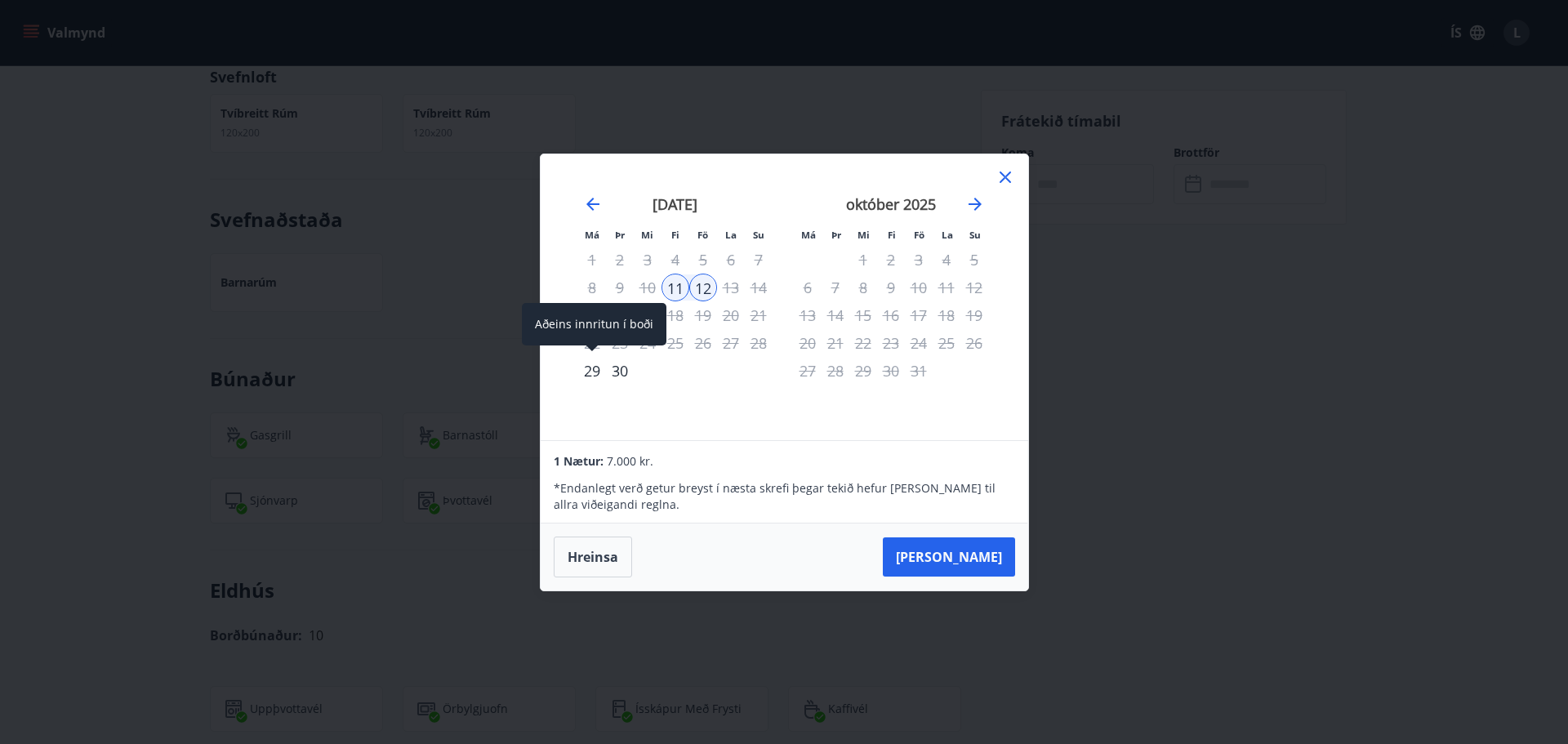
click at [588, 368] on div "29" at bounding box center [592, 371] width 28 height 28
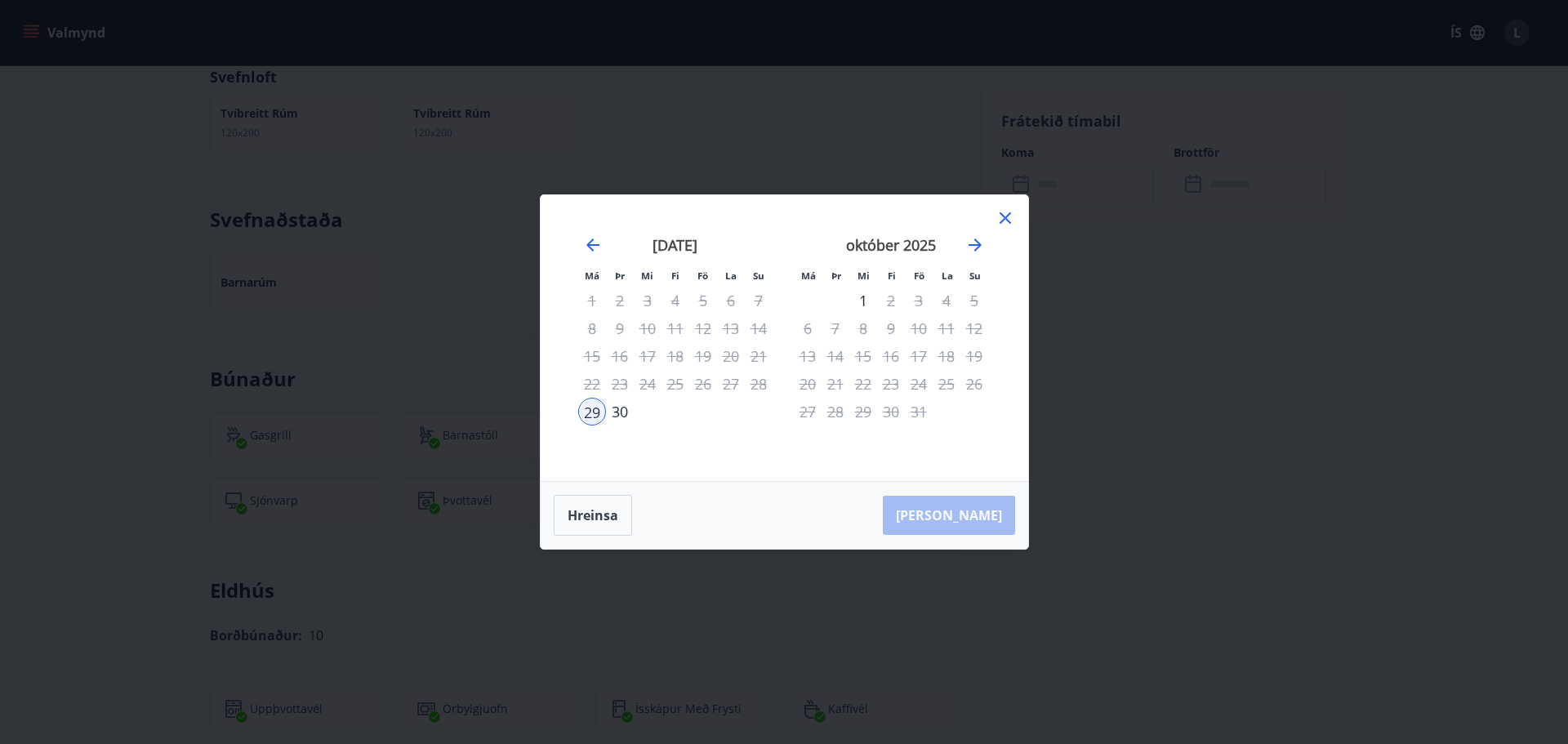
click at [620, 417] on div "30" at bounding box center [619, 411] width 28 height 28
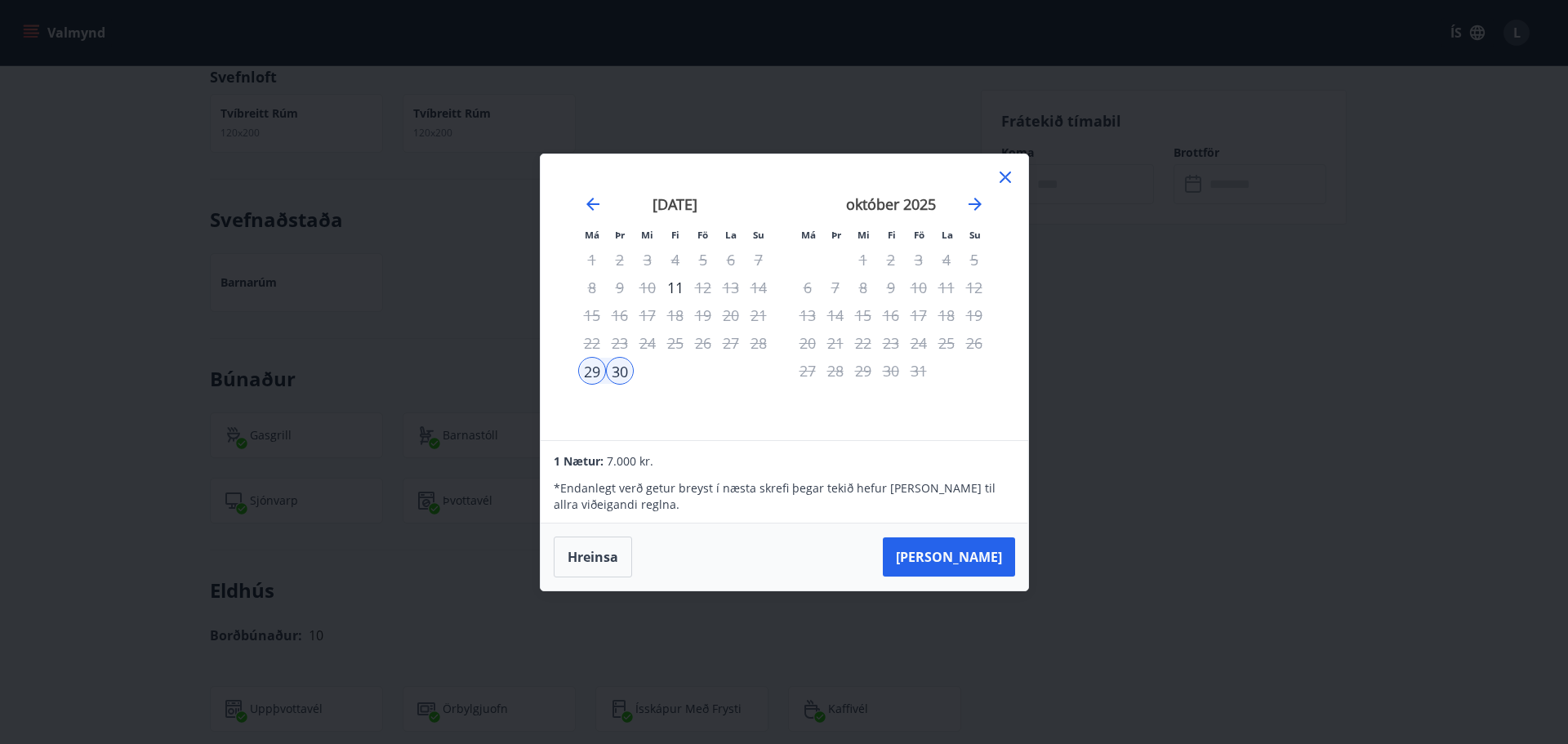
drag, startPoint x: 840, startPoint y: 332, endPoint x: 914, endPoint y: 282, distance: 89.3
click at [842, 331] on div "21" at bounding box center [835, 343] width 28 height 28
click at [934, 264] on div "4" at bounding box center [946, 259] width 28 height 28
drag, startPoint x: 949, startPoint y: 257, endPoint x: 961, endPoint y: 264, distance: 13.9
click at [950, 257] on div "4" at bounding box center [946, 259] width 28 height 28
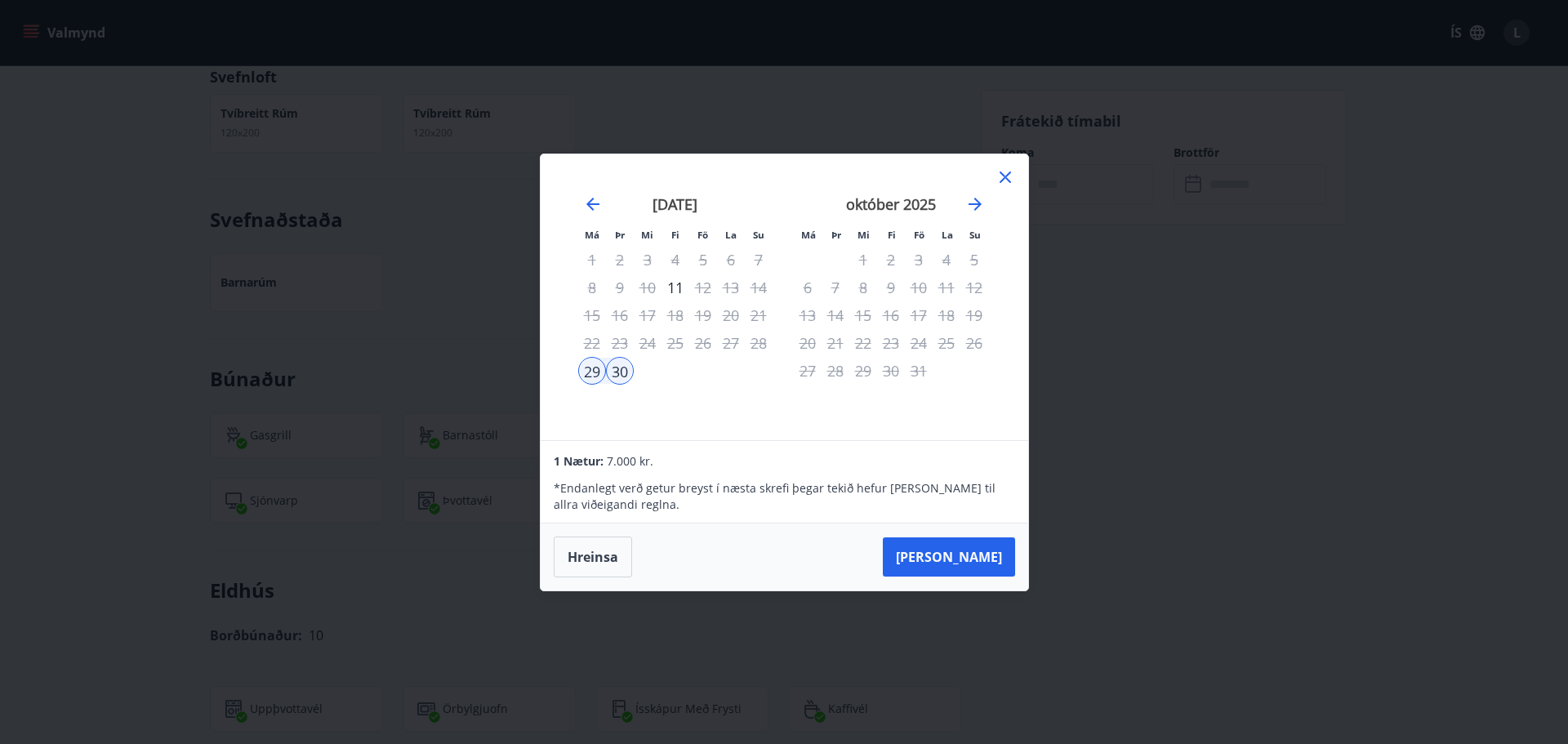
click at [1004, 178] on icon at bounding box center [1005, 177] width 12 height 12
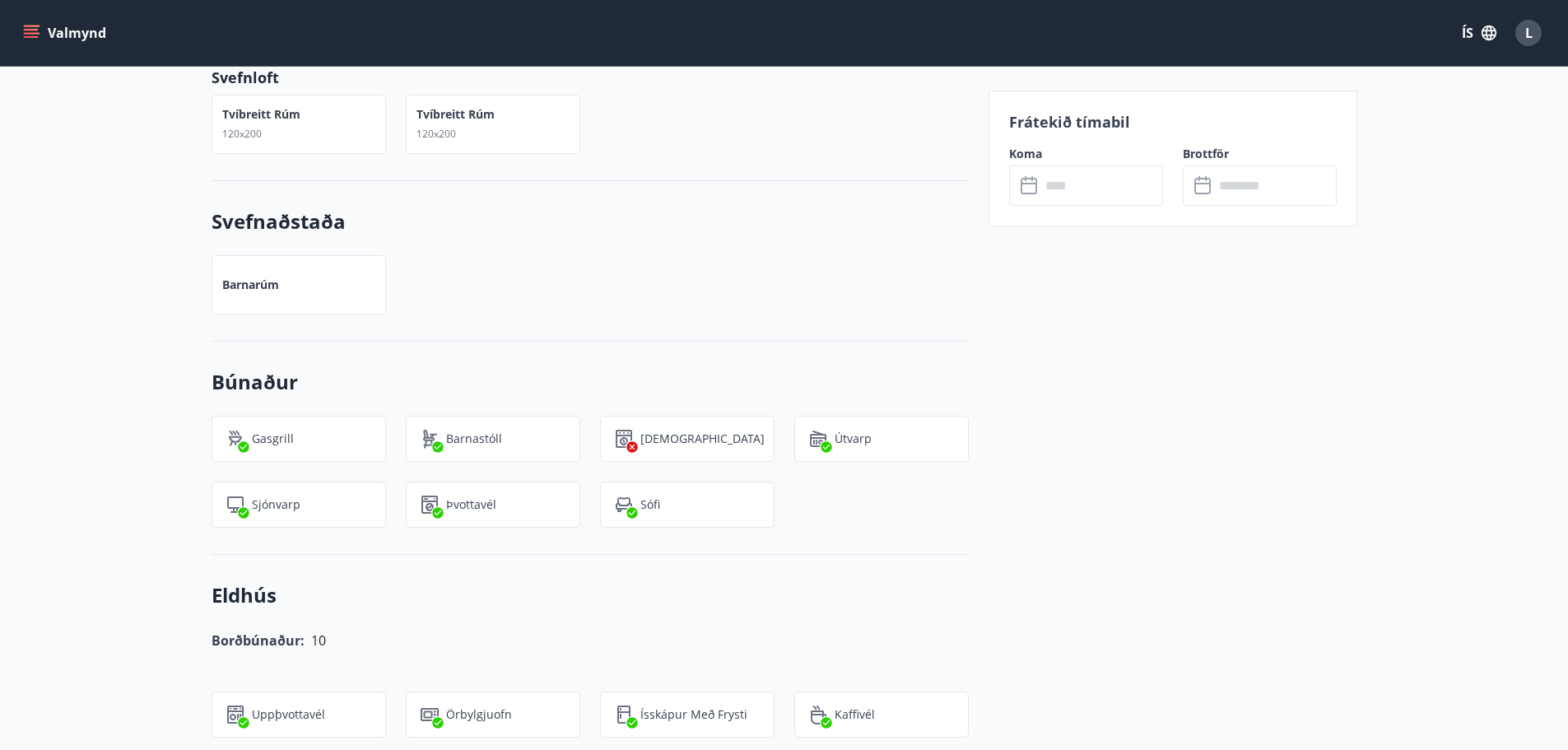
drag, startPoint x: 804, startPoint y: 283, endPoint x: 793, endPoint y: 287, distance: 11.7
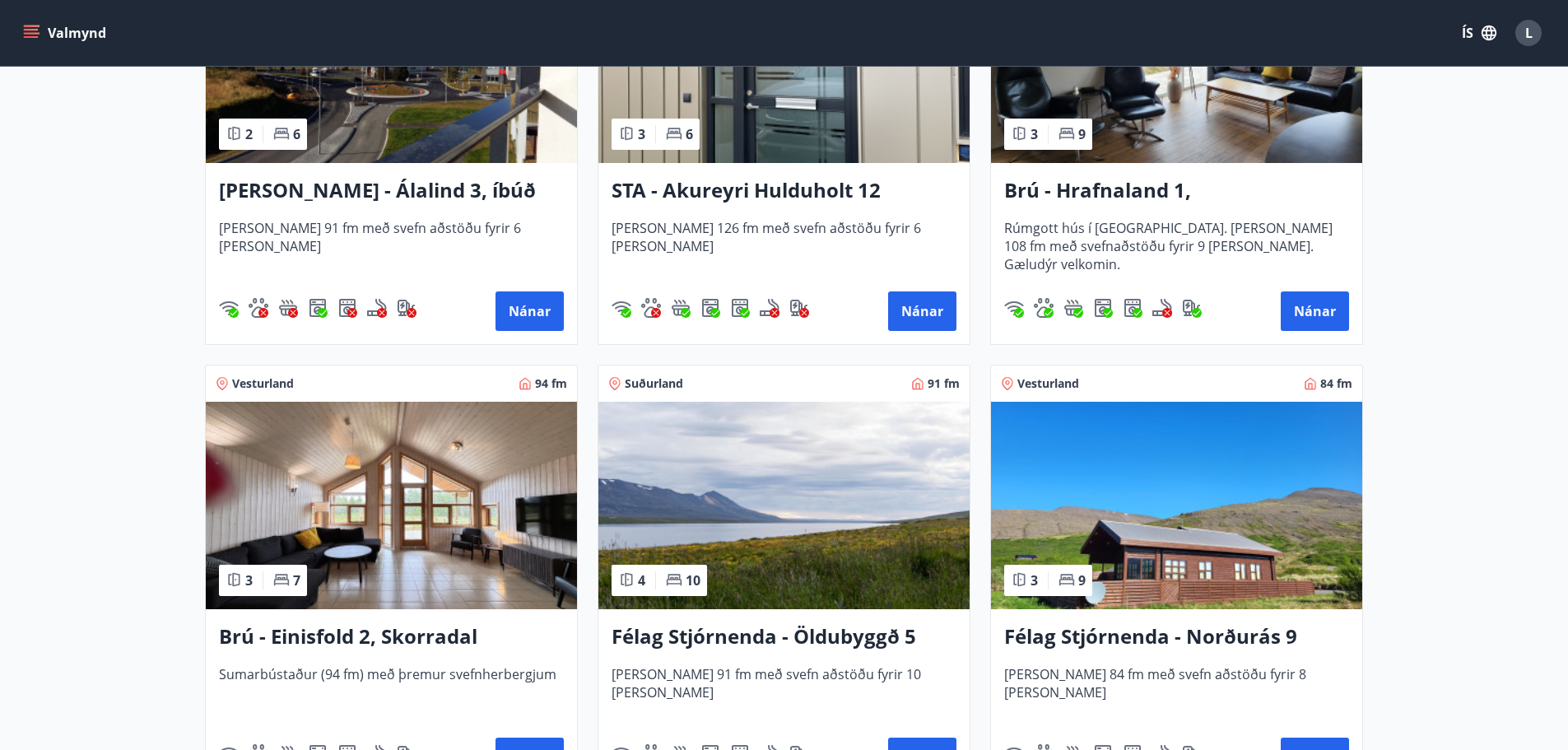
scroll to position [1235, 0]
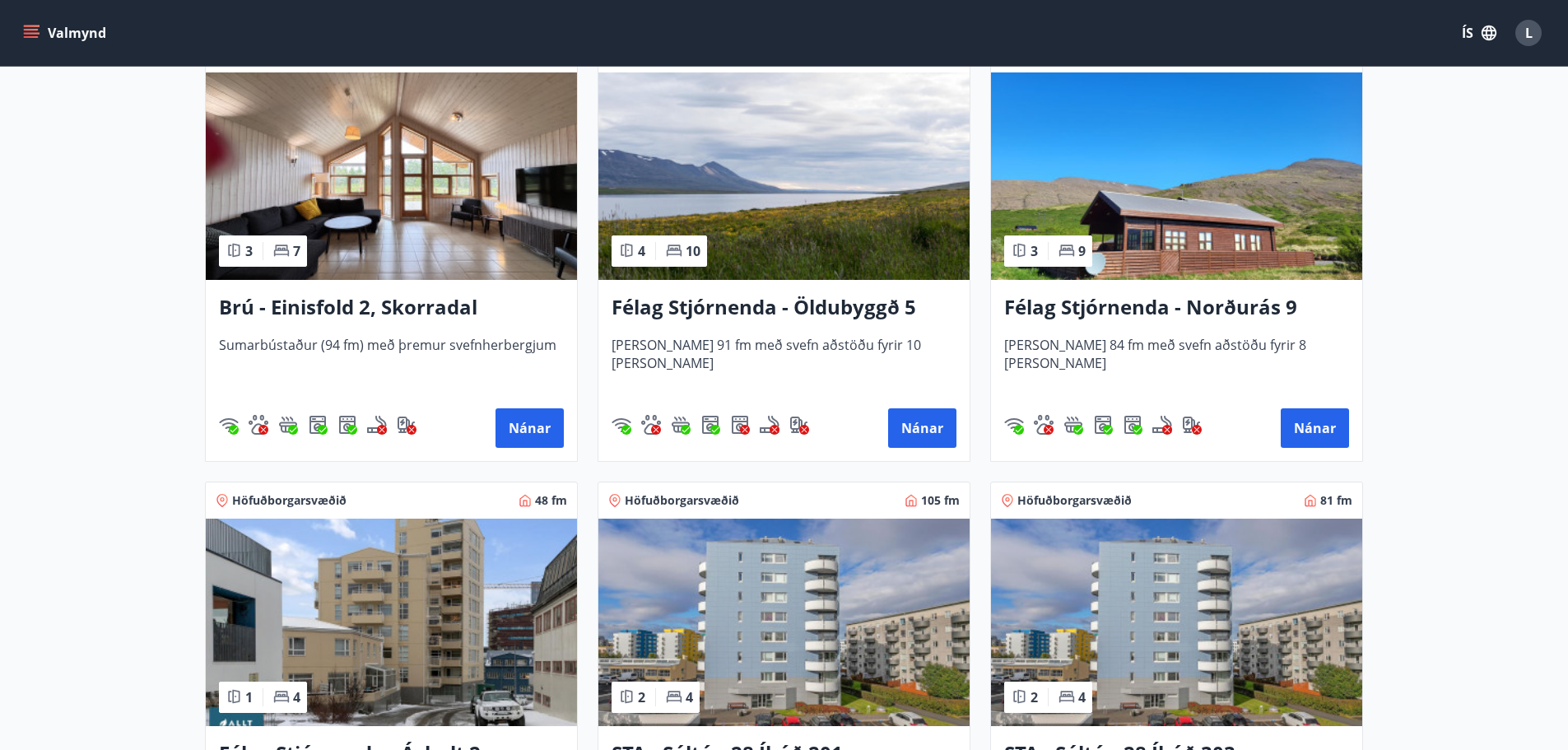
click at [1135, 311] on h3 "Félag Stjórnenda - Norðurás 9" at bounding box center [1176, 307] width 345 height 30
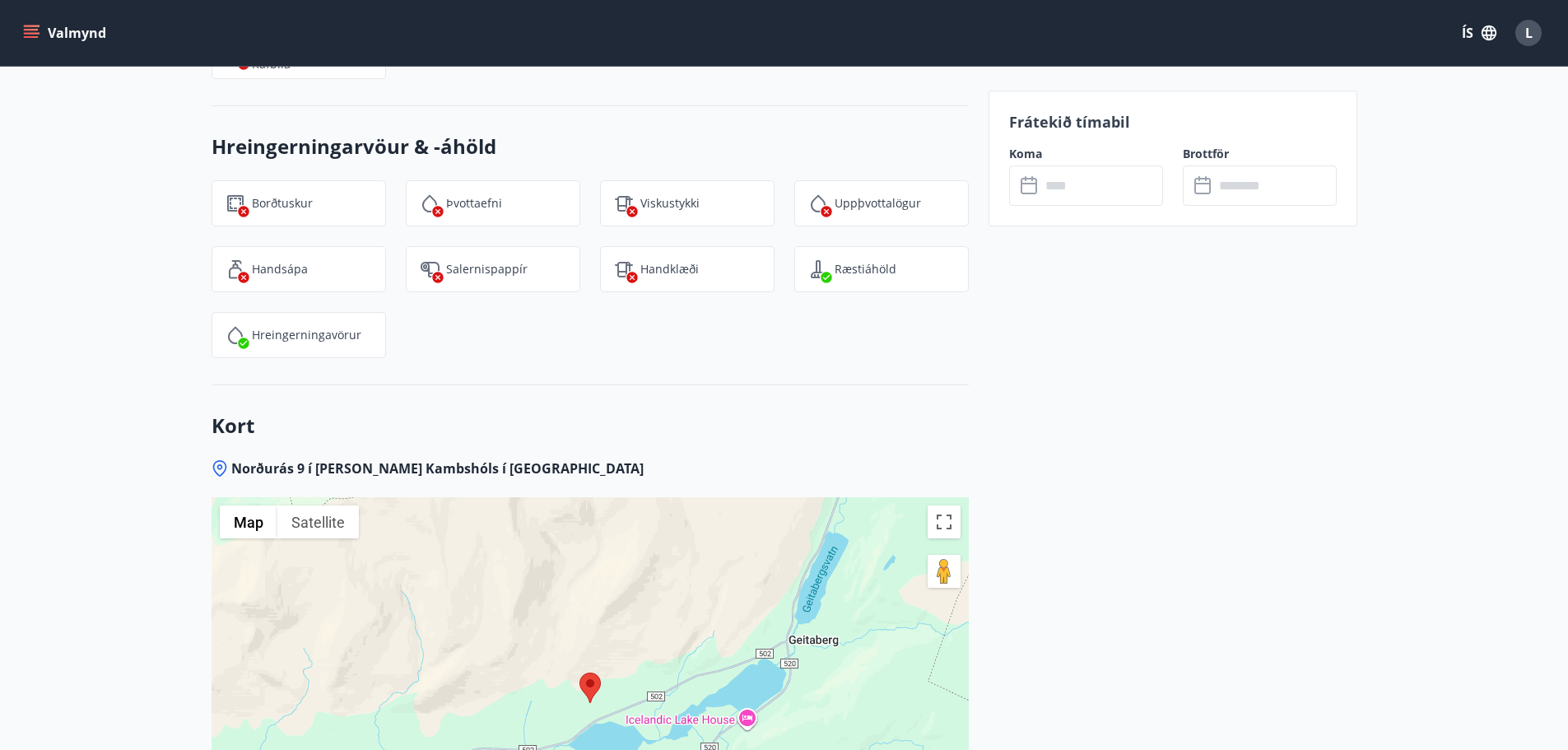
scroll to position [2522, 0]
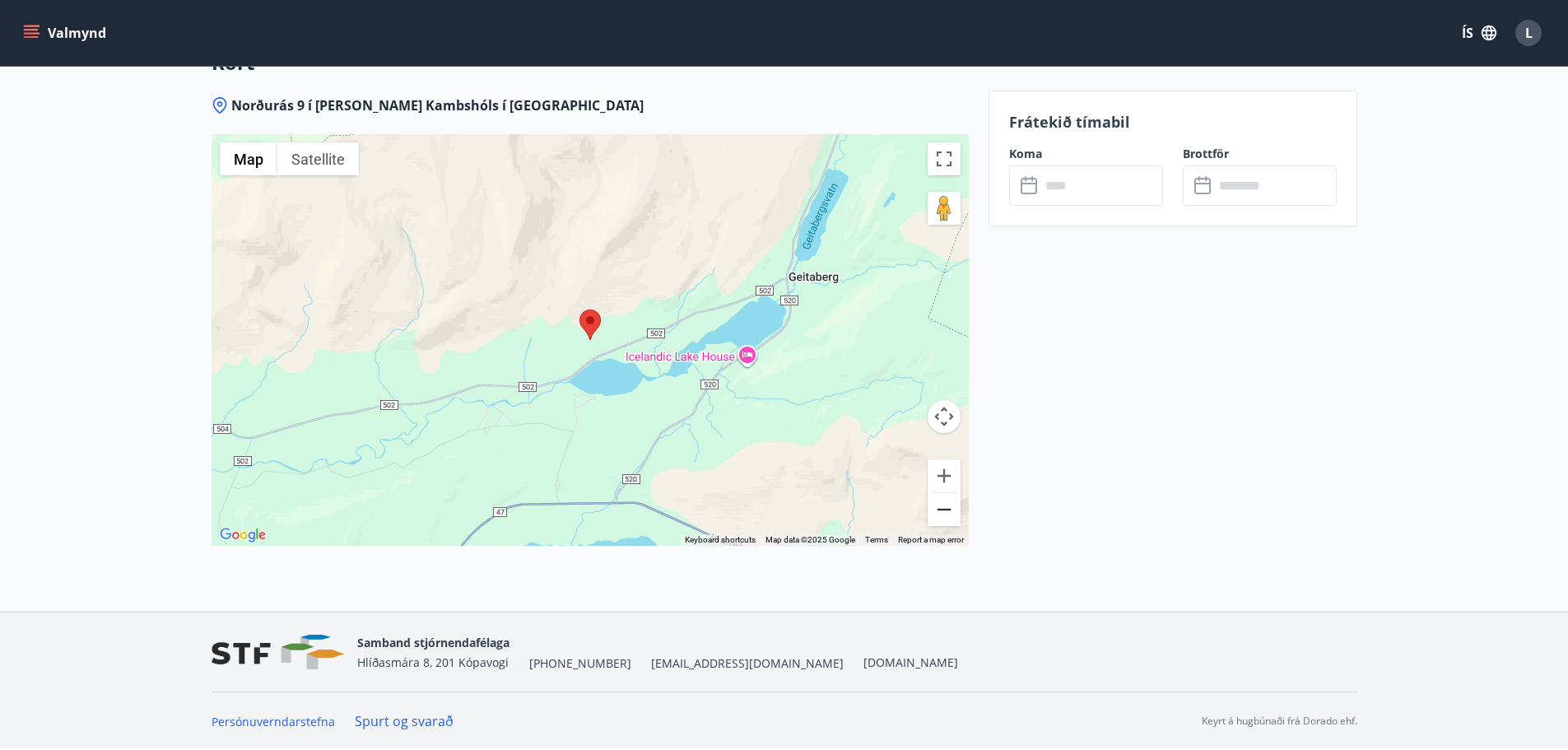
click at [948, 518] on button "Zoom out" at bounding box center [944, 510] width 33 height 33
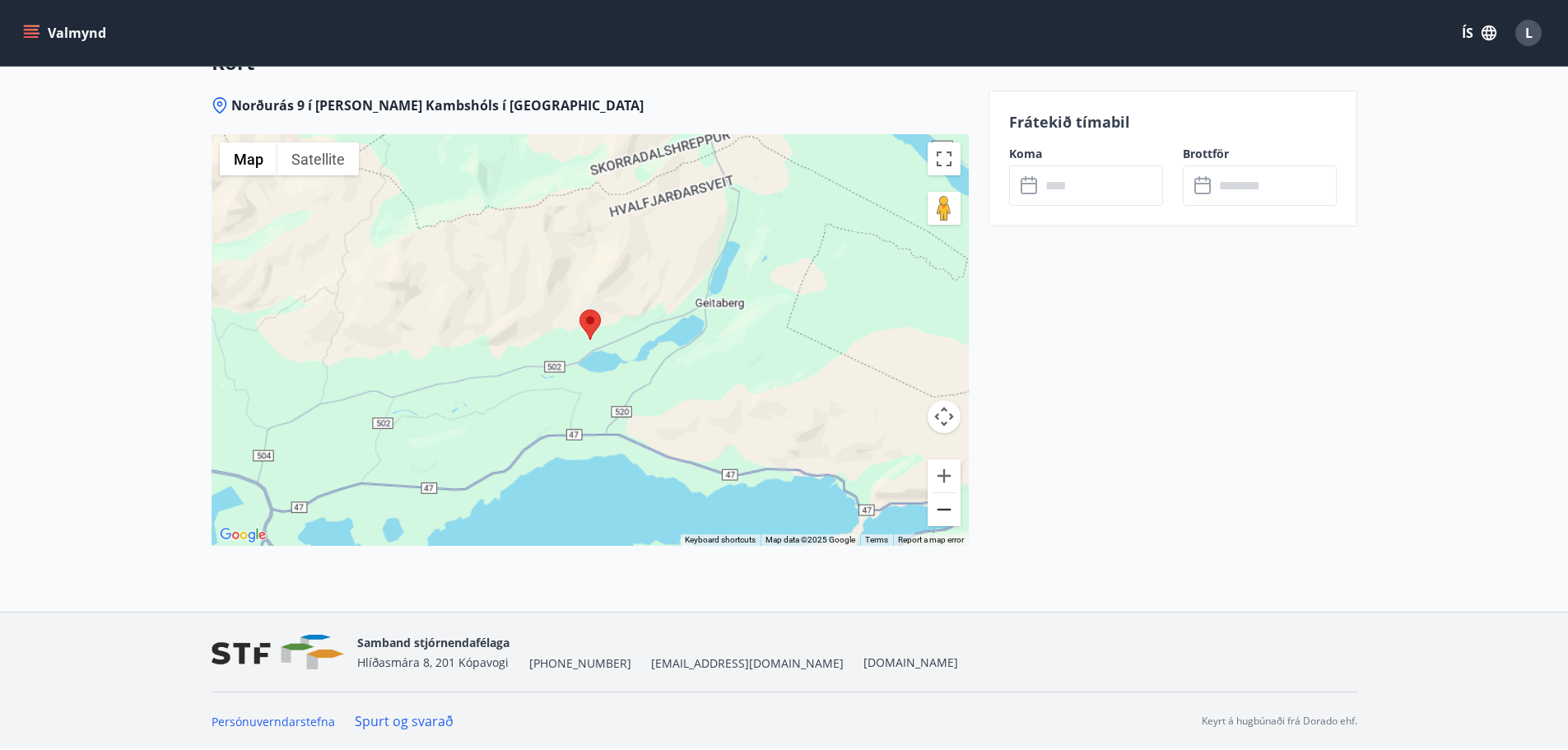
click at [948, 518] on button "Zoom out" at bounding box center [944, 510] width 33 height 33
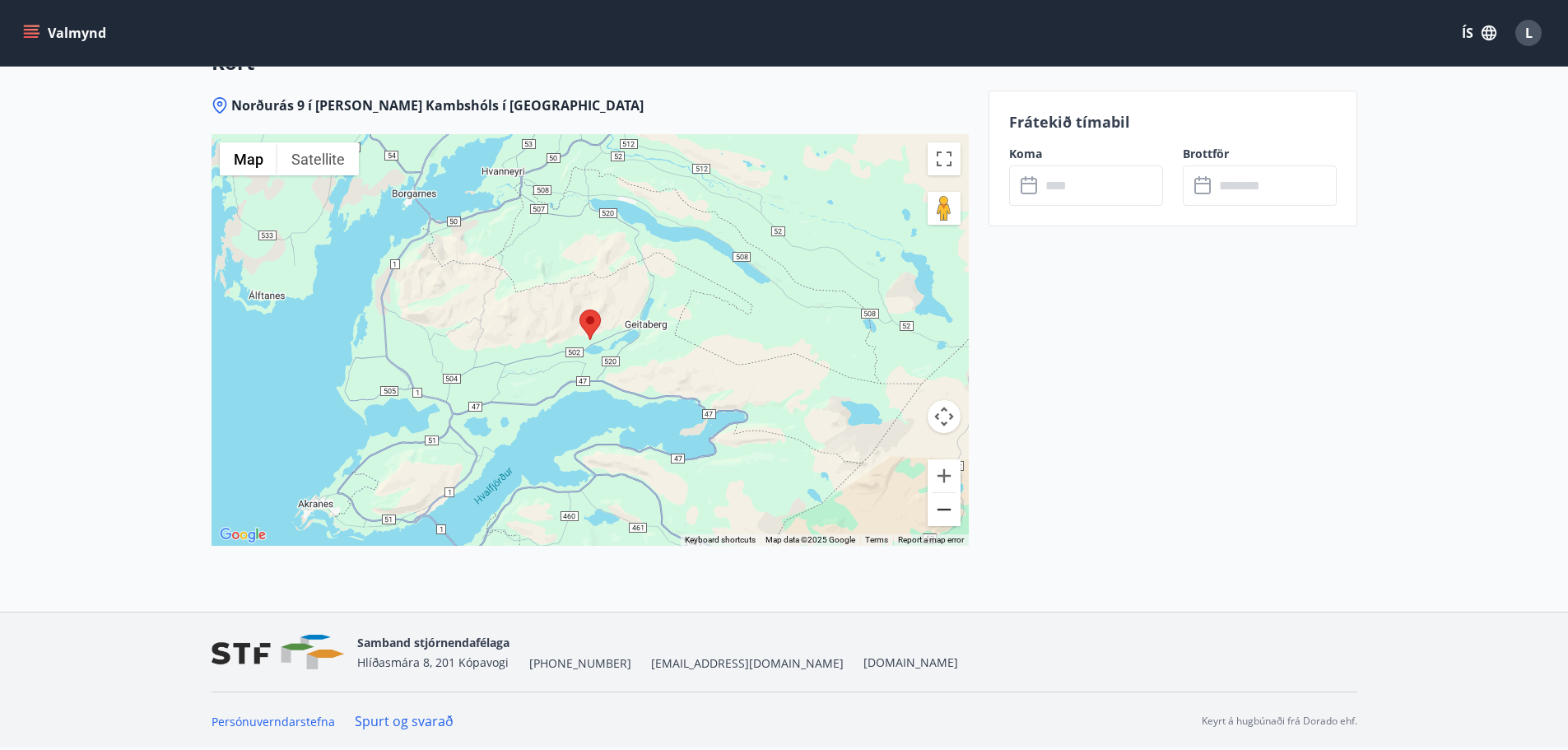
click at [948, 518] on button "Zoom out" at bounding box center [944, 510] width 33 height 33
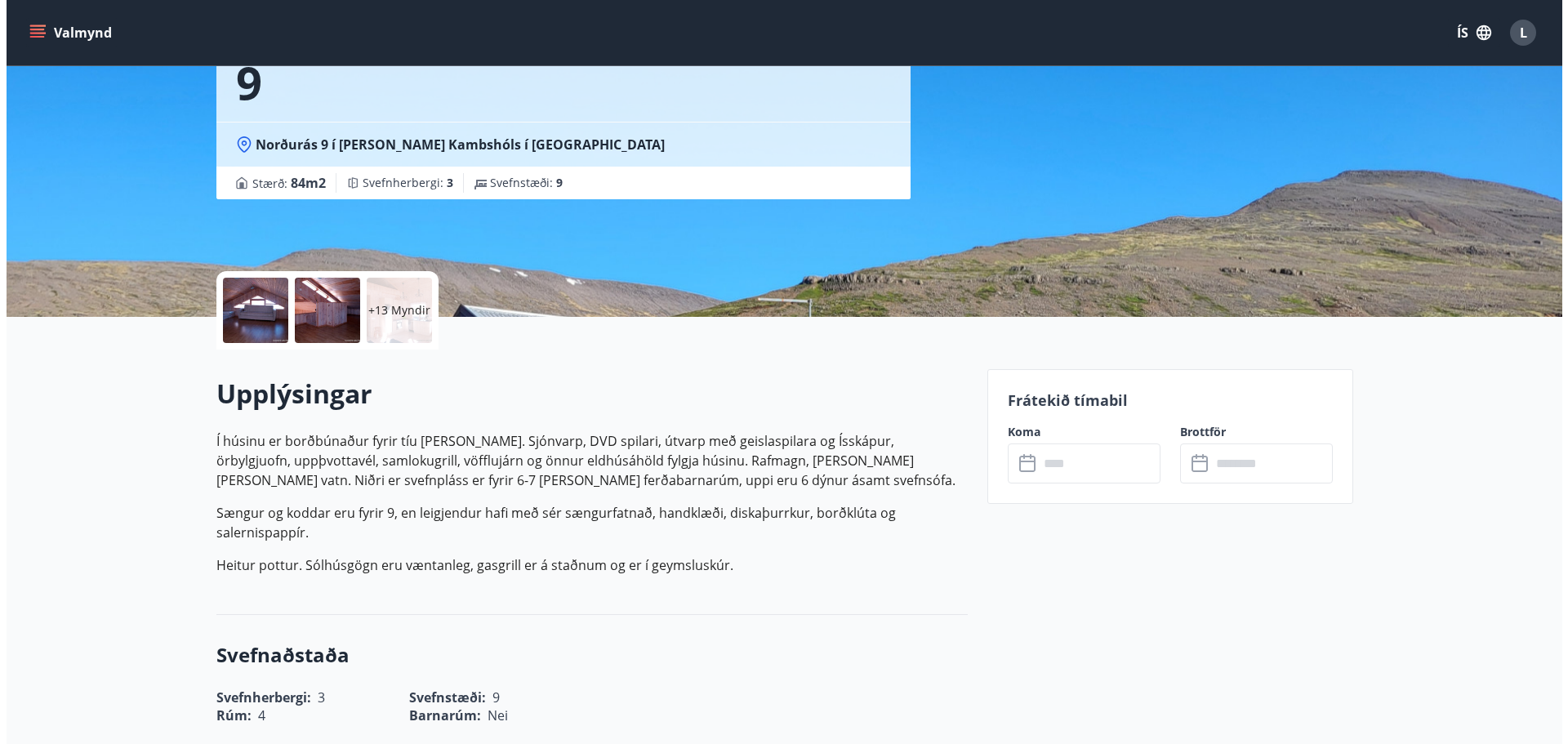
scroll to position [0, 0]
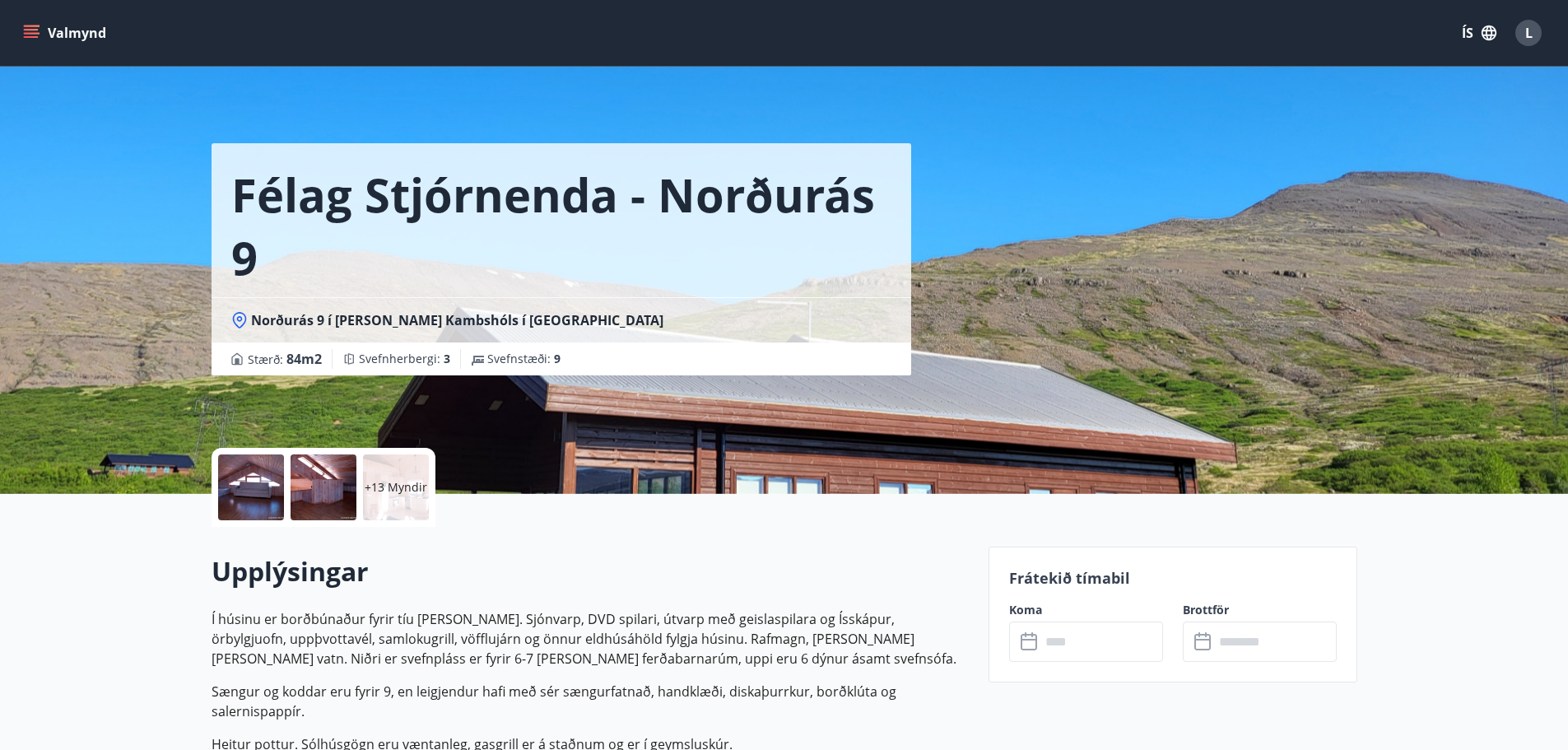
click at [248, 495] on div at bounding box center [251, 487] width 66 height 66
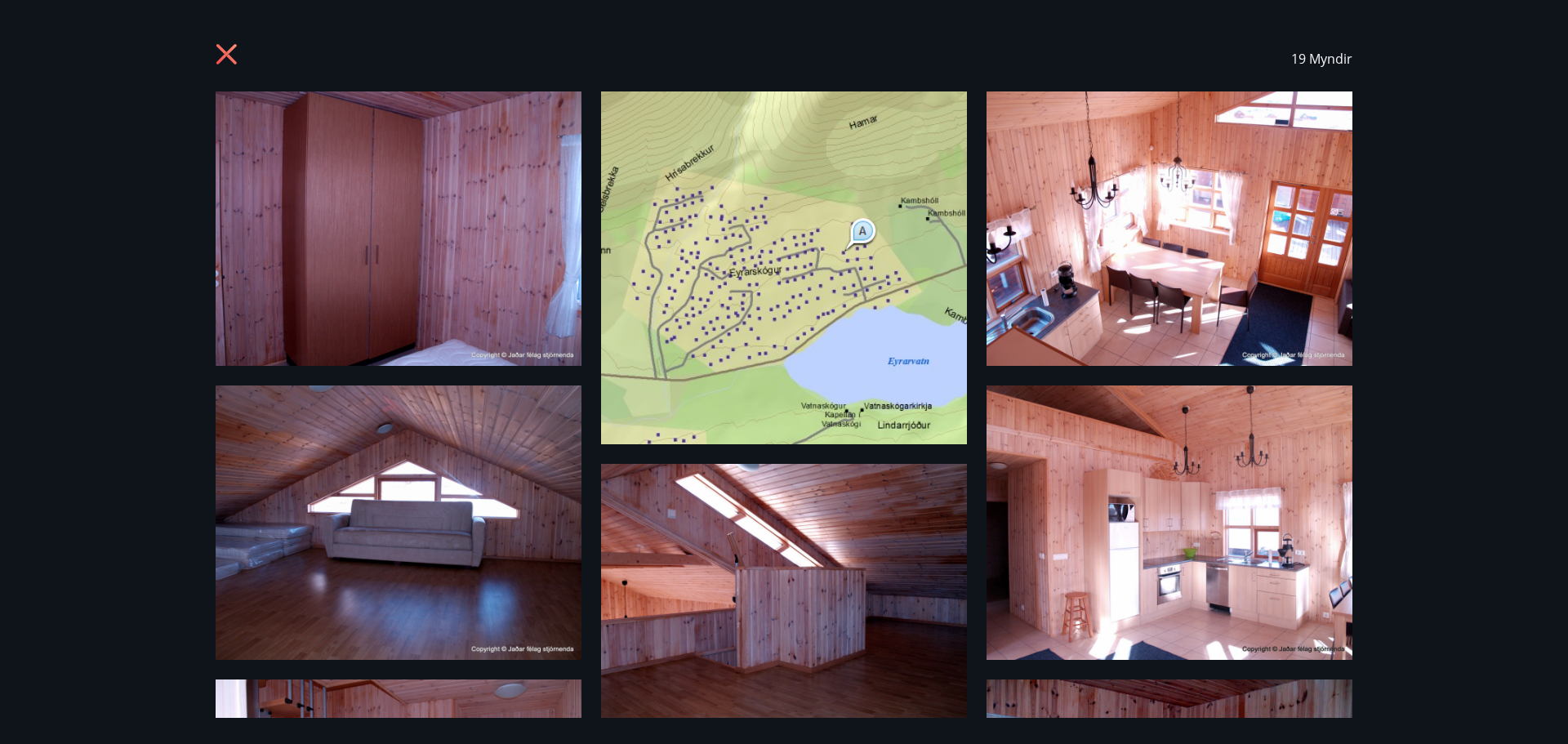
click at [370, 283] on img at bounding box center [398, 229] width 366 height 274
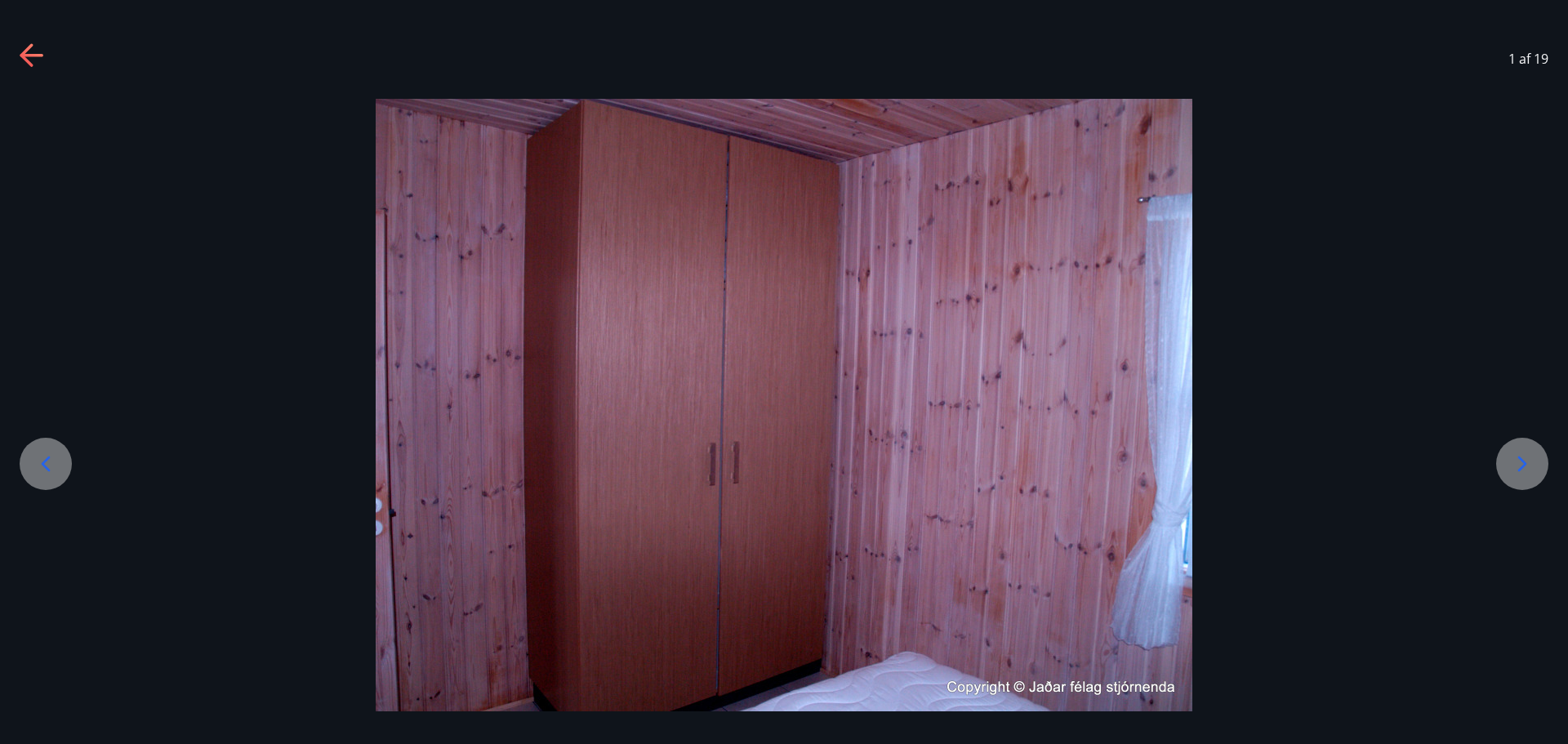
click at [1508, 458] on div at bounding box center [1522, 464] width 52 height 52
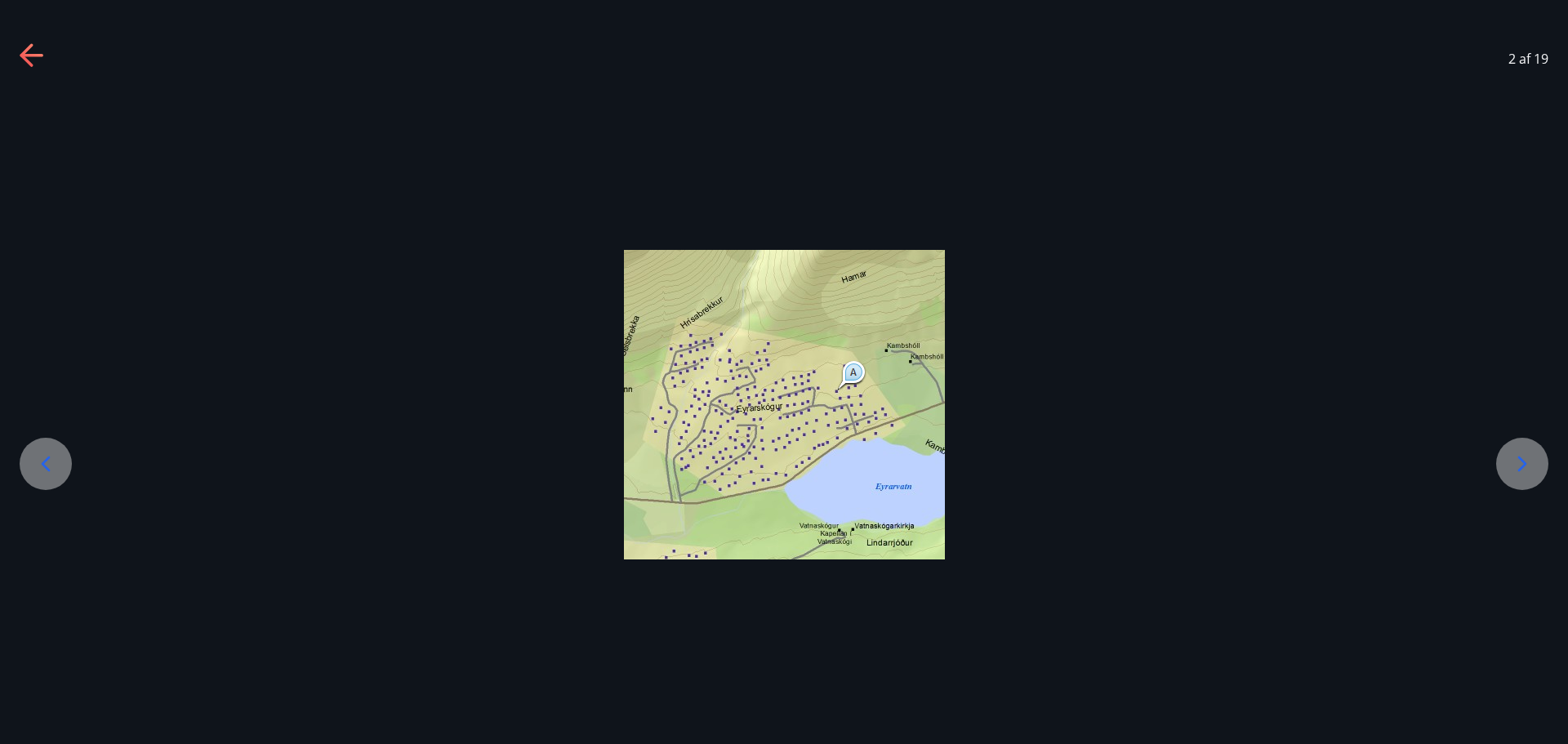
click at [1489, 464] on div at bounding box center [784, 405] width 1568 height 309
click at [1519, 466] on icon at bounding box center [1521, 463] width 26 height 26
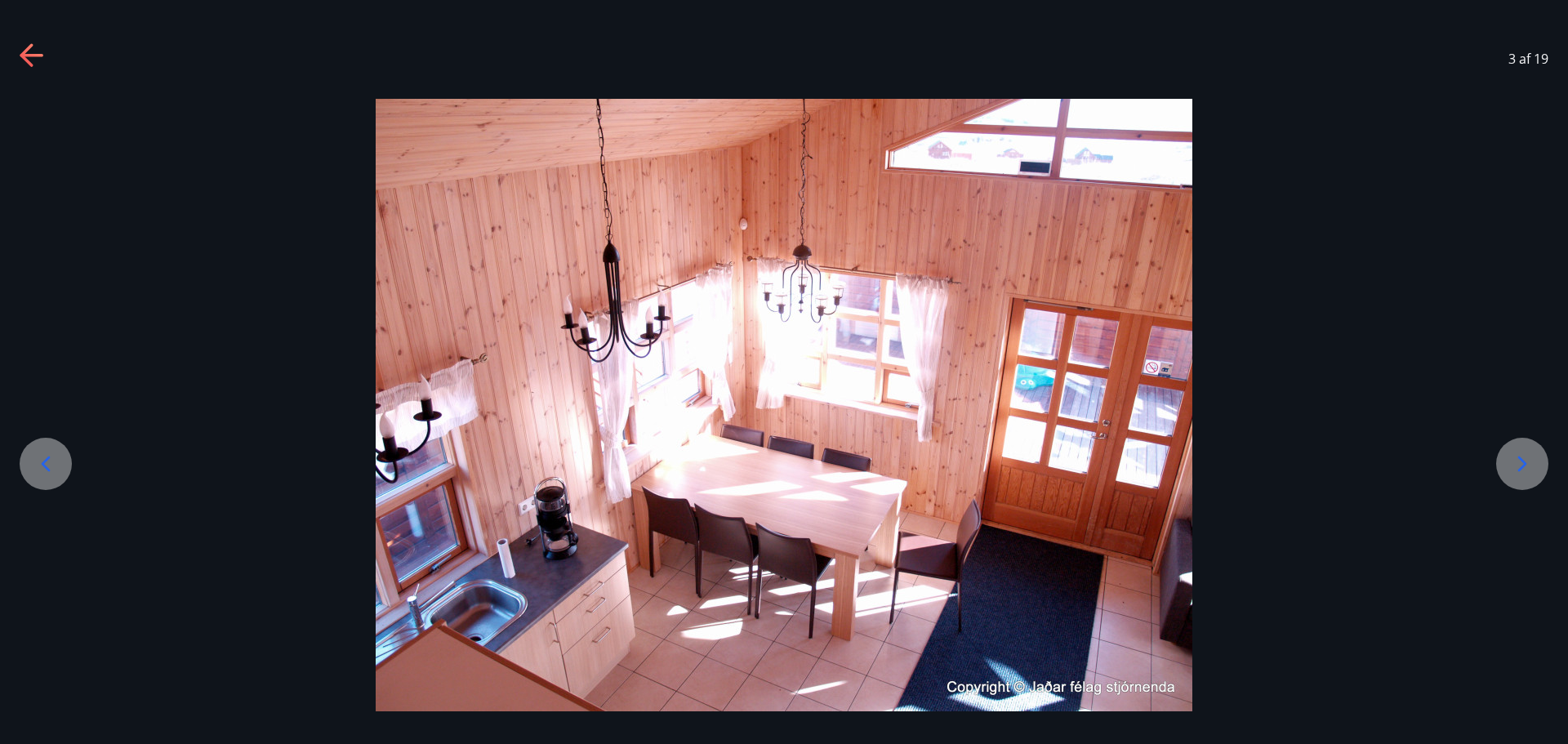
click at [1519, 466] on icon at bounding box center [1521, 463] width 26 height 26
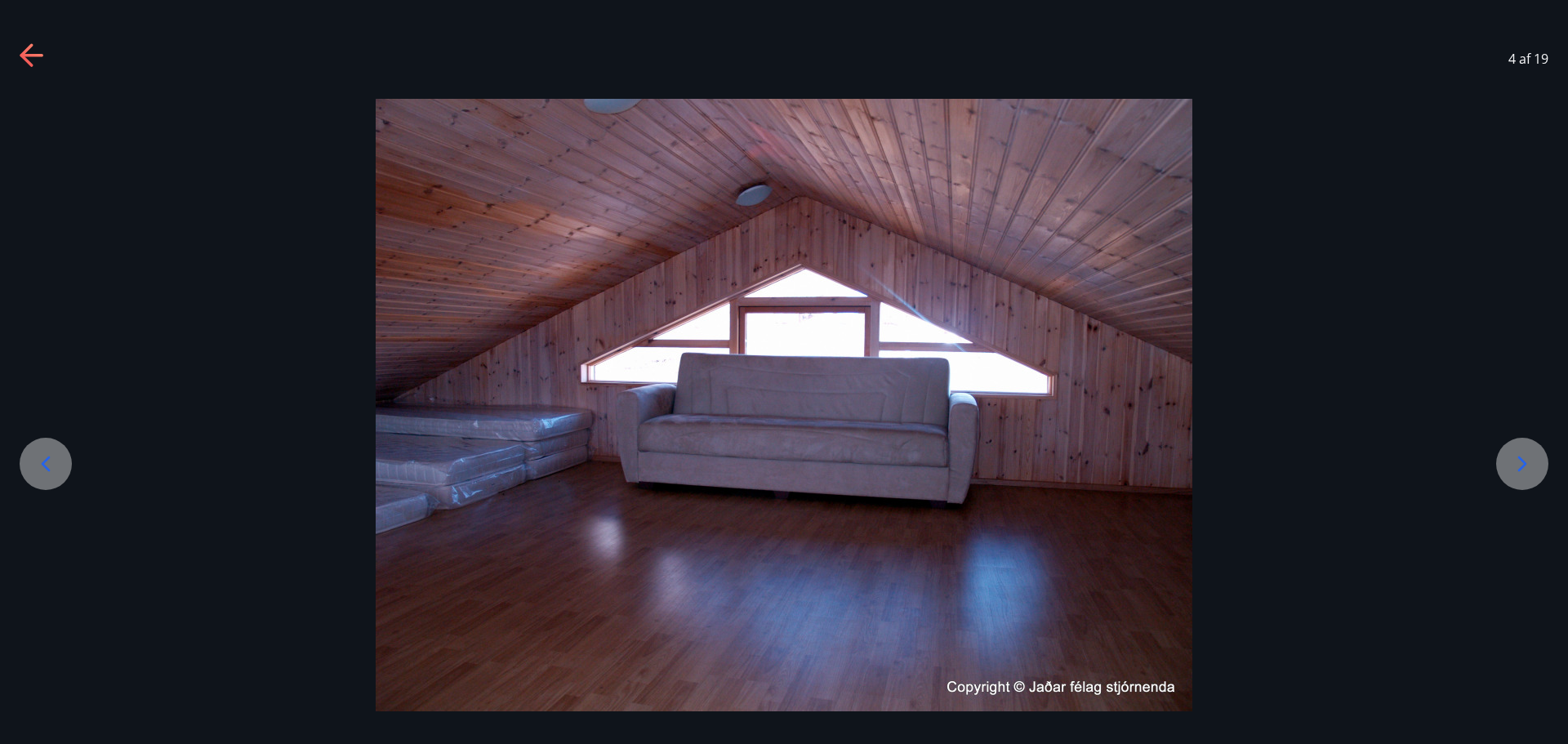
click at [1519, 466] on icon at bounding box center [1521, 463] width 26 height 26
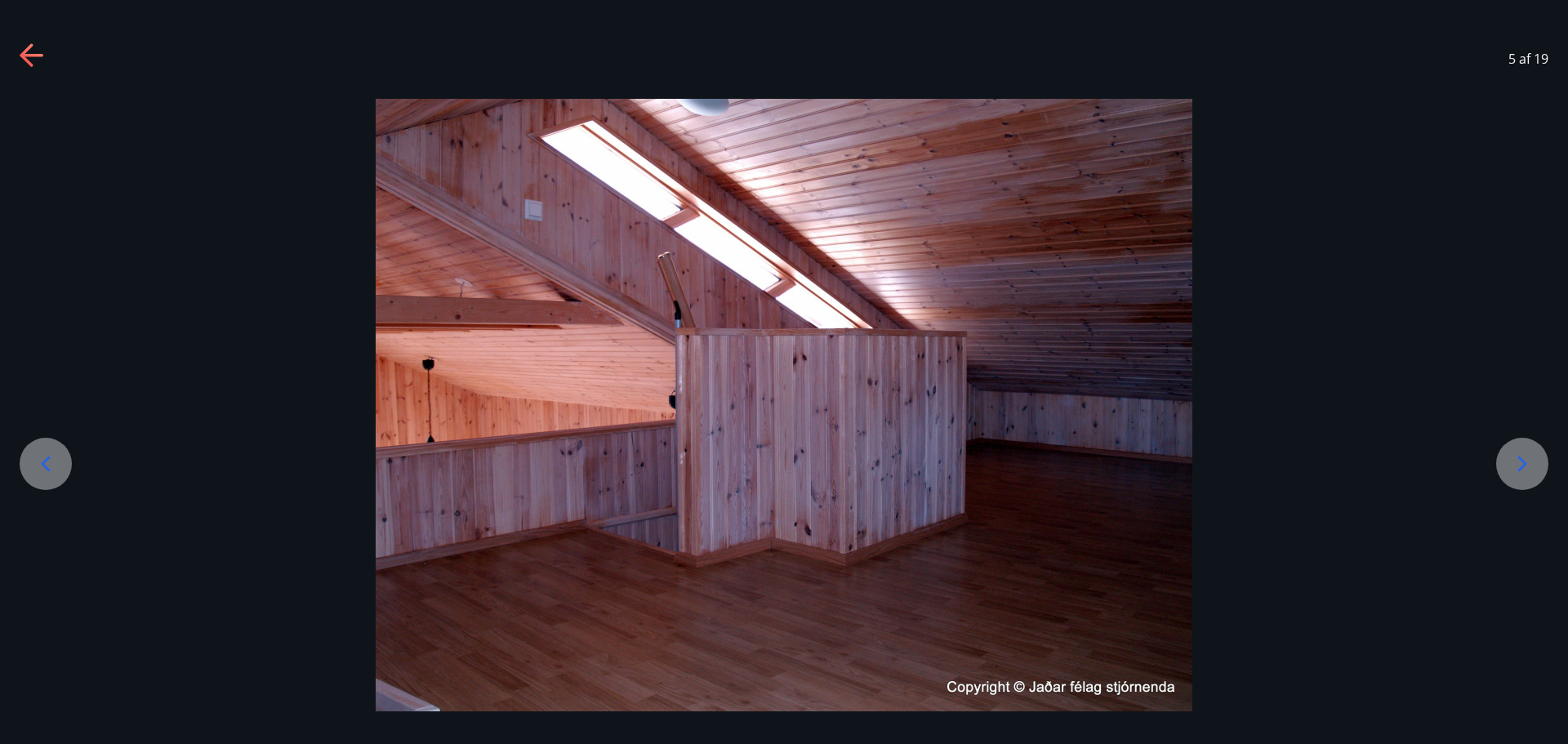
click at [1519, 466] on icon at bounding box center [1521, 463] width 26 height 26
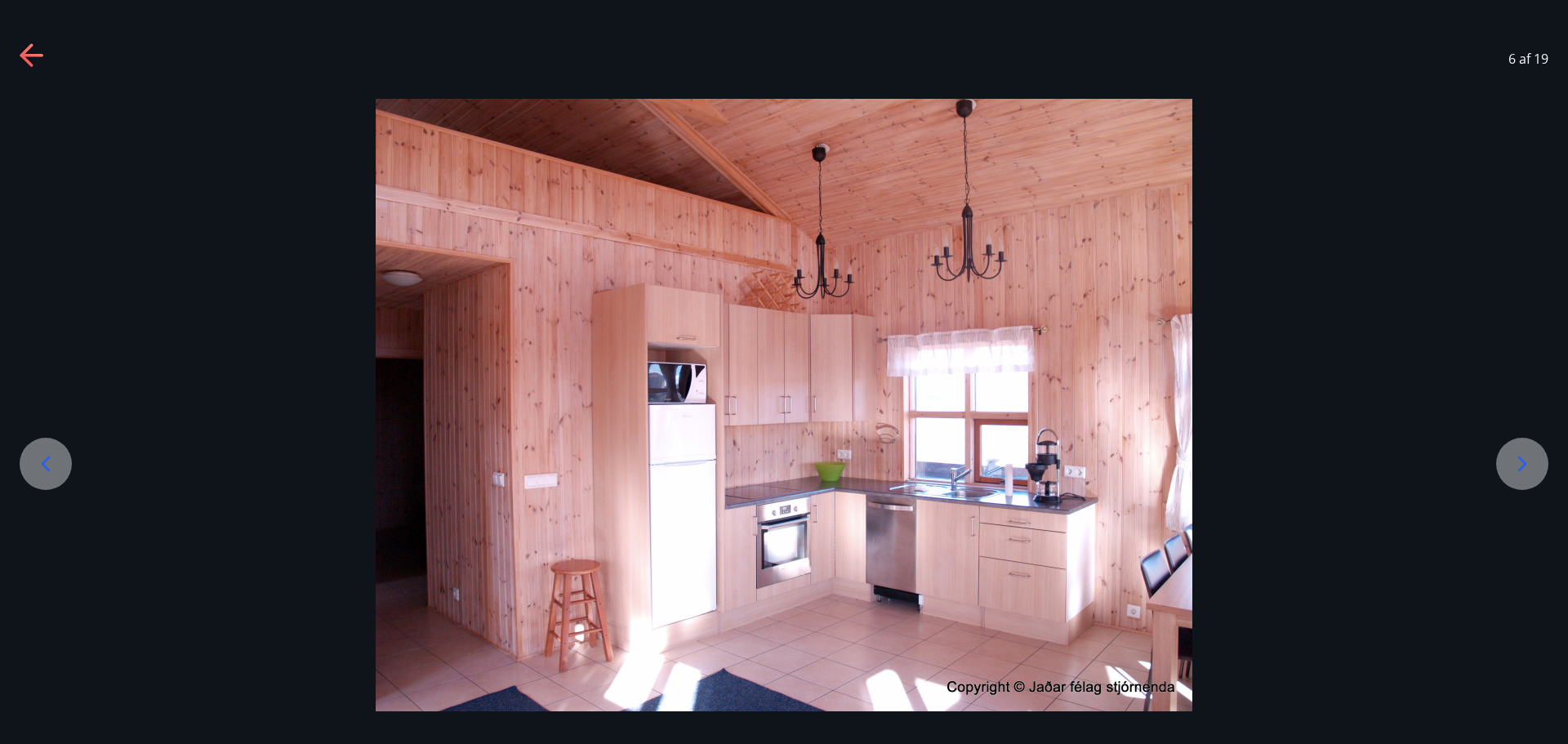
click at [1519, 466] on icon at bounding box center [1521, 463] width 26 height 26
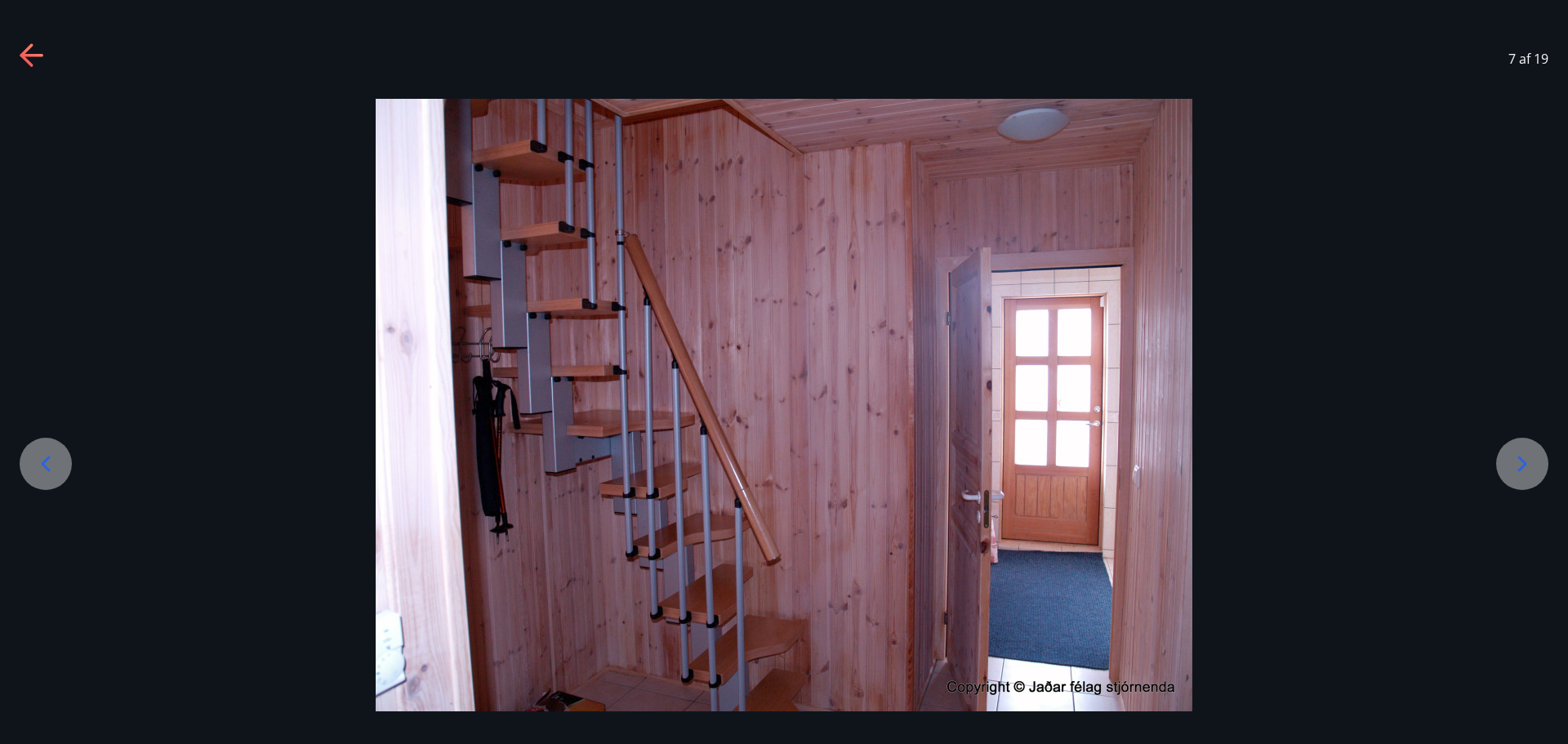
click at [1519, 466] on icon at bounding box center [1521, 463] width 26 height 26
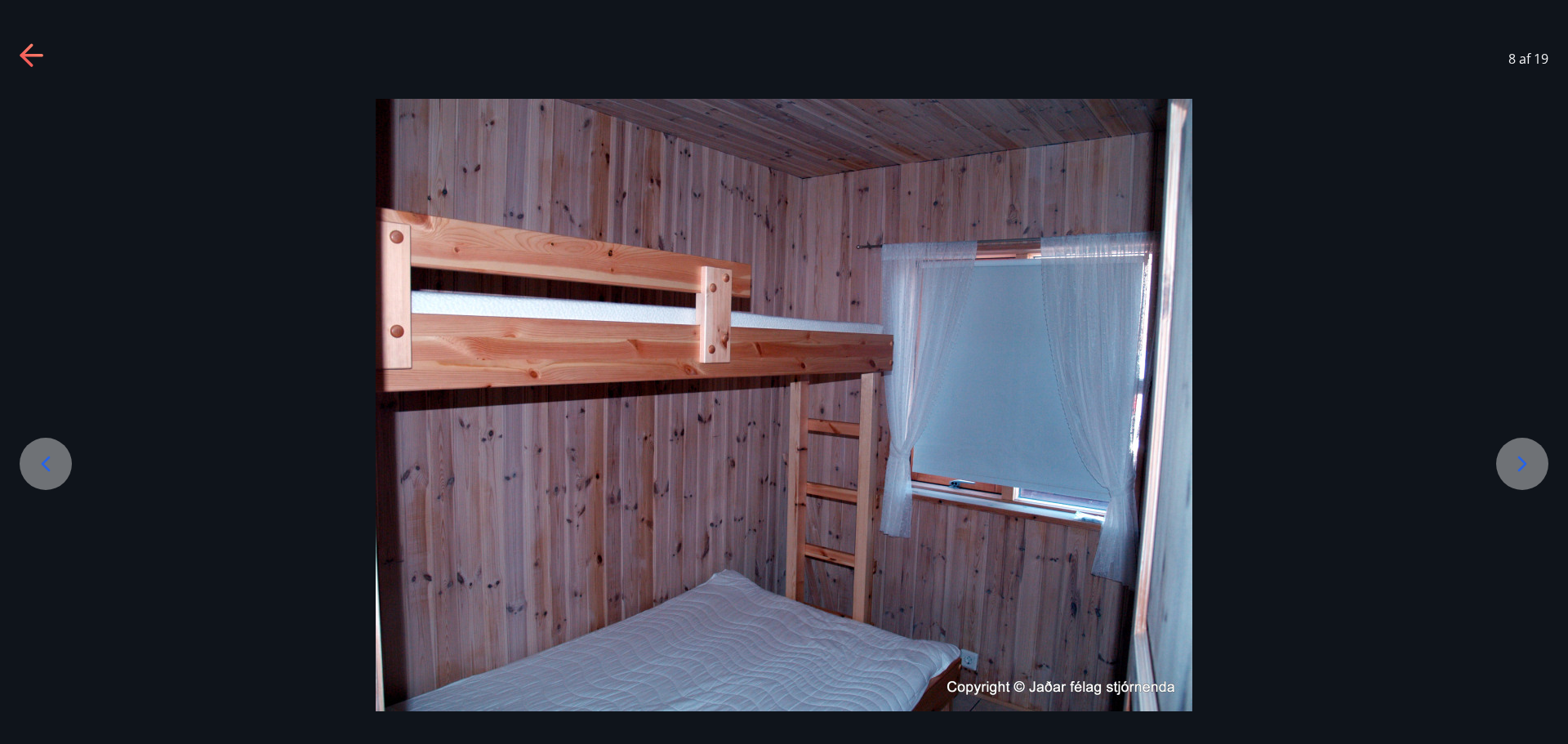
click at [1519, 466] on icon at bounding box center [1521, 463] width 26 height 26
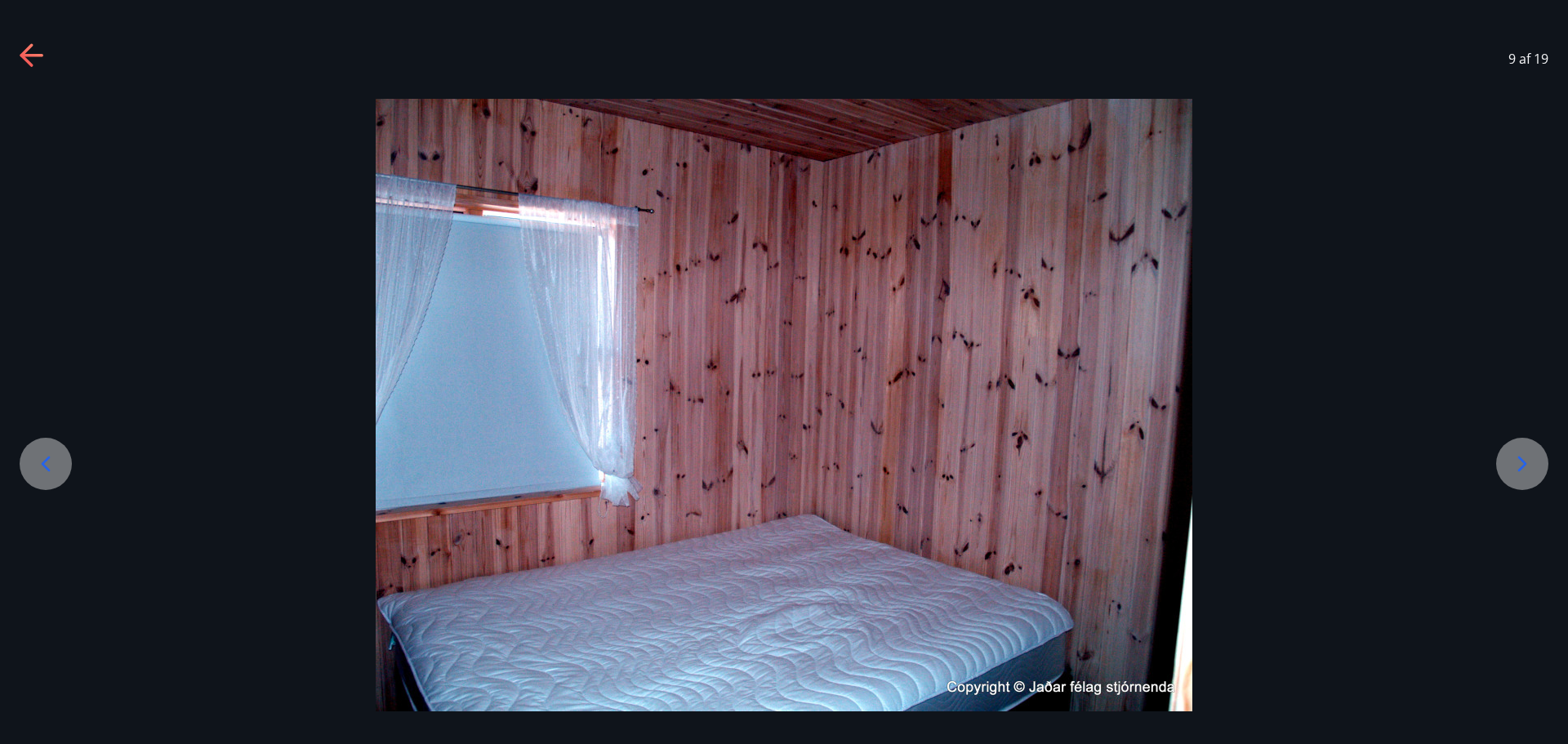
click at [1519, 466] on icon at bounding box center [1521, 463] width 26 height 26
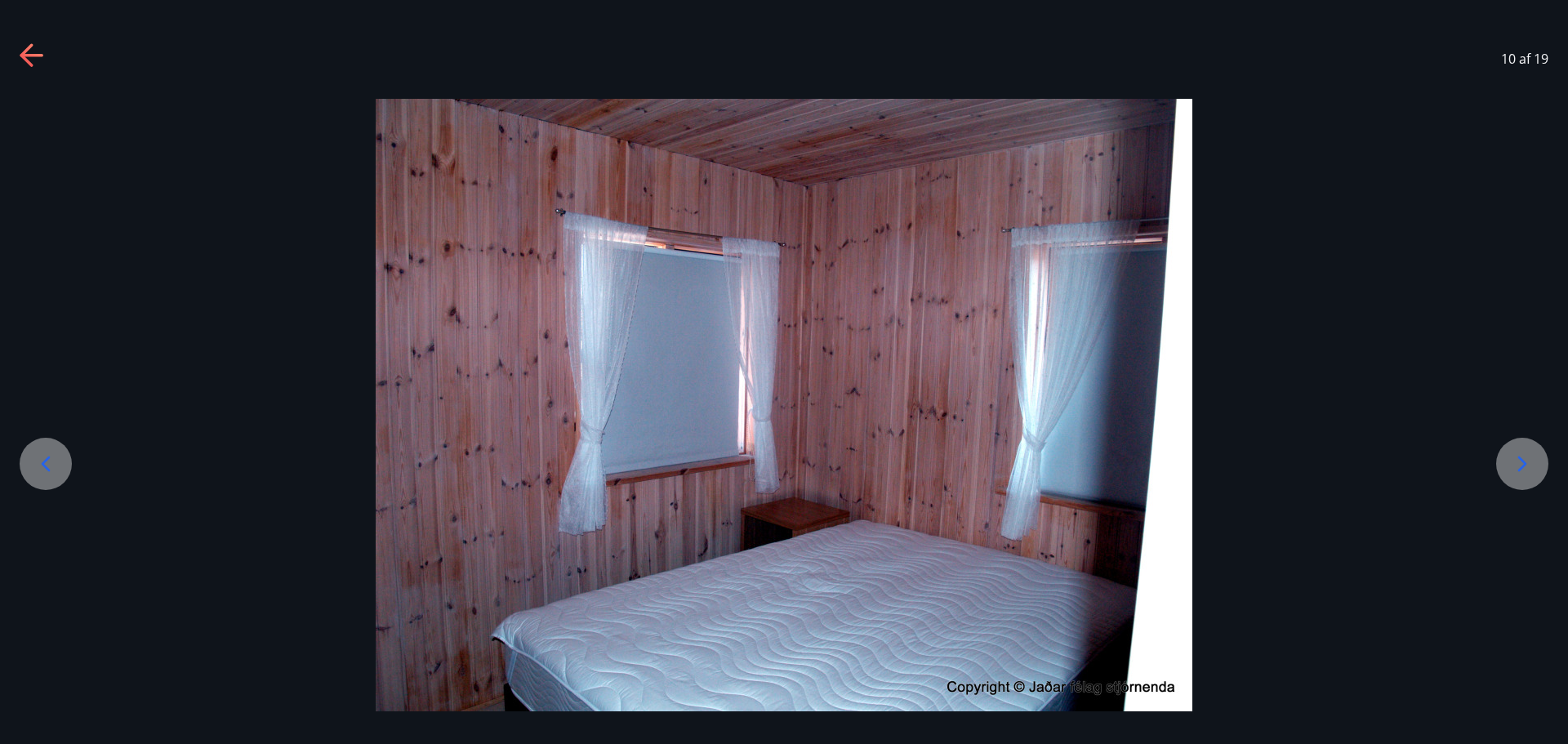
click at [1519, 466] on icon at bounding box center [1521, 463] width 26 height 26
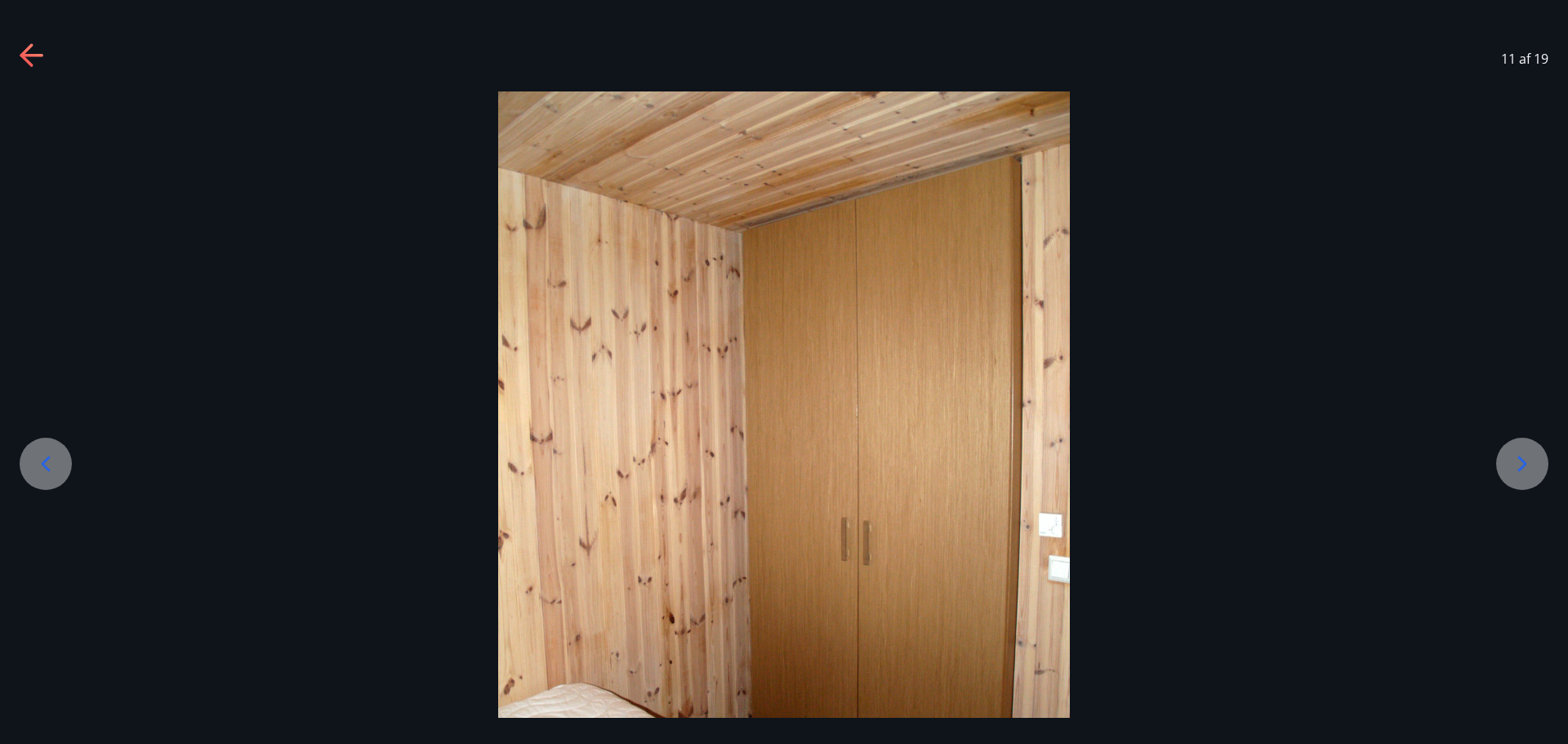
click at [1519, 466] on icon at bounding box center [1521, 463] width 26 height 26
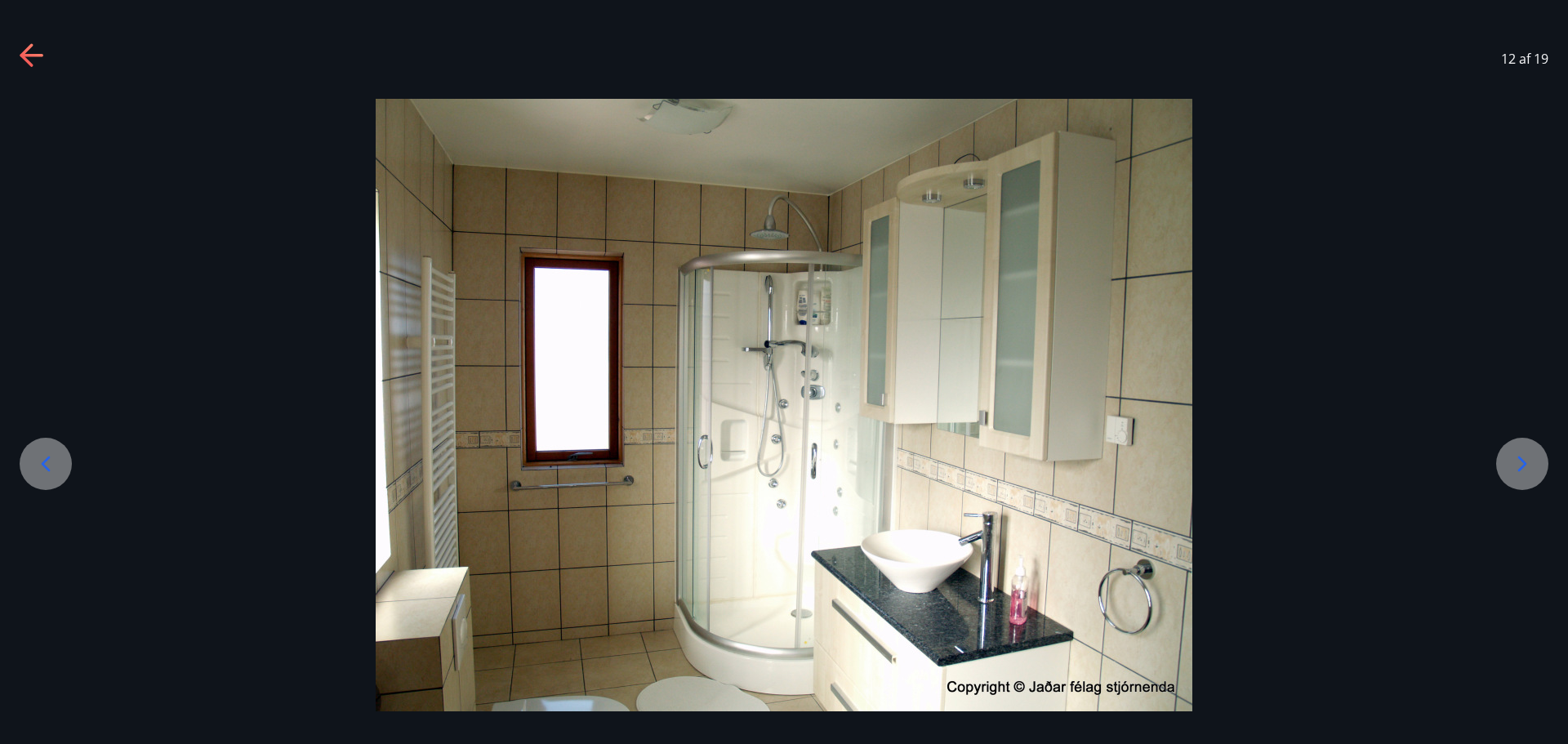
click at [1519, 466] on icon at bounding box center [1521, 463] width 26 height 26
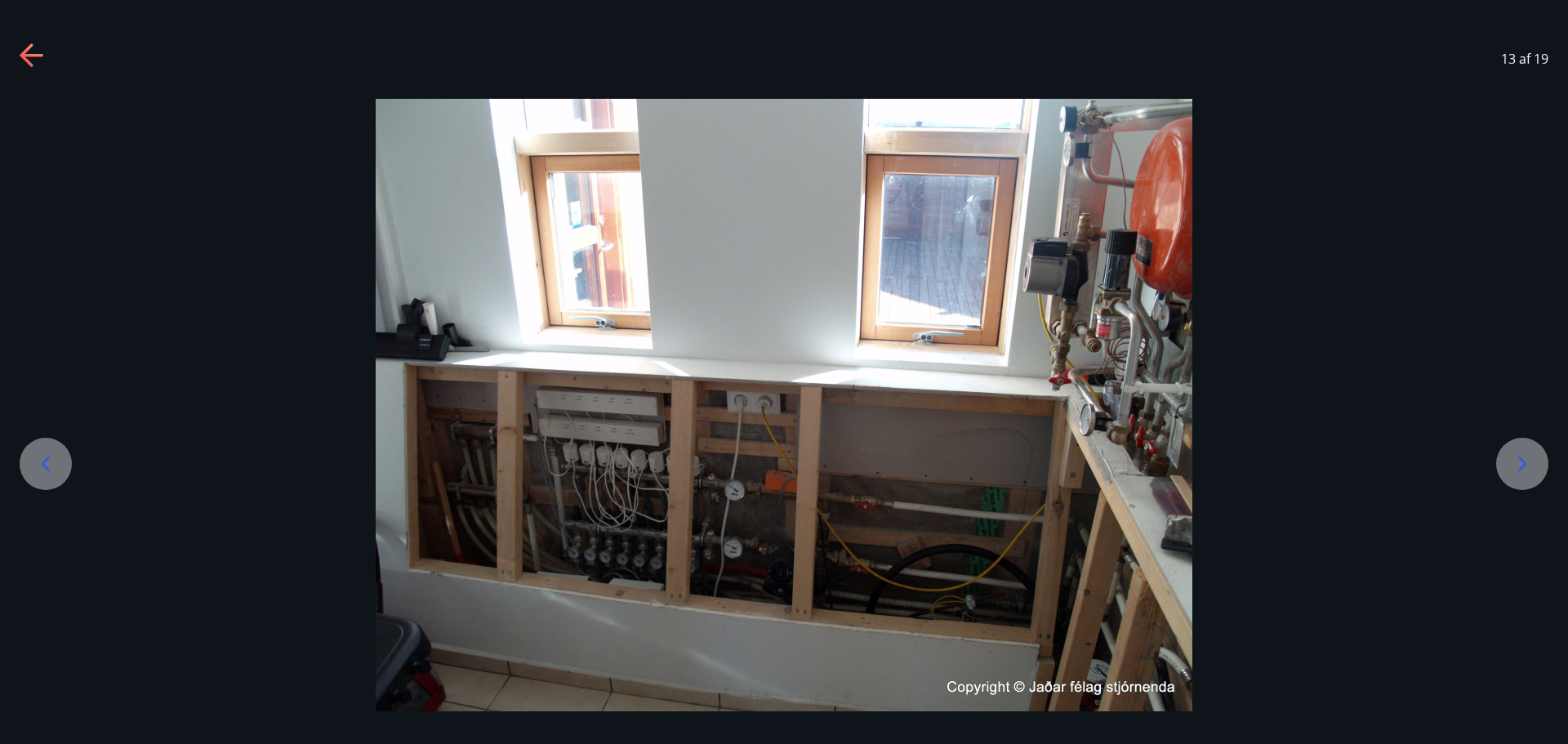
click at [1519, 466] on icon at bounding box center [1521, 463] width 26 height 26
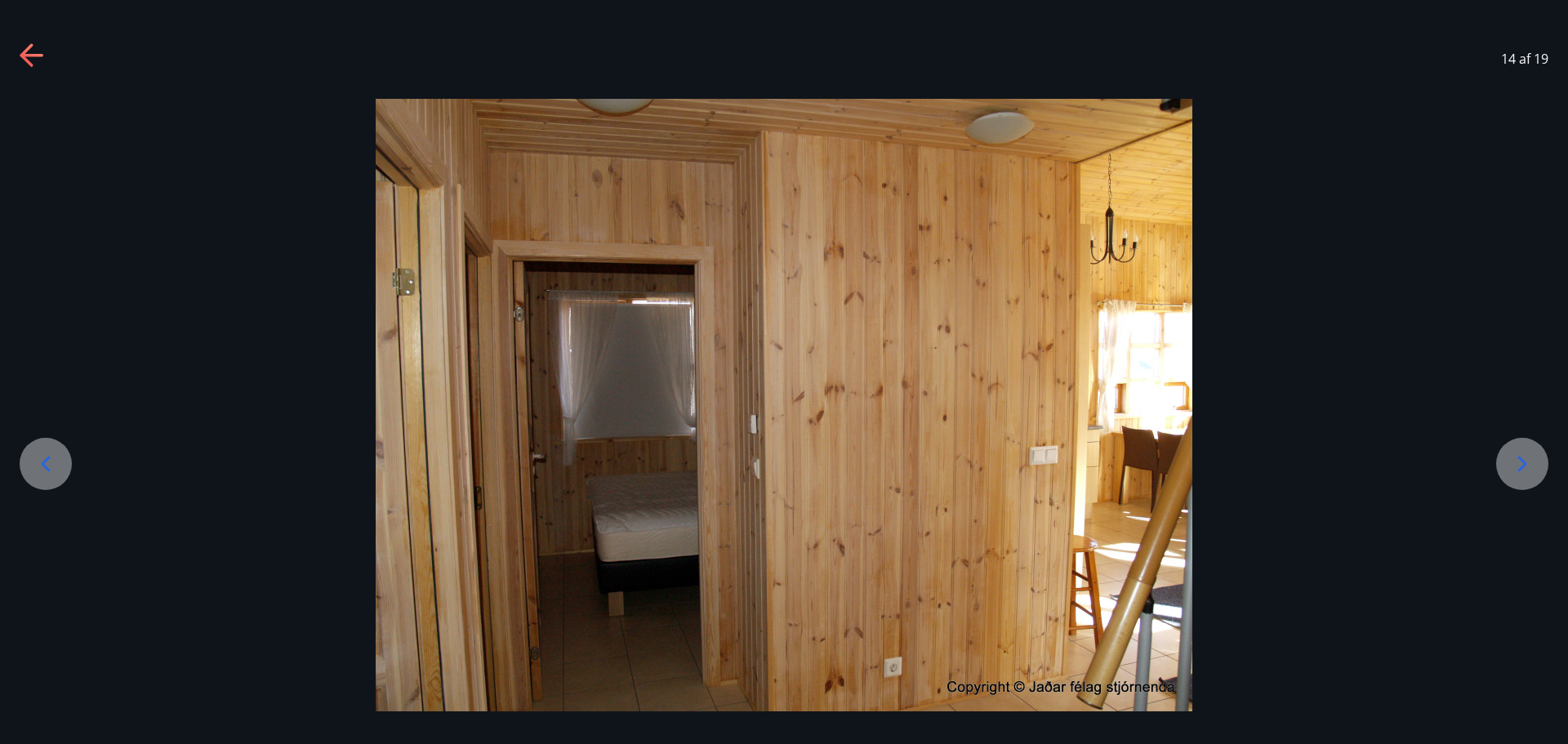
click at [1519, 466] on icon at bounding box center [1521, 463] width 26 height 26
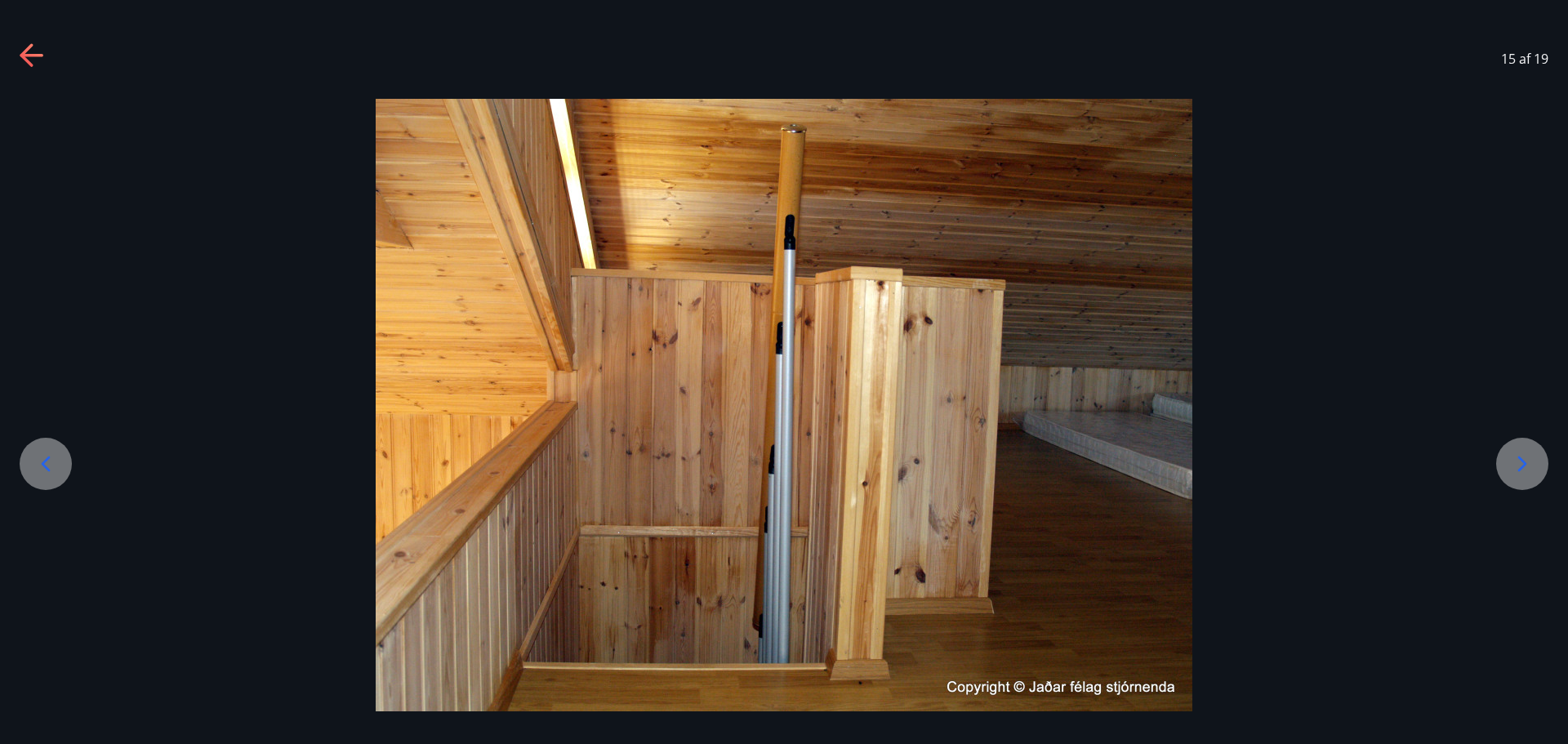
click at [1519, 466] on icon at bounding box center [1521, 463] width 26 height 26
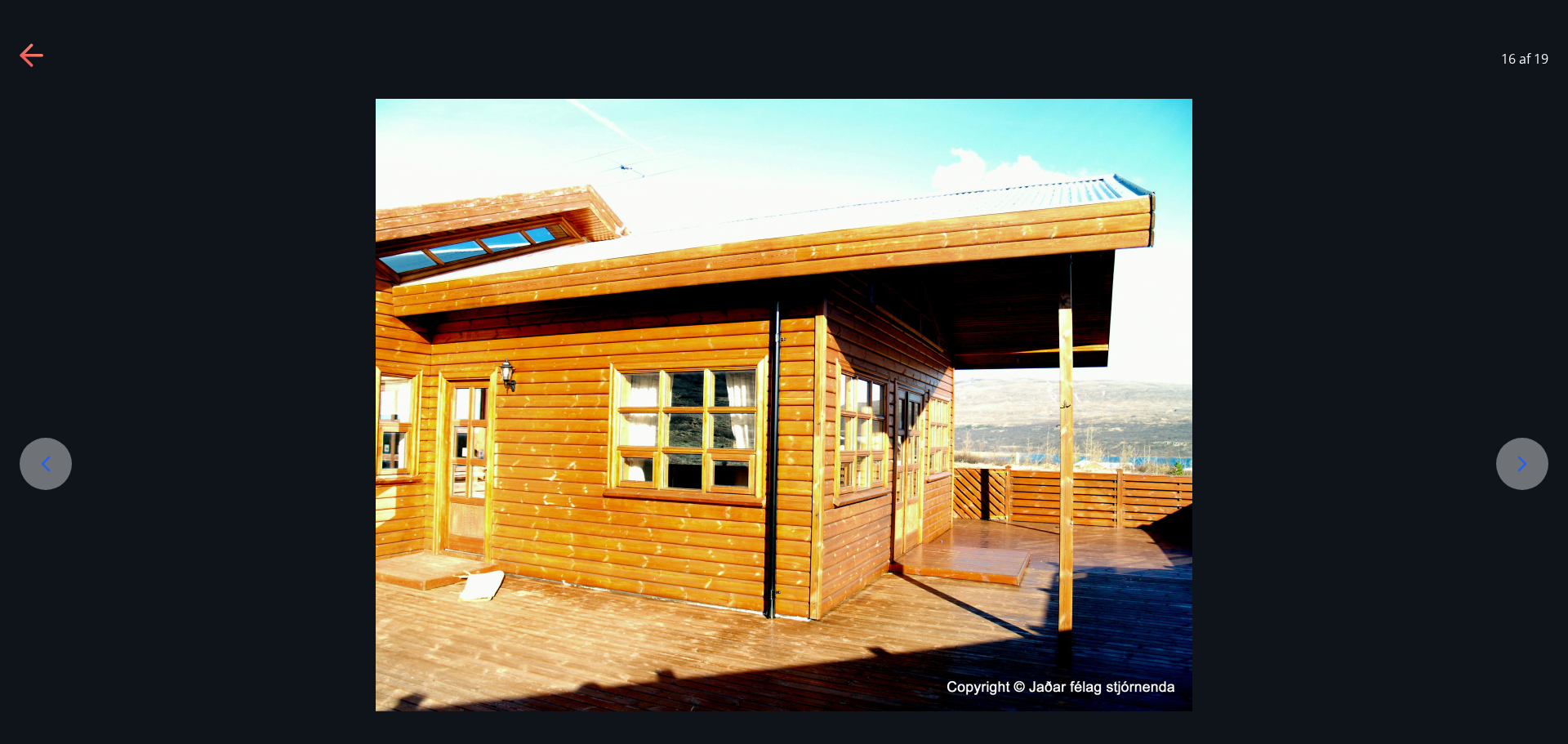
click at [1519, 466] on icon at bounding box center [1521, 463] width 26 height 26
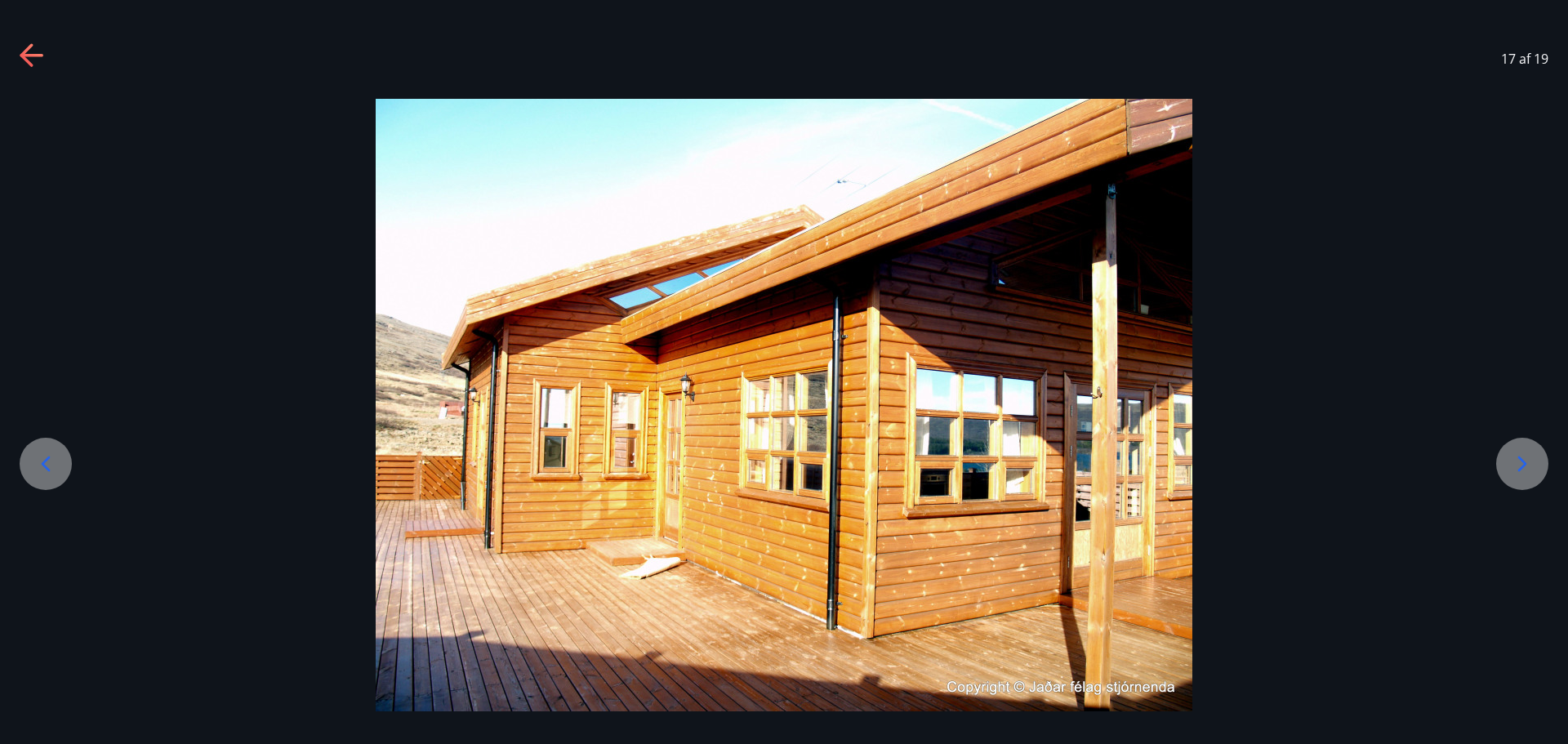
click at [1519, 466] on icon at bounding box center [1521, 463] width 26 height 26
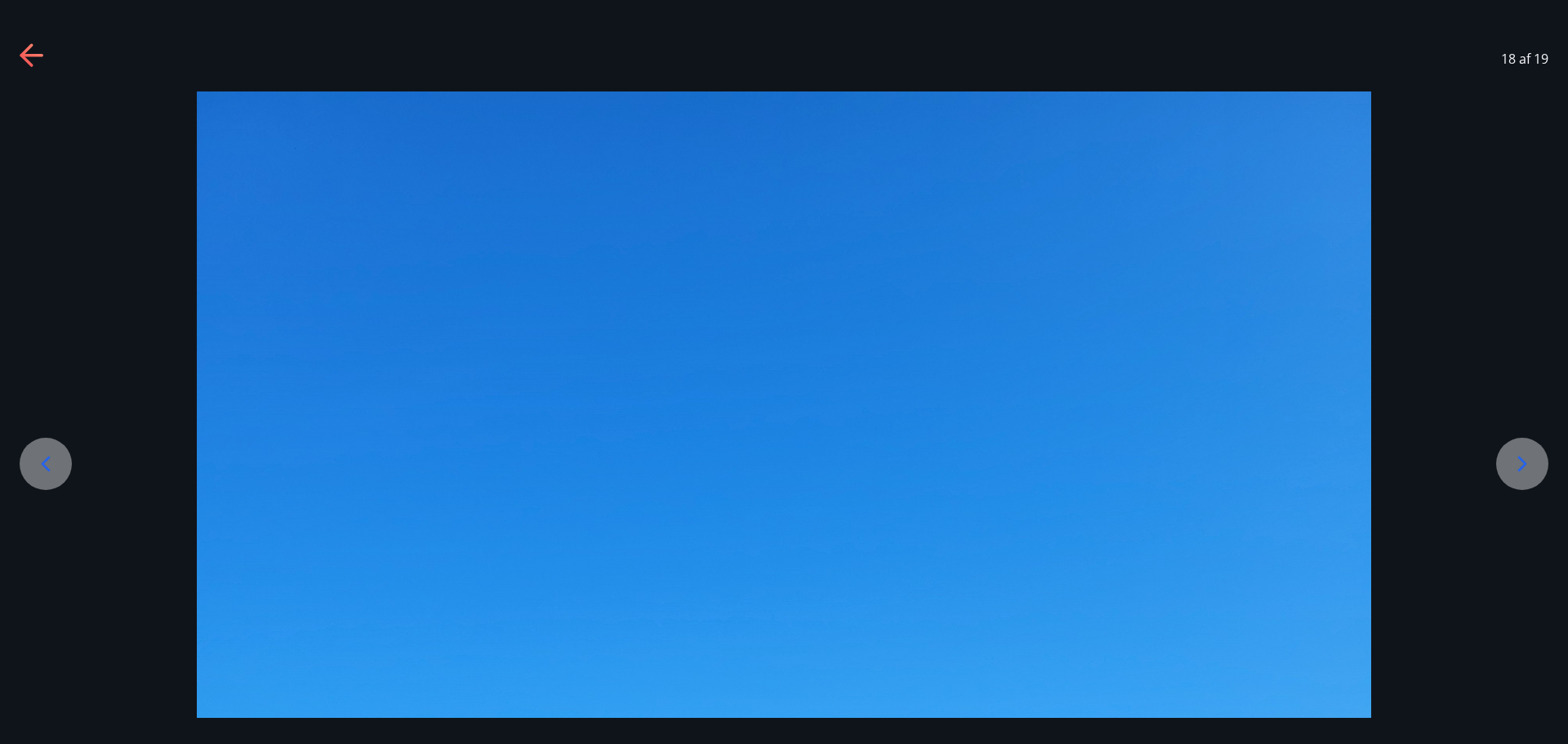
click at [1519, 466] on icon at bounding box center [1521, 463] width 26 height 26
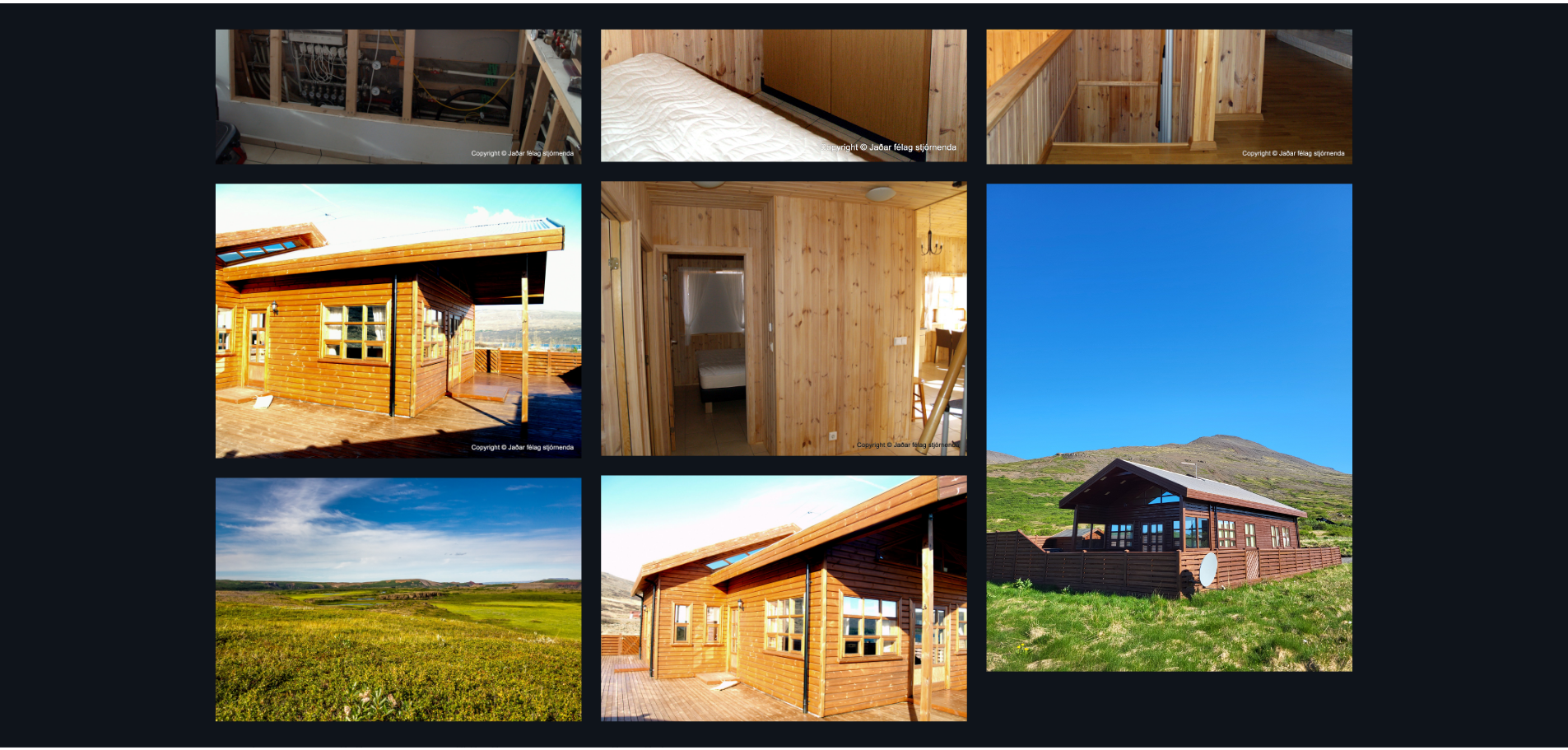
scroll to position [1427, 0]
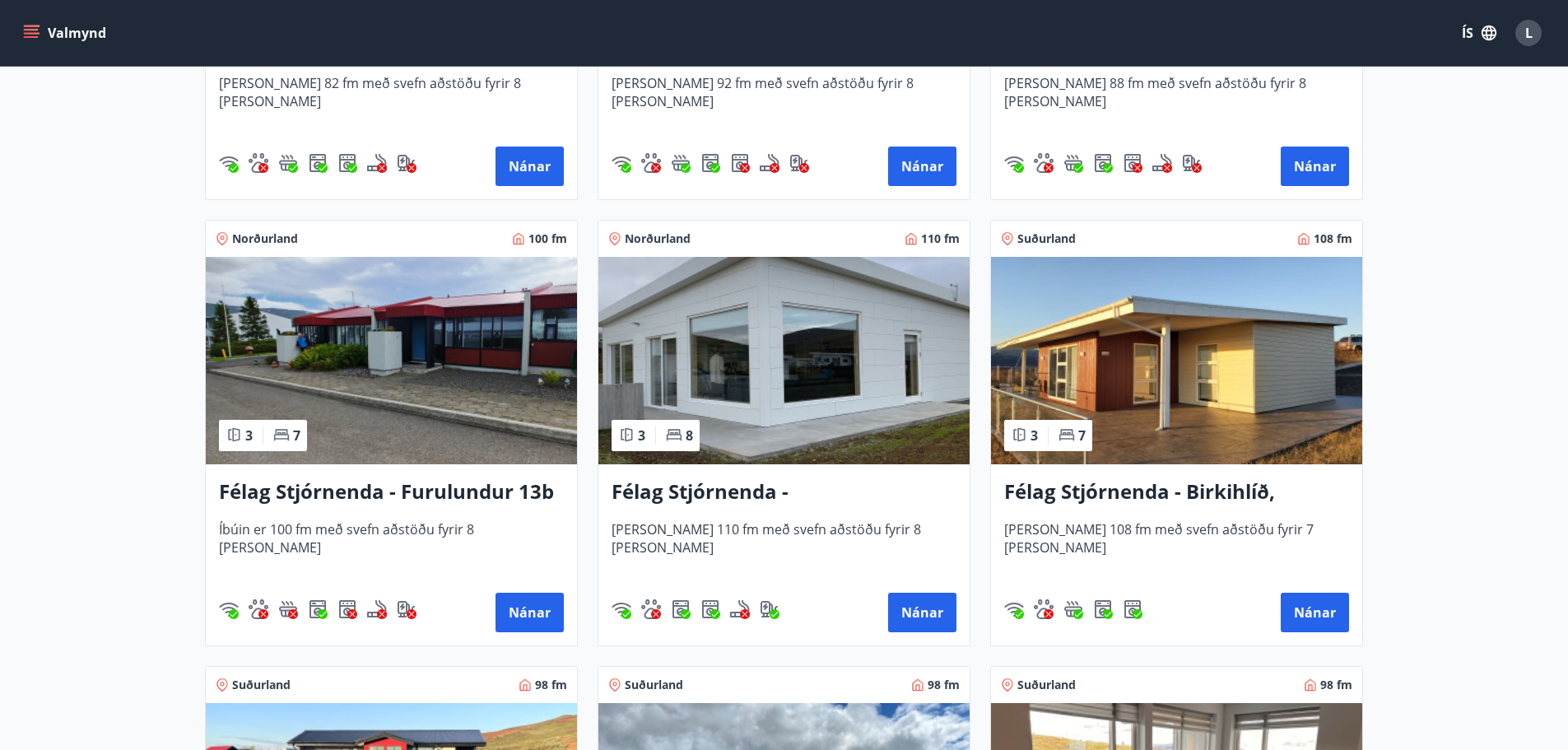
scroll to position [3541, 0]
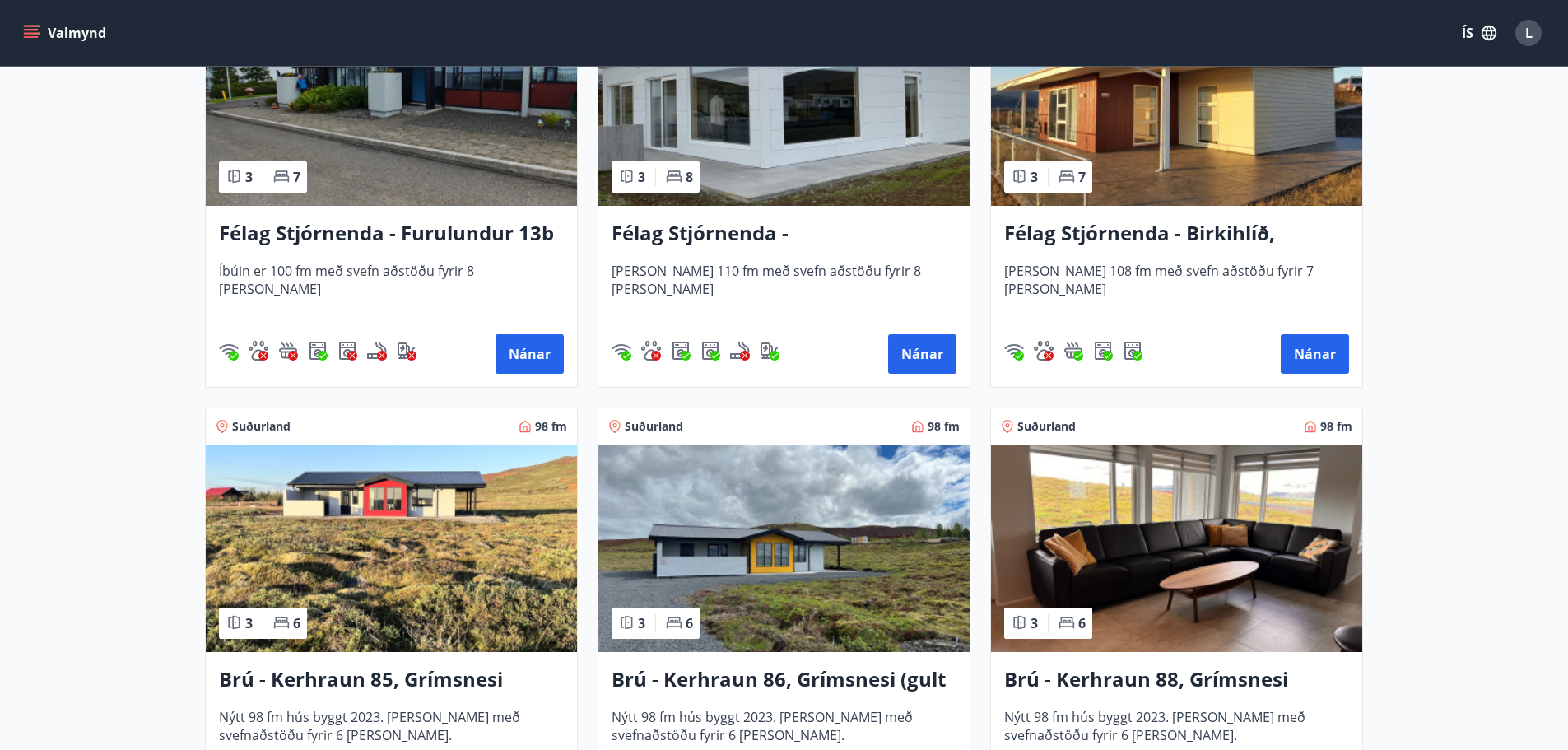
click at [474, 571] on img at bounding box center [392, 548] width 372 height 208
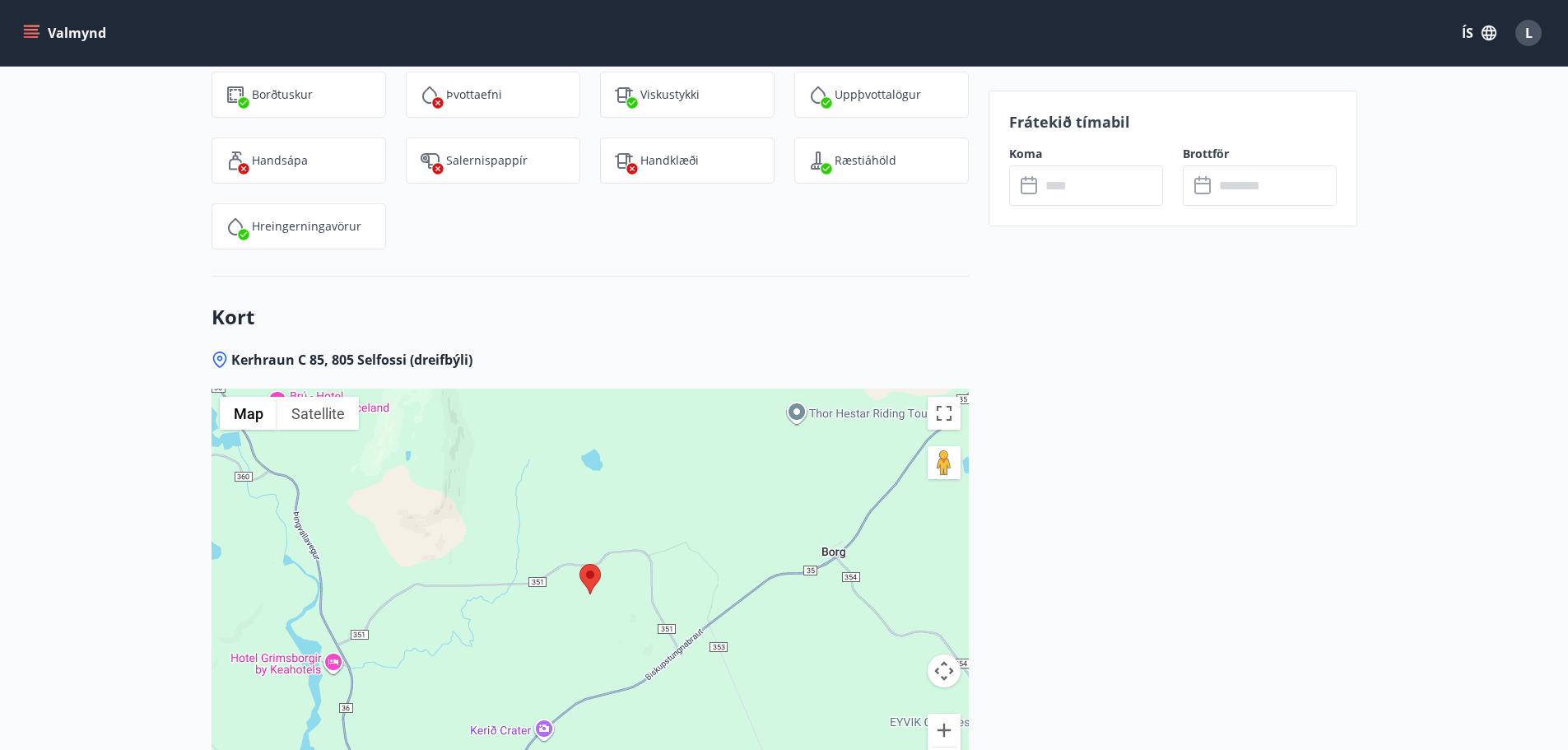
scroll to position [2894, 0]
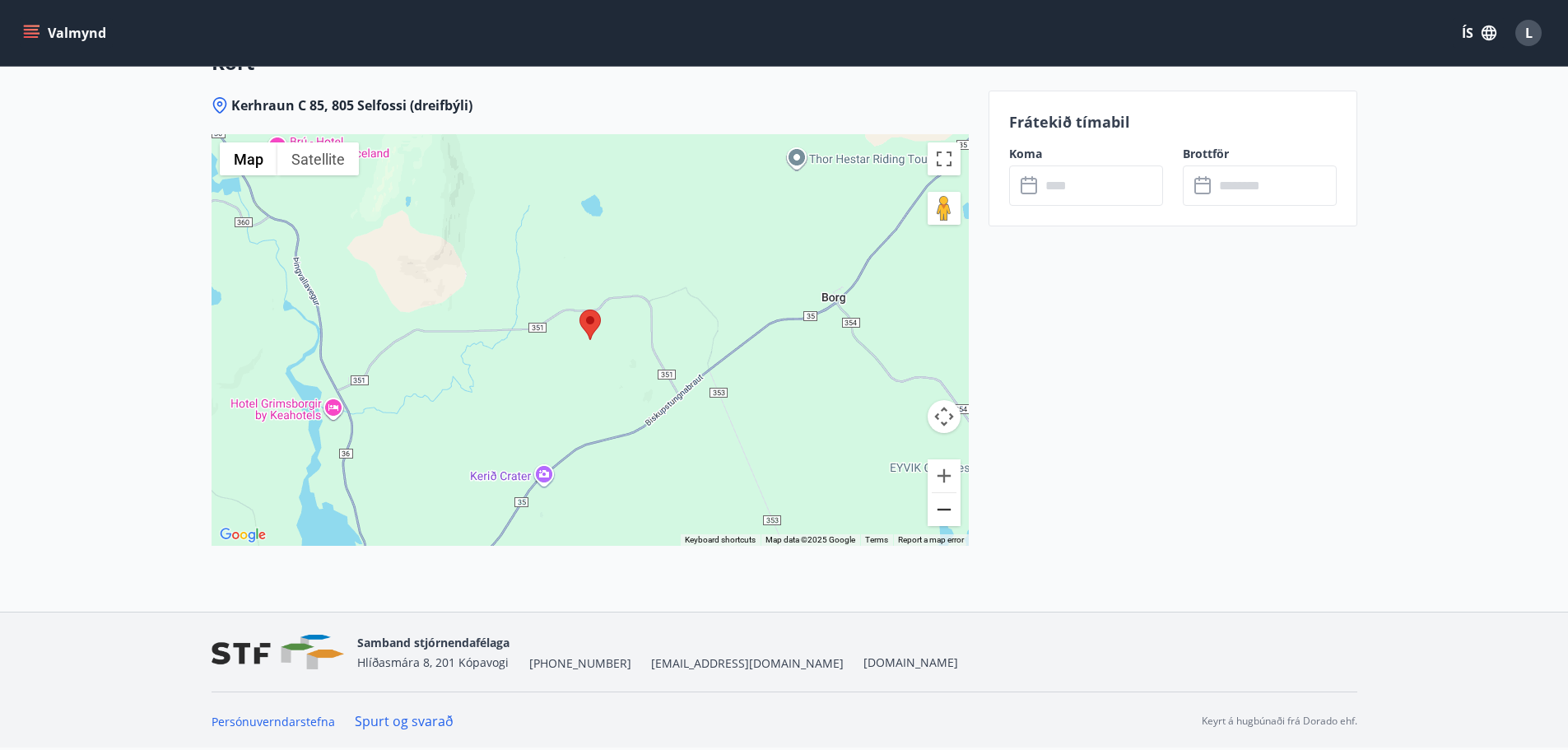
click at [944, 512] on button "Zoom out" at bounding box center [944, 510] width 33 height 33
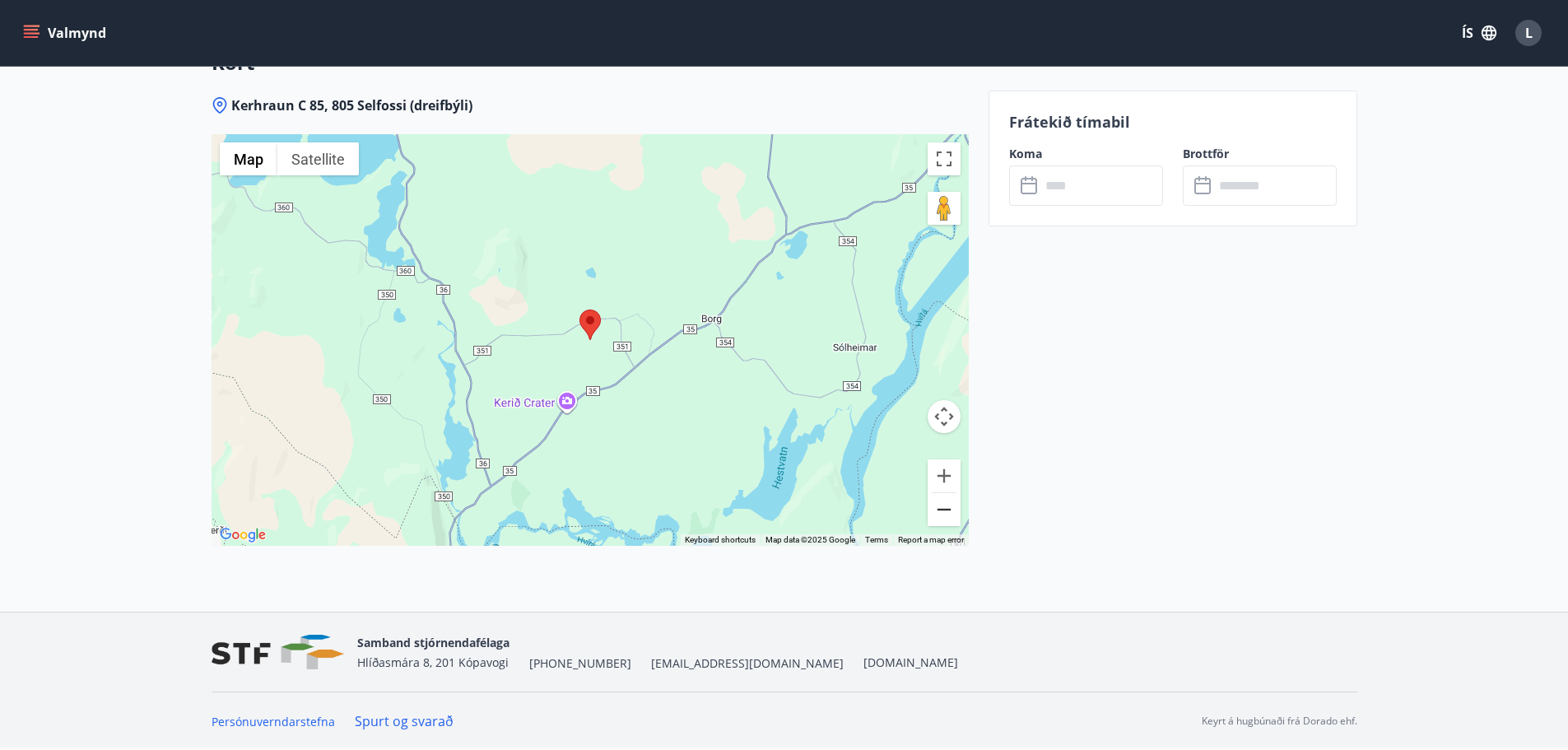
click at [944, 512] on button "Zoom out" at bounding box center [944, 510] width 33 height 33
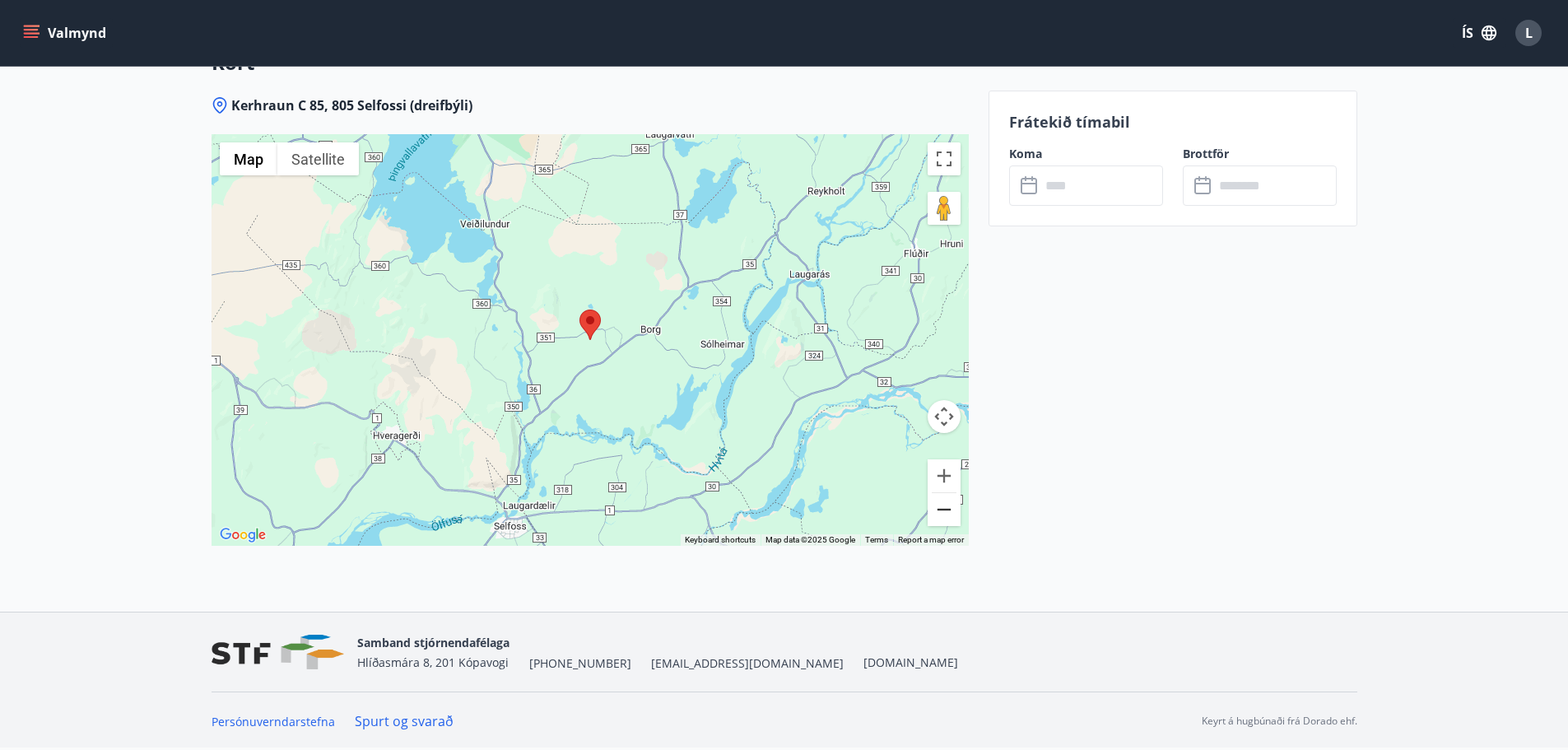
click at [944, 512] on button "Zoom out" at bounding box center [944, 510] width 33 height 33
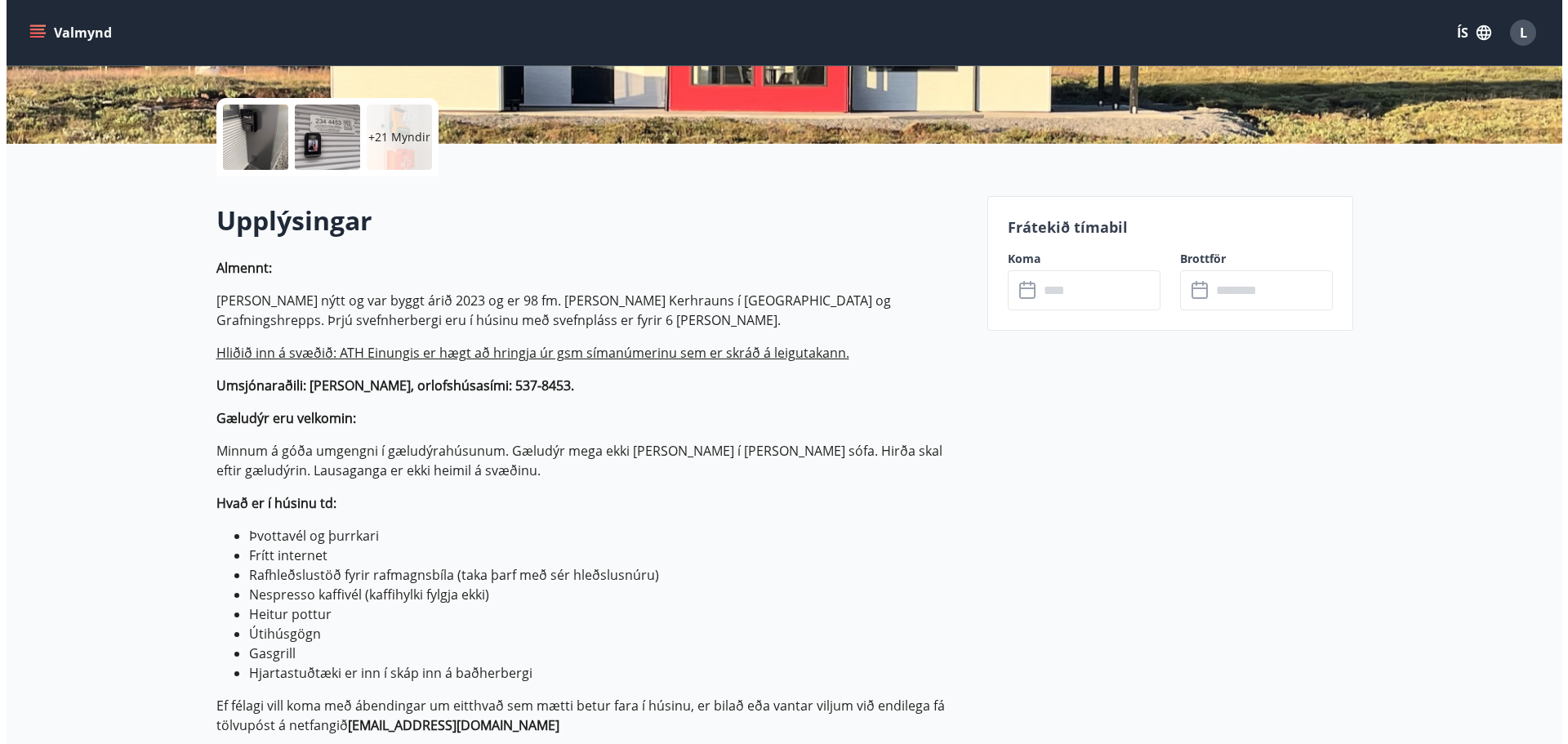
scroll to position [12, 0]
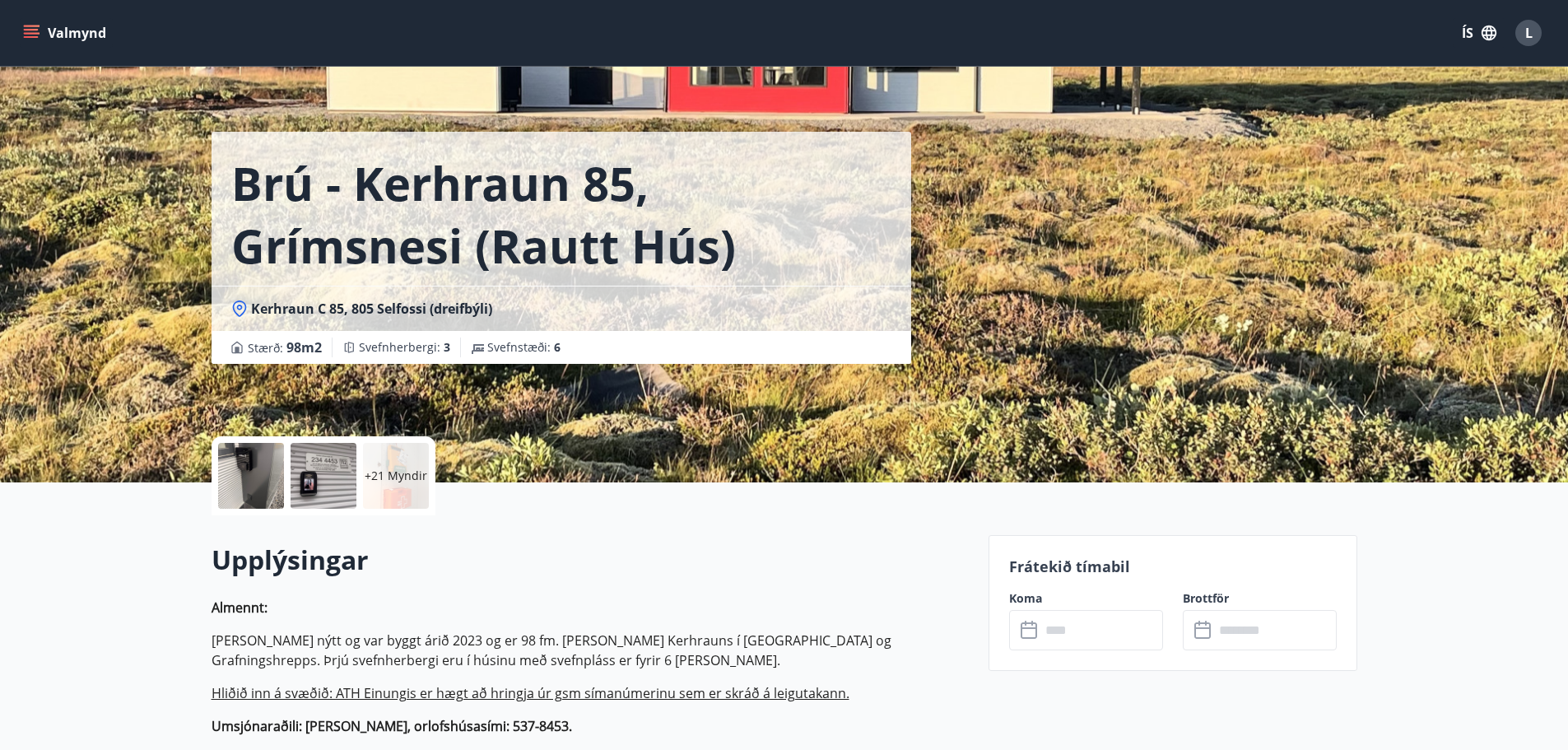
click at [390, 485] on div "+21 Myndir" at bounding box center [396, 476] width 66 height 66
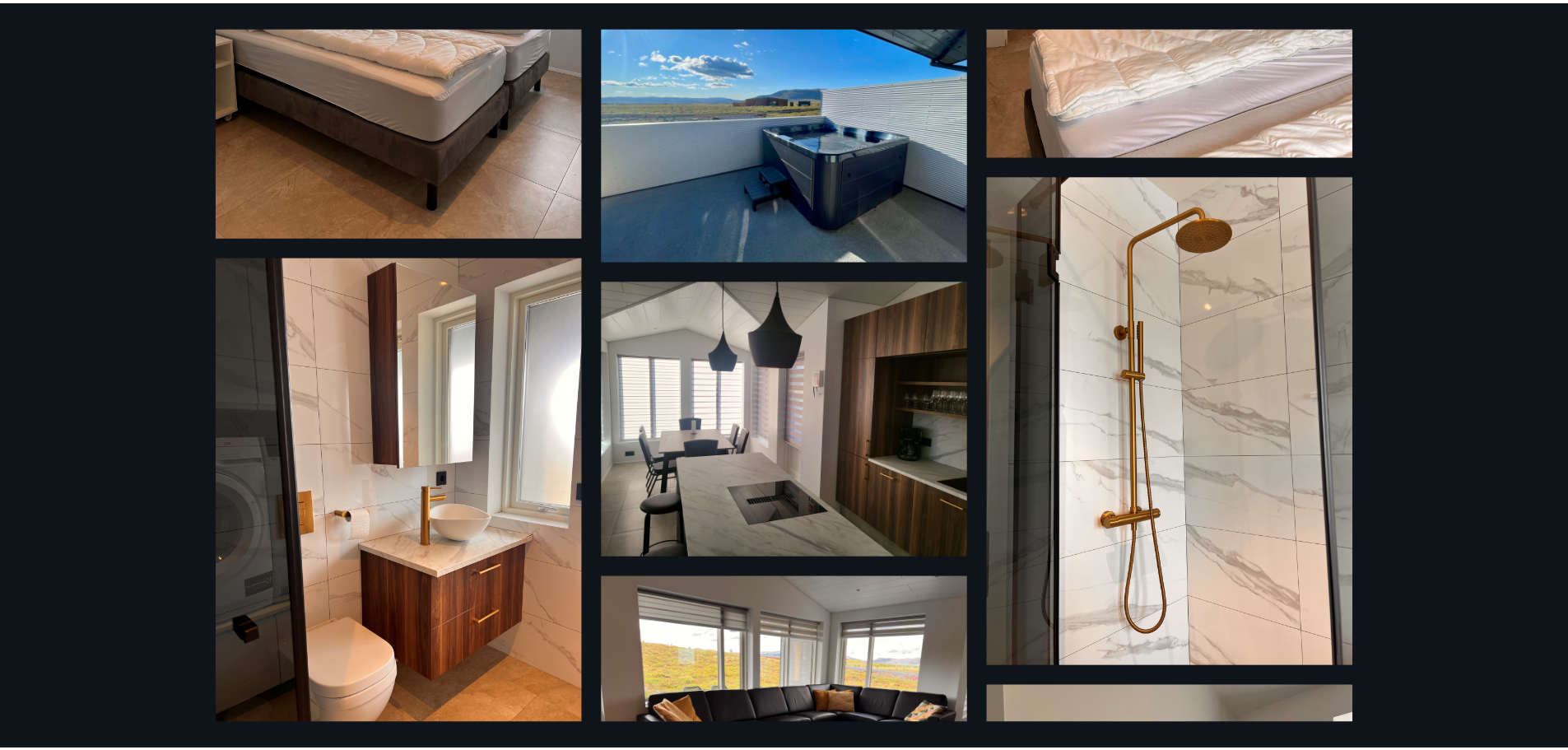
scroll to position [1980, 0]
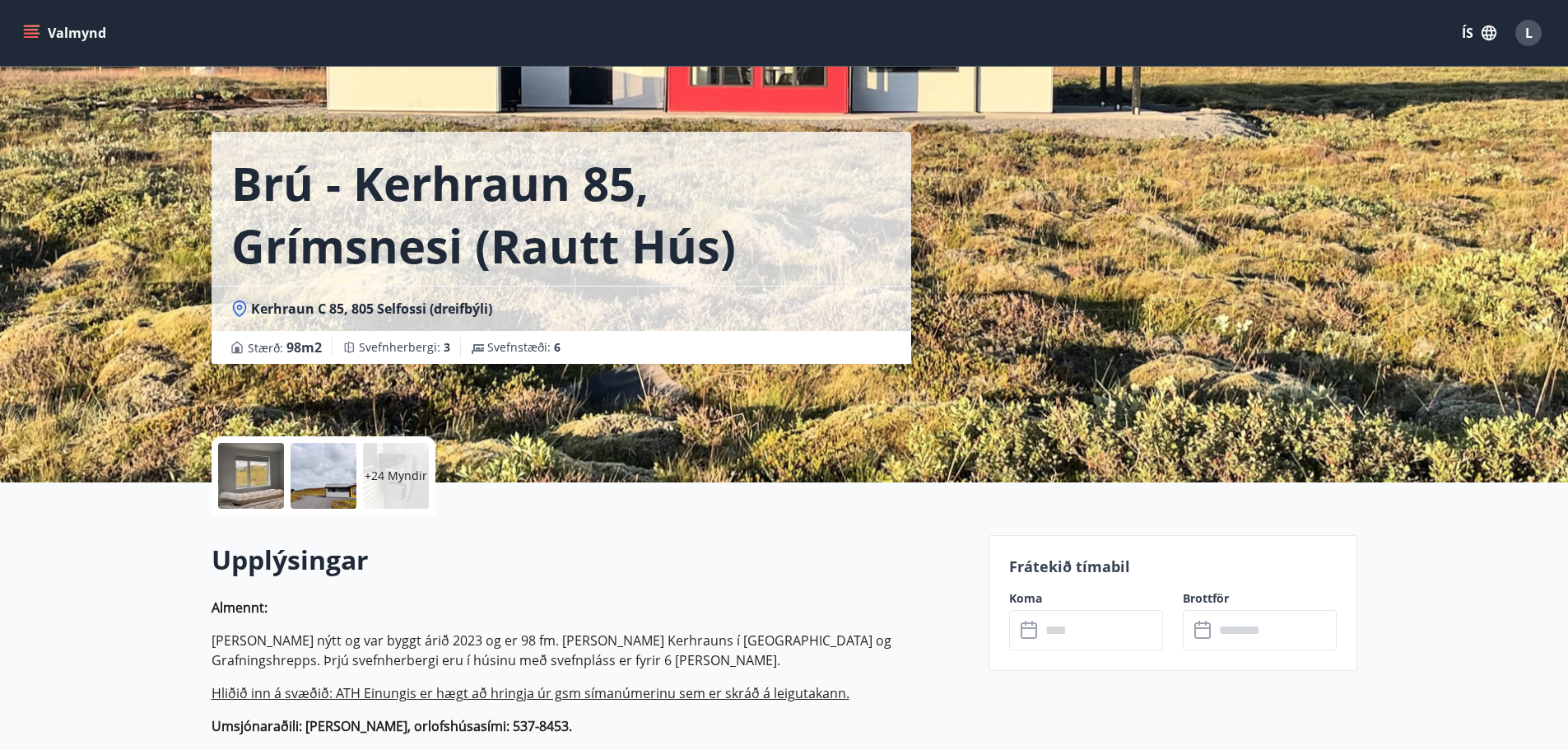
click at [1066, 643] on input "text" at bounding box center [1101, 630] width 122 height 41
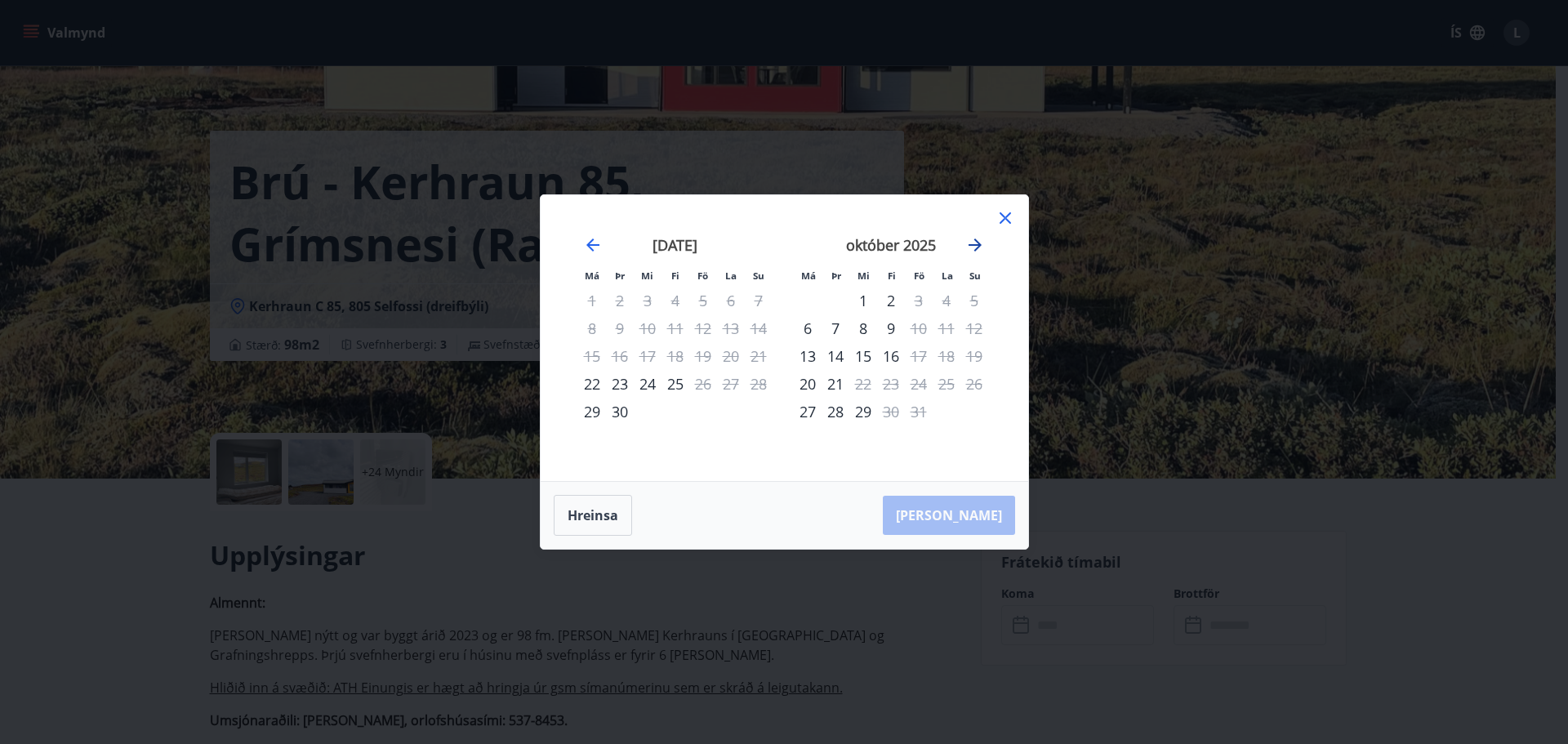
click at [974, 240] on icon "Move forward to switch to the next month." at bounding box center [975, 245] width 13 height 13
click at [584, 243] on icon "Move backward to switch to the previous month." at bounding box center [592, 246] width 20 height 20
click at [890, 326] on div "6" at bounding box center [890, 328] width 28 height 28
click at [976, 328] on div "9" at bounding box center [974, 328] width 28 height 28
